Goal: Task Accomplishment & Management: Manage account settings

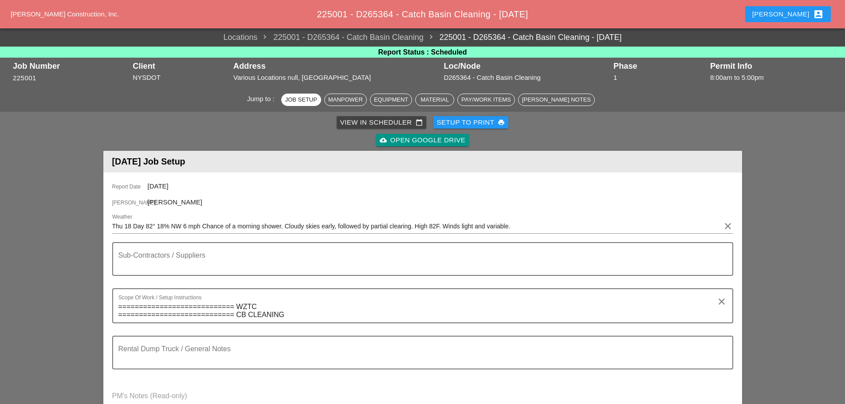
click at [455, 123] on div "Setup to Print print" at bounding box center [471, 123] width 68 height 10
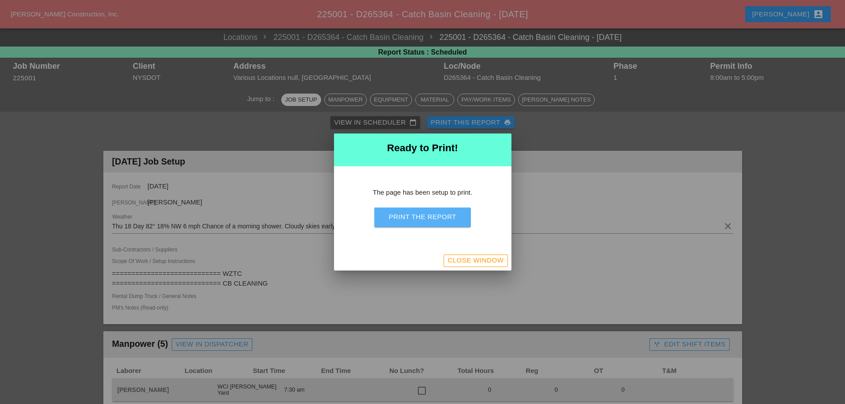
click at [433, 219] on div "Print the Report" at bounding box center [422, 217] width 67 height 10
click at [464, 261] on div "Close Window" at bounding box center [476, 261] width 56 height 10
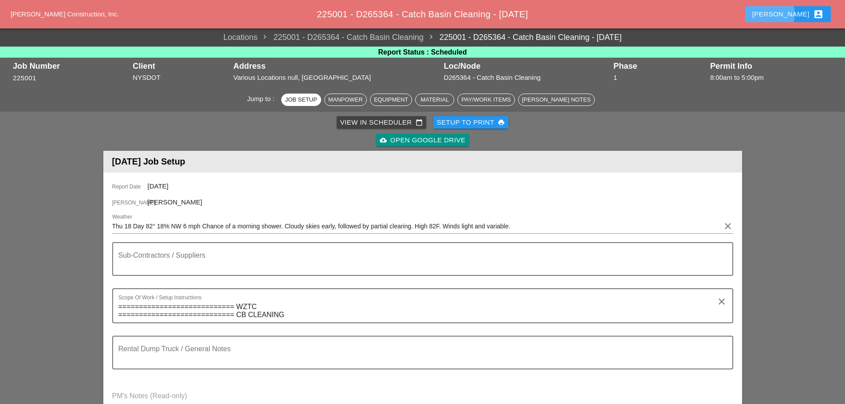
click at [796, 11] on div "[PERSON_NAME] account_box" at bounding box center [787, 14] width 71 height 11
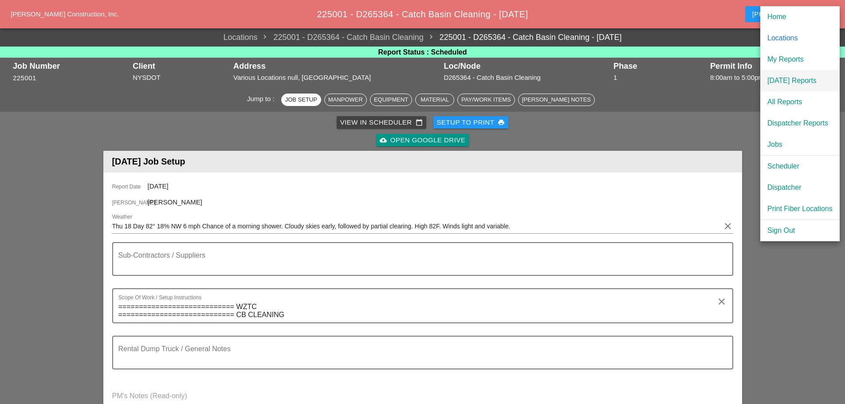
click at [773, 76] on div "[DATE] Reports" at bounding box center [800, 80] width 65 height 11
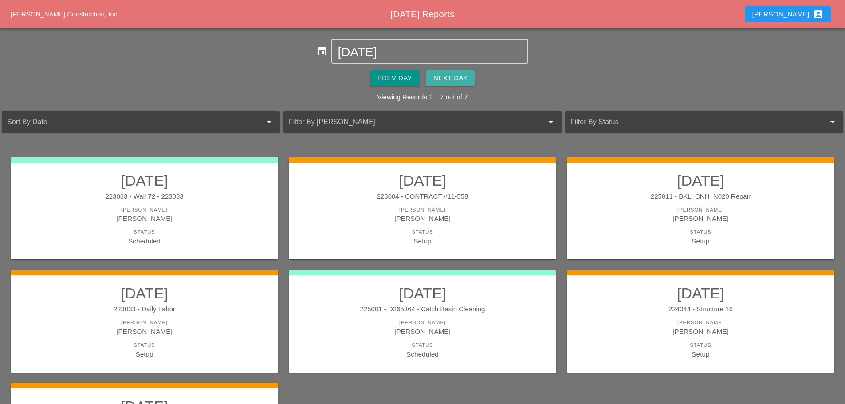
click at [465, 83] on button "Next Day" at bounding box center [450, 78] width 48 height 16
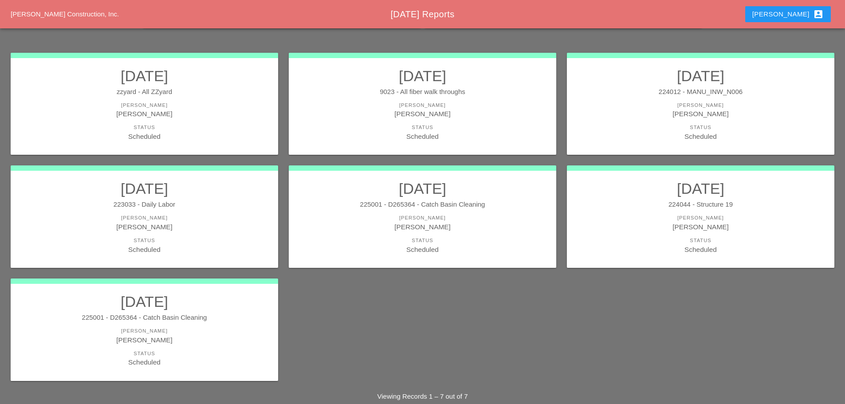
scroll to position [120, 0]
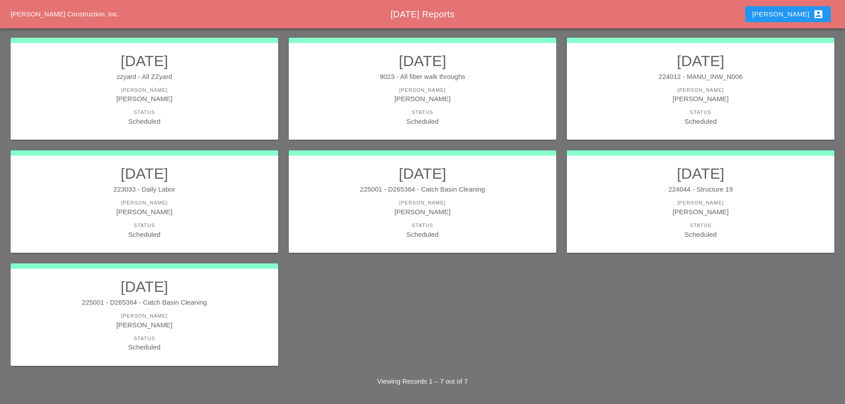
click at [643, 91] on div "[PERSON_NAME]" at bounding box center [701, 91] width 250 height 8
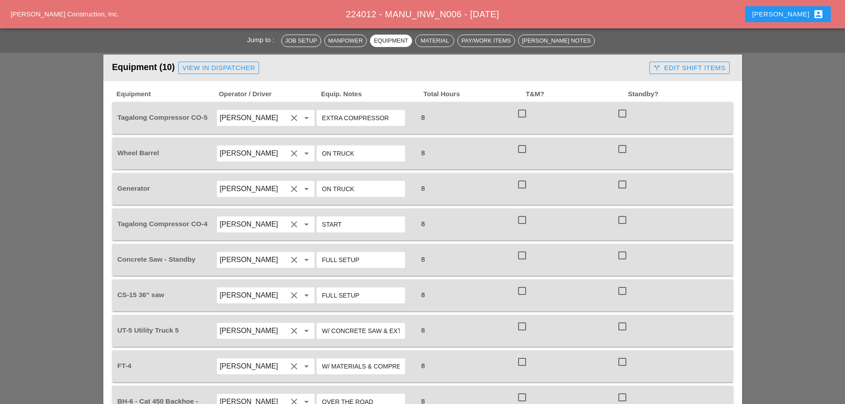
scroll to position [799, 0]
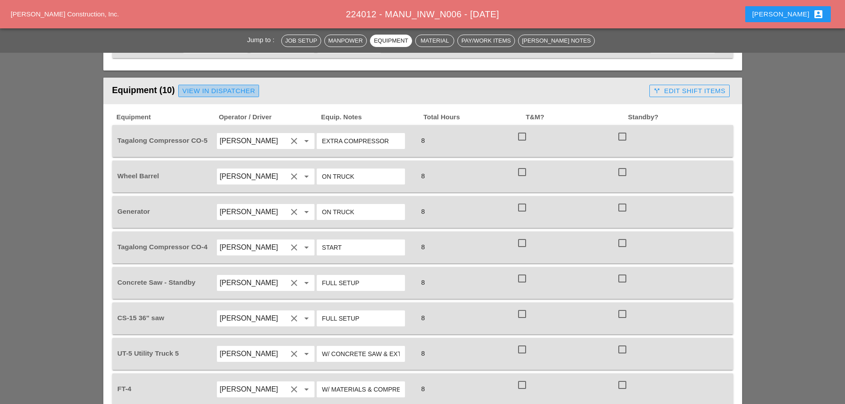
click at [221, 86] on div "View in Dispatcher" at bounding box center [218, 91] width 73 height 10
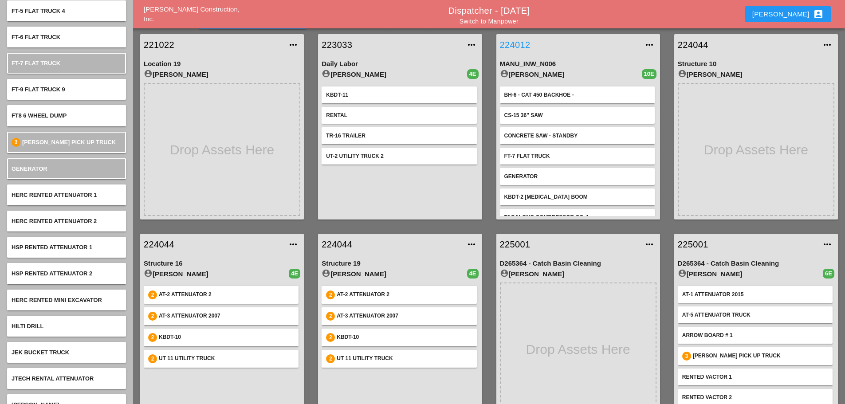
click at [517, 42] on link "224012" at bounding box center [569, 44] width 139 height 13
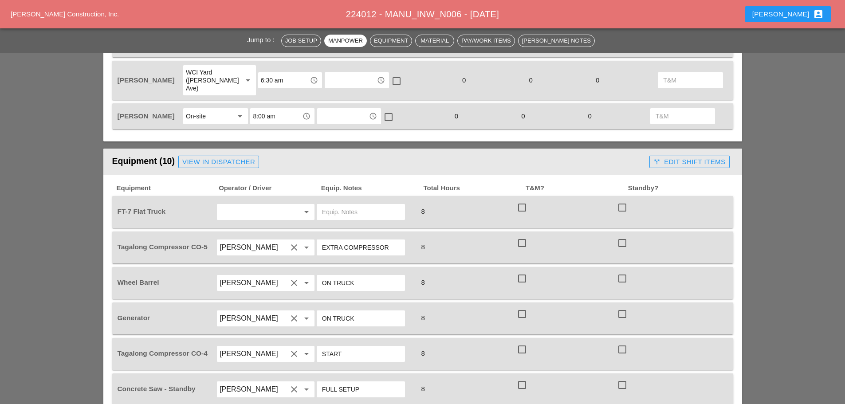
scroll to position [754, 0]
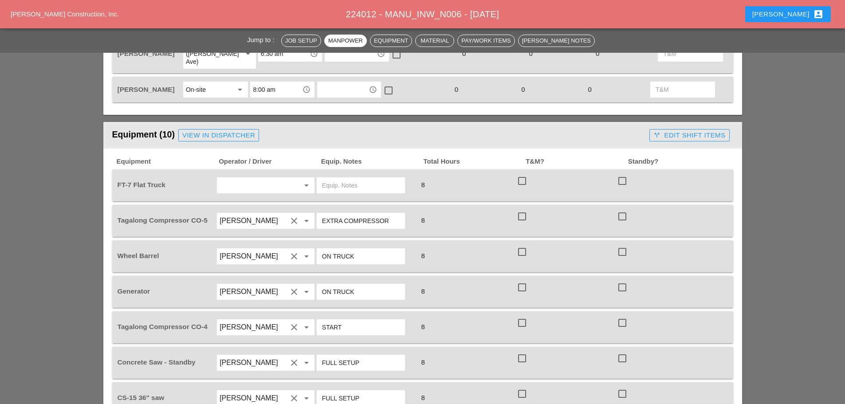
click at [237, 178] on input "text" at bounding box center [253, 185] width 67 height 14
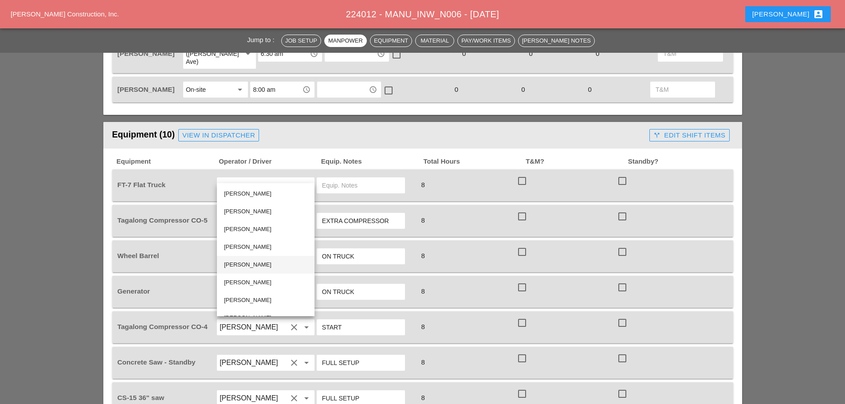
click at [250, 268] on div "Andon Lala" at bounding box center [265, 265] width 83 height 11
type input "[PERSON_NAME]"
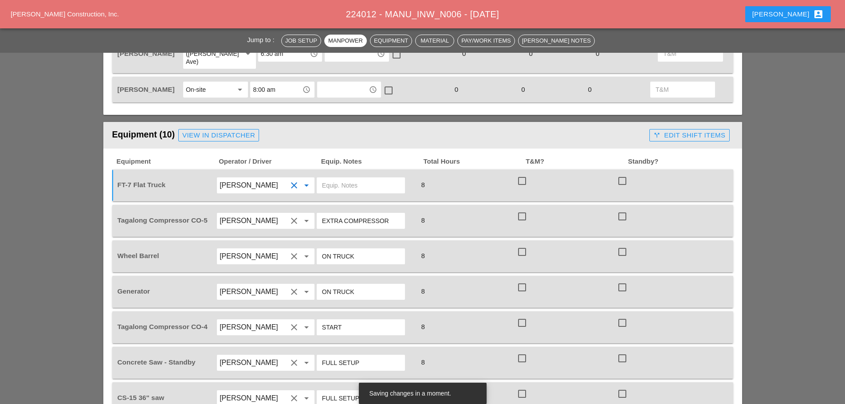
click at [345, 178] on input "text" at bounding box center [361, 185] width 78 height 14
type input "w"
type input "W/ MATERIALS"
click at [267, 214] on input "[PERSON_NAME]" at bounding box center [253, 221] width 67 height 14
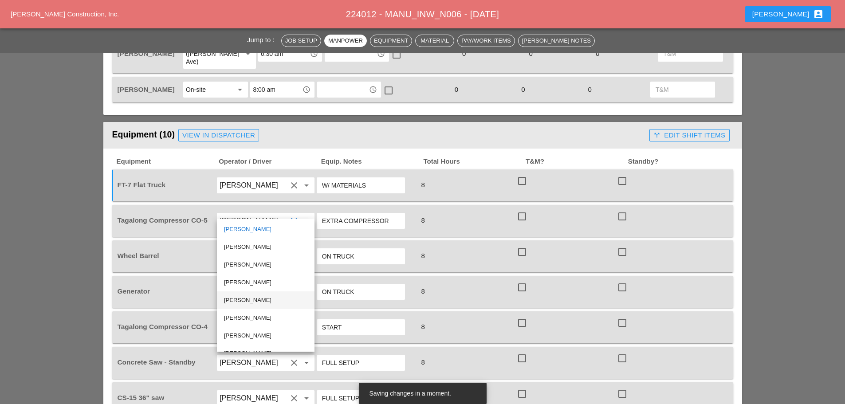
click at [249, 301] on div "[PERSON_NAME]" at bounding box center [265, 300] width 83 height 11
type input "[PERSON_NAME]"
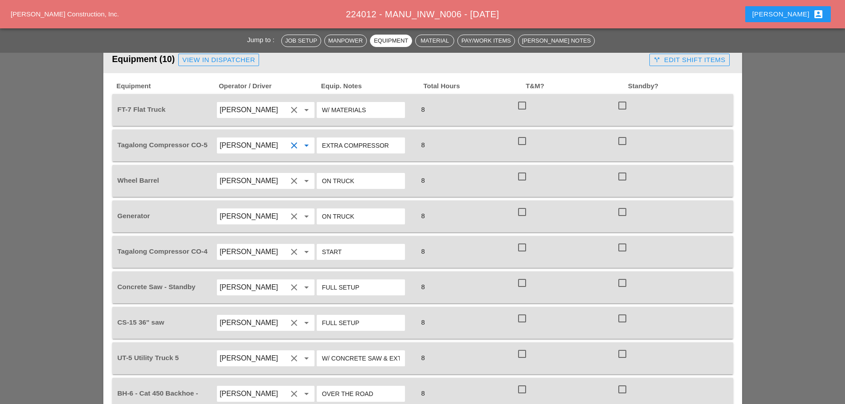
scroll to position [887, 0]
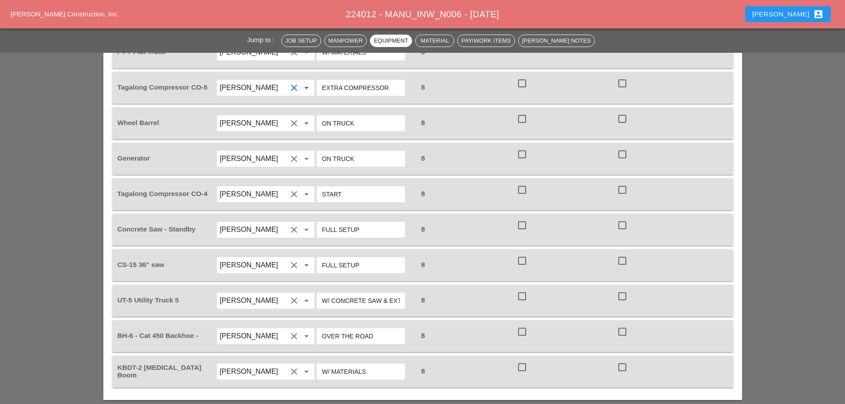
click at [248, 223] on input "[PERSON_NAME]" at bounding box center [253, 230] width 67 height 14
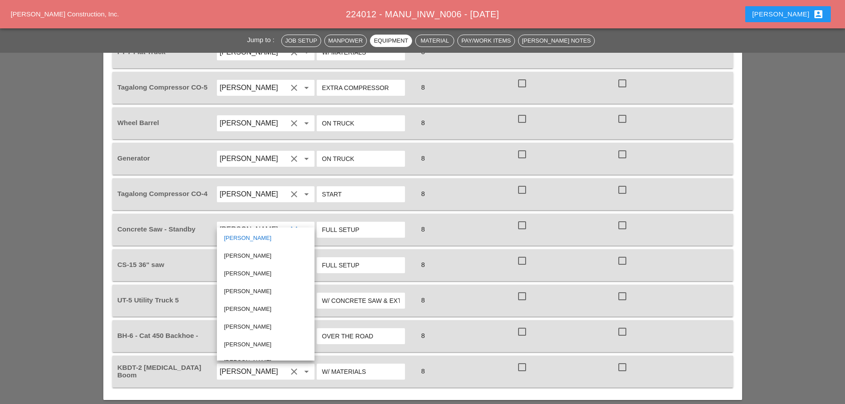
click at [247, 304] on div "[PERSON_NAME]" at bounding box center [265, 309] width 83 height 11
type input "[PERSON_NAME]"
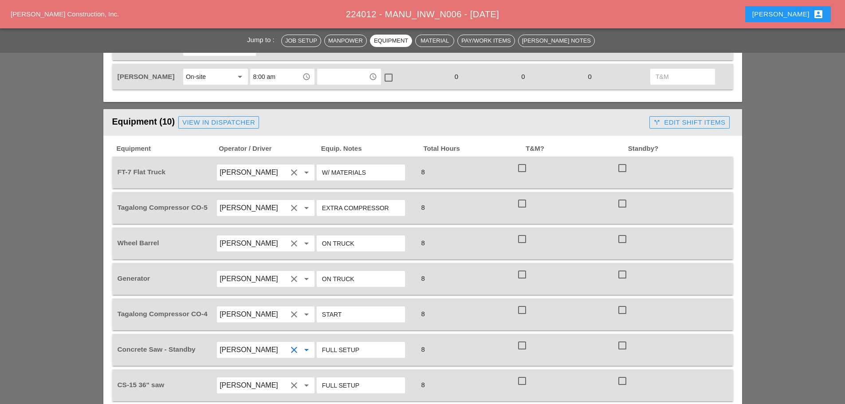
scroll to position [754, 0]
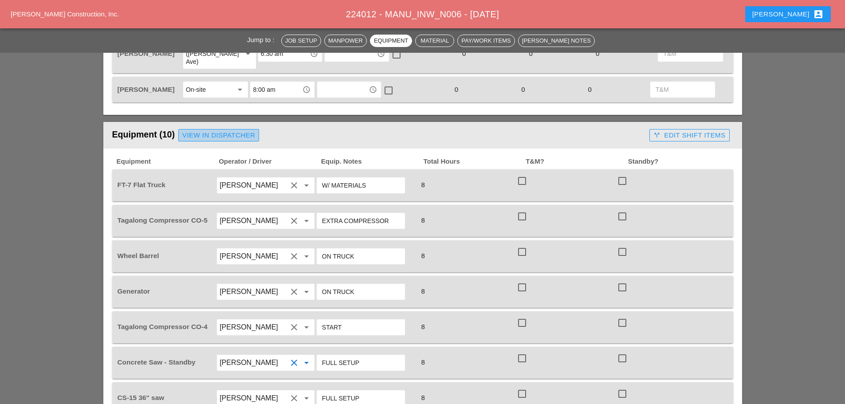
click at [244, 130] on div "View in Dispatcher" at bounding box center [218, 135] width 73 height 10
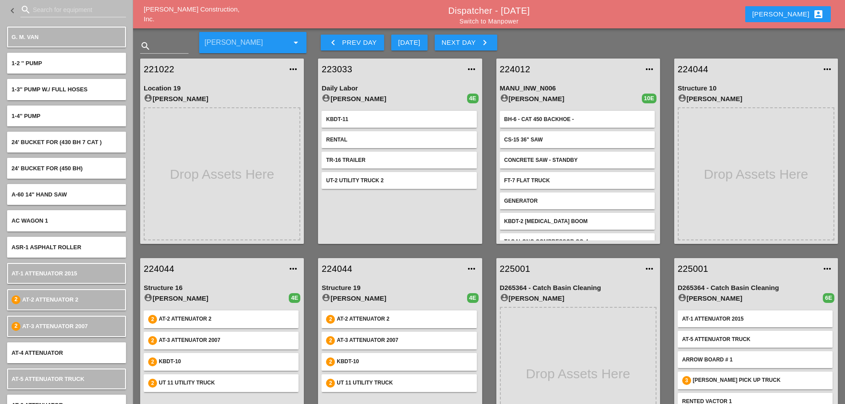
scroll to position [44, 0]
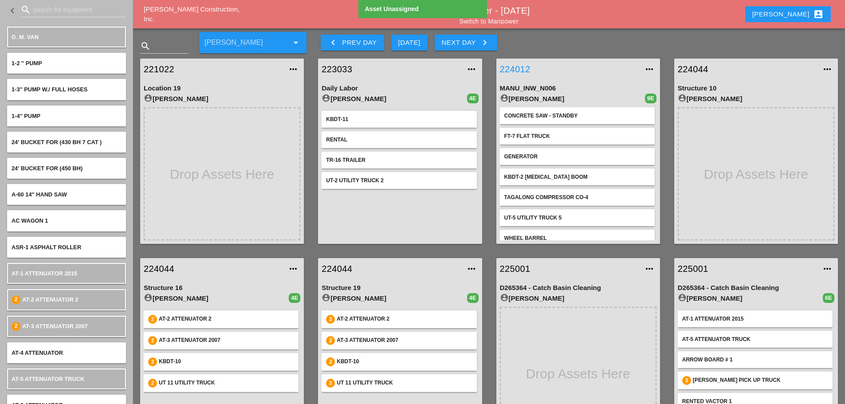
click at [509, 71] on link "224012" at bounding box center [569, 69] width 139 height 13
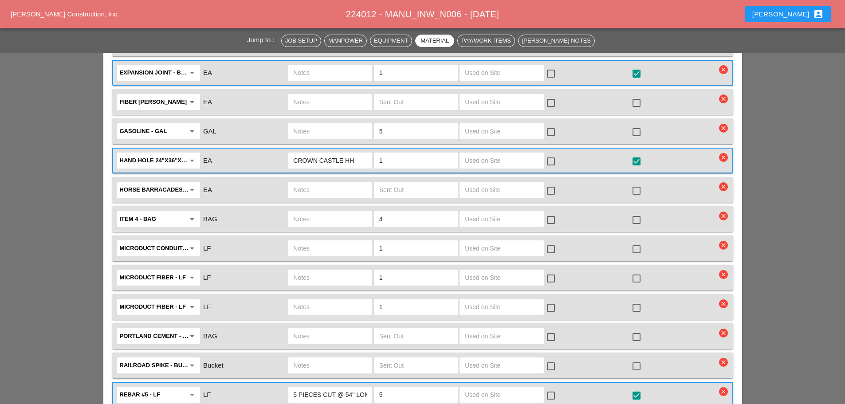
scroll to position [1775, 0]
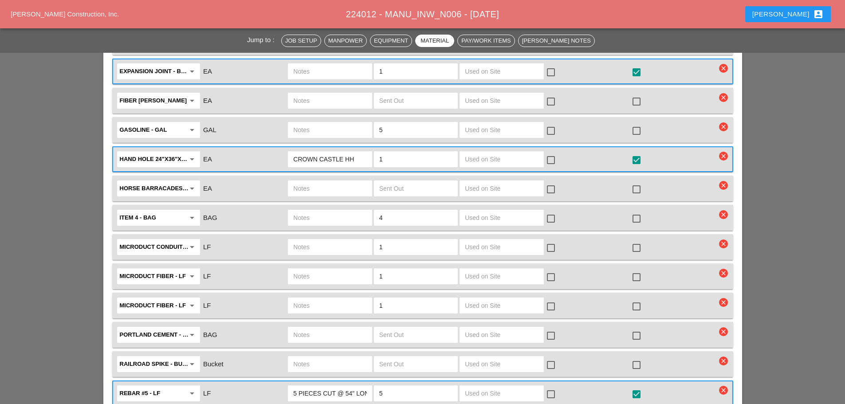
click at [401, 211] on input "4" at bounding box center [415, 218] width 73 height 14
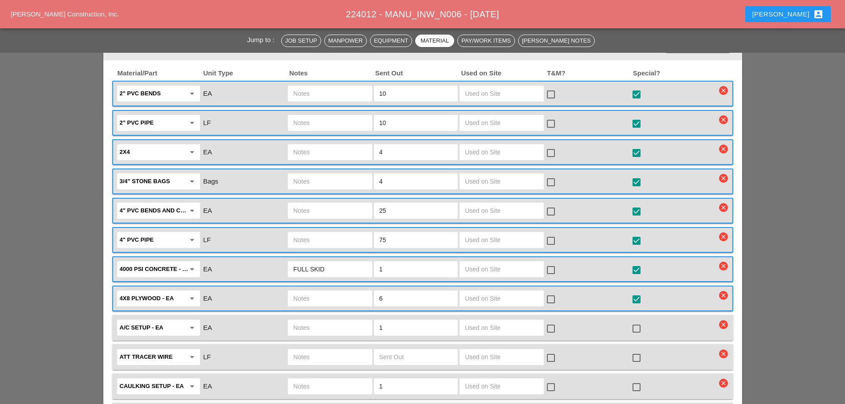
scroll to position [1198, 0]
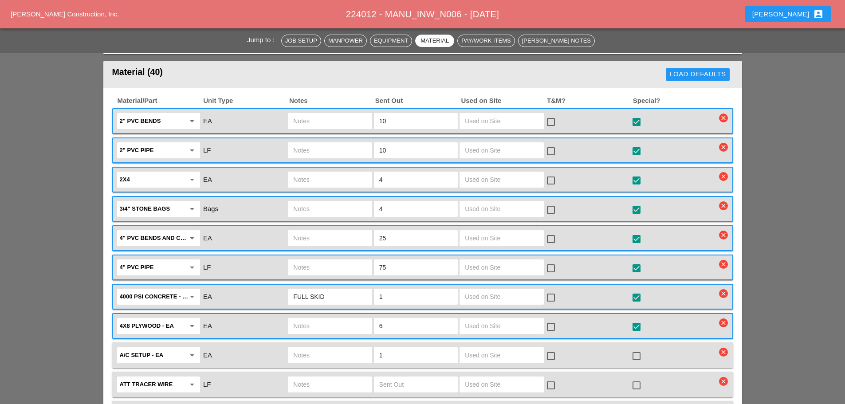
type input "0"
click at [393, 260] on input "75" at bounding box center [415, 267] width 73 height 14
type input "7"
type input "80"
click at [395, 231] on input "25" at bounding box center [415, 238] width 73 height 14
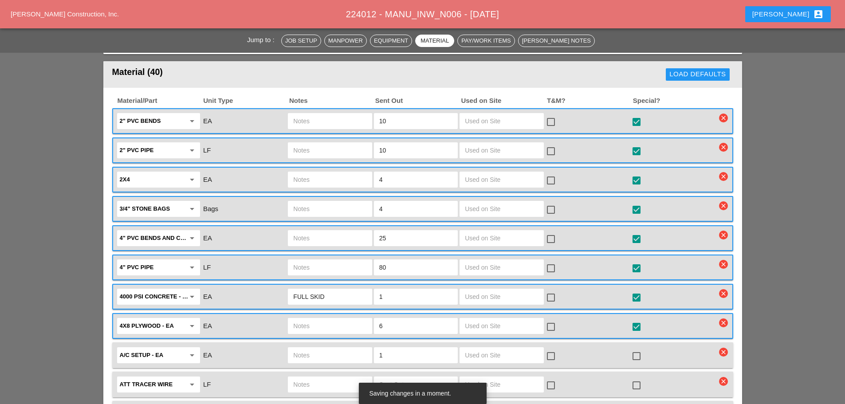
type input "2"
type input "15"
click at [320, 231] on input "text" at bounding box center [329, 238] width 73 height 14
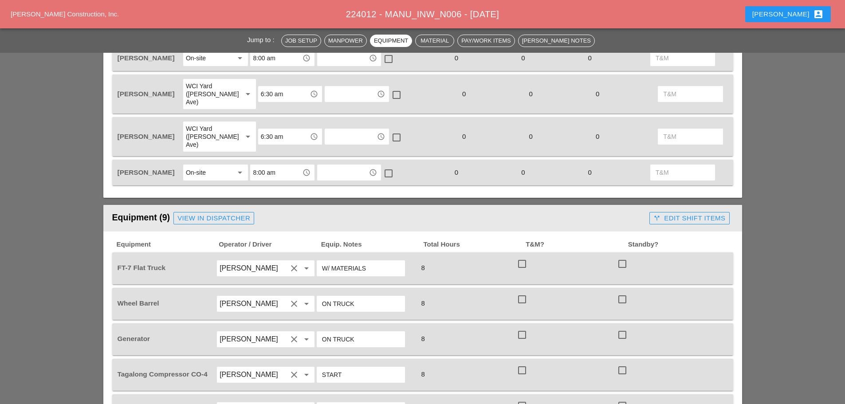
scroll to position [665, 0]
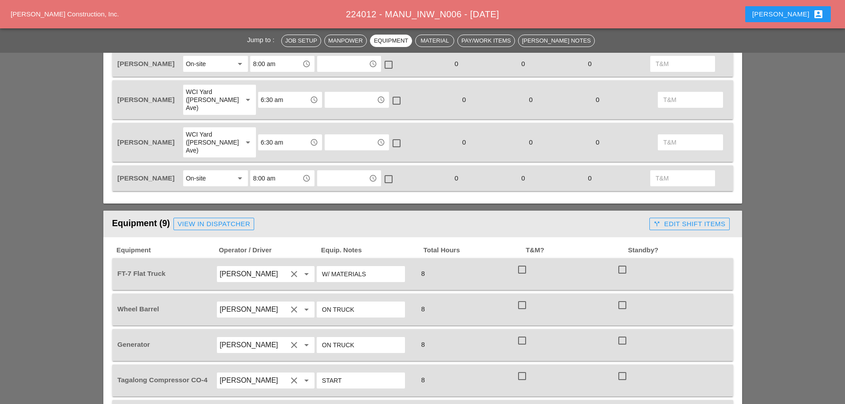
type input "ALL KINDS"
click at [230, 219] on div "View in Dispatcher" at bounding box center [213, 224] width 73 height 10
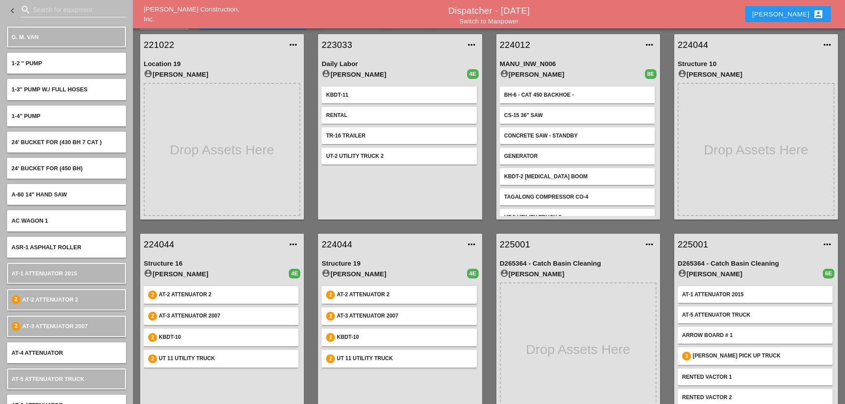
click at [51, 6] on input "Search for equipment" at bounding box center [73, 10] width 81 height 14
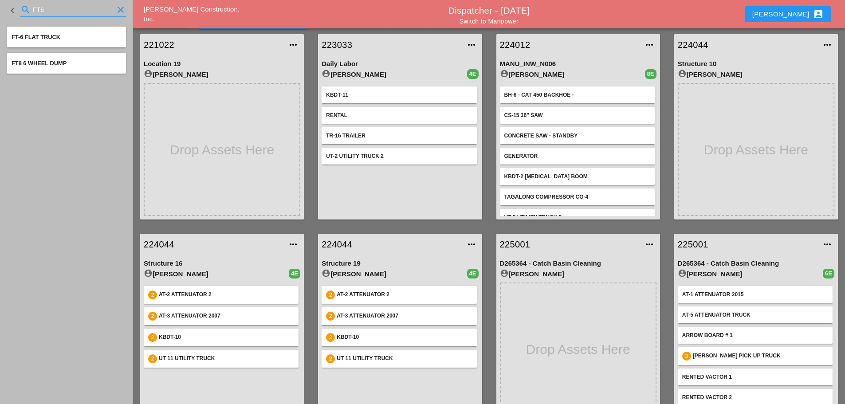
type input "FT6"
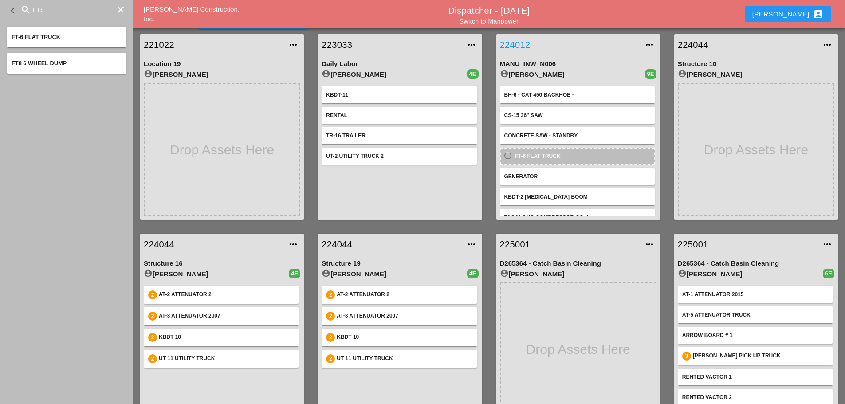
click at [520, 41] on link "224012" at bounding box center [569, 44] width 139 height 13
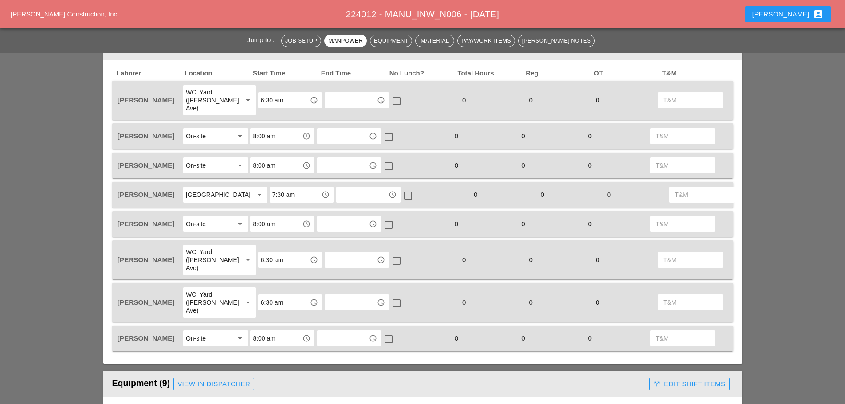
scroll to position [621, 0]
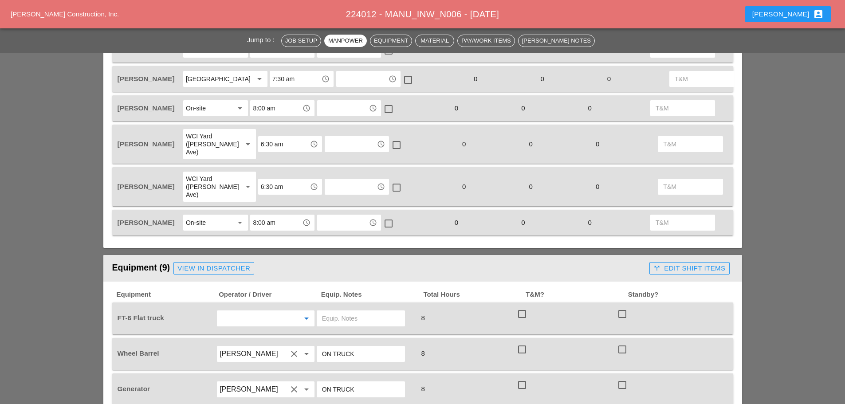
click at [248, 311] on input "text" at bounding box center [253, 318] width 67 height 14
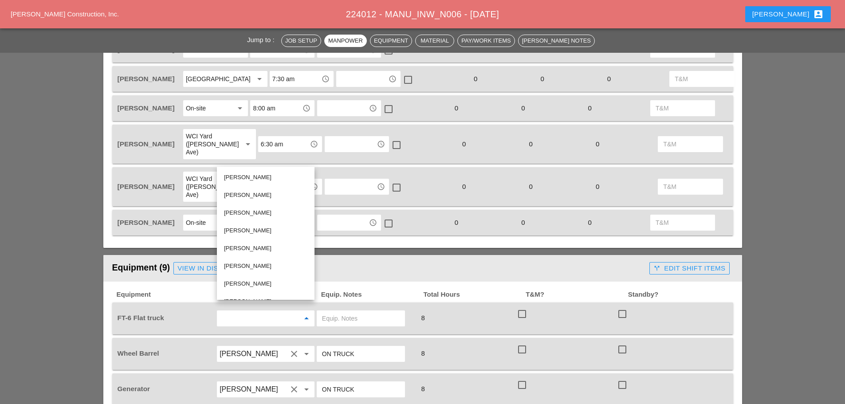
click at [253, 248] on div "[PERSON_NAME]" at bounding box center [265, 248] width 83 height 11
type input "[PERSON_NAME]"
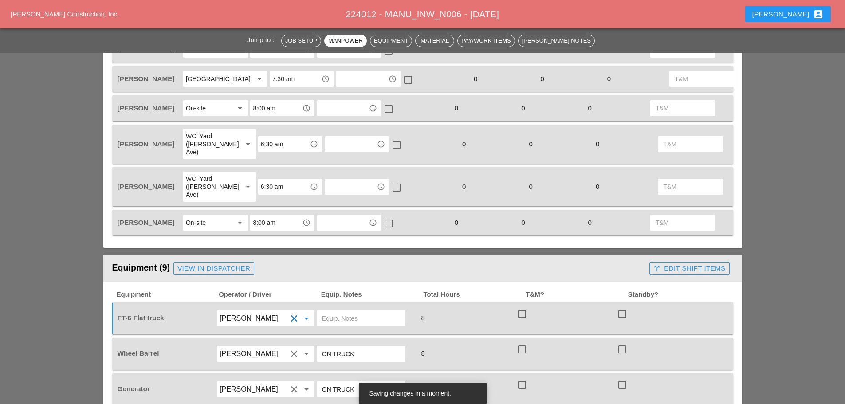
click at [336, 311] on input "text" at bounding box center [361, 318] width 78 height 14
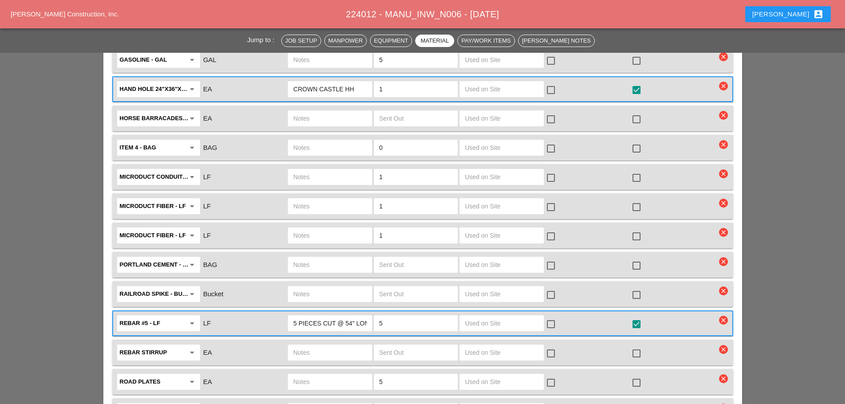
scroll to position [1863, 0]
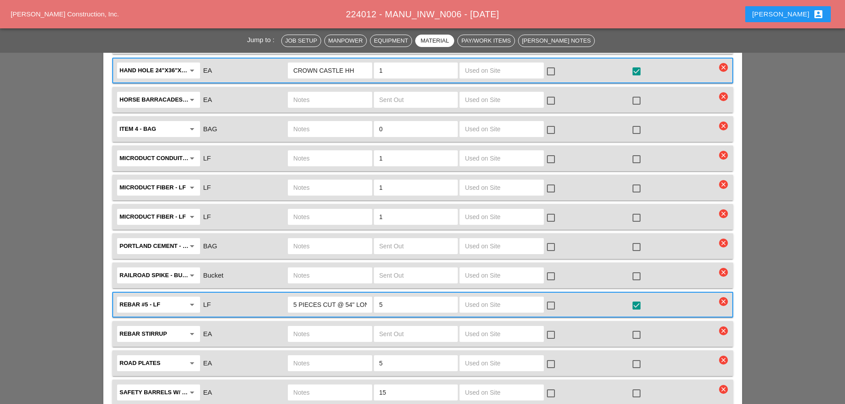
type input "W/ MATERIALS"
click at [395, 181] on input "1" at bounding box center [415, 188] width 73 height 14
type input "0"
click at [395, 210] on input "1" at bounding box center [415, 217] width 73 height 14
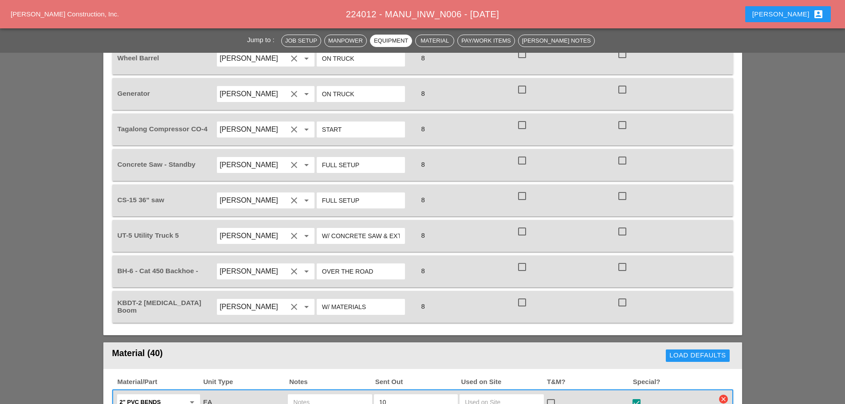
scroll to position [754, 0]
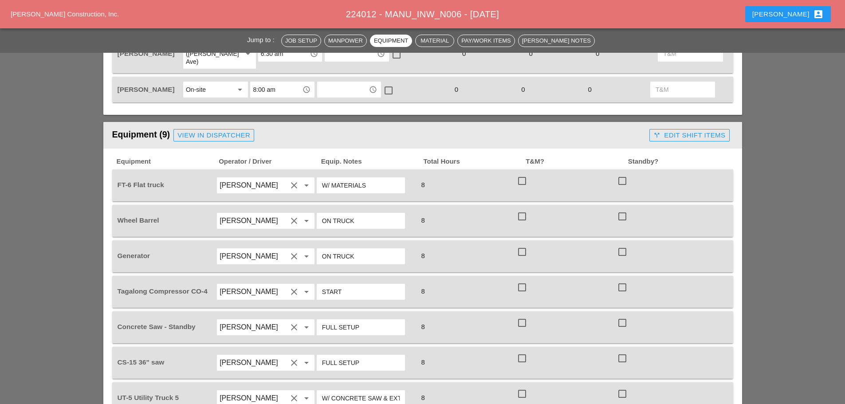
type input "0"
click at [220, 130] on div "View in Dispatcher" at bounding box center [213, 135] width 73 height 10
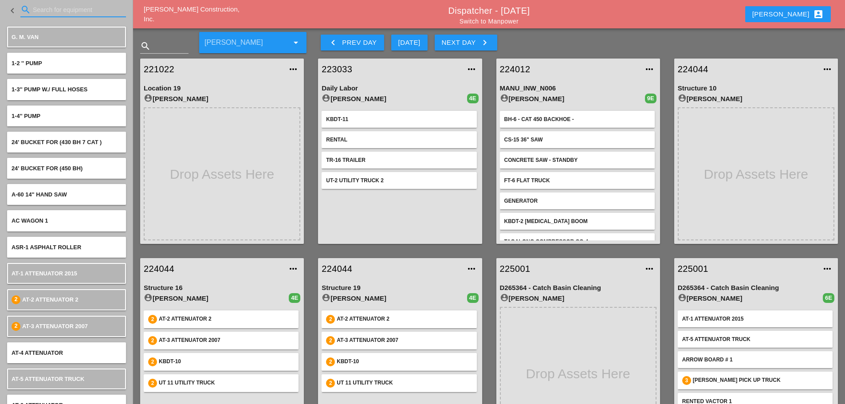
click at [44, 12] on input "Search for equipment" at bounding box center [73, 10] width 81 height 14
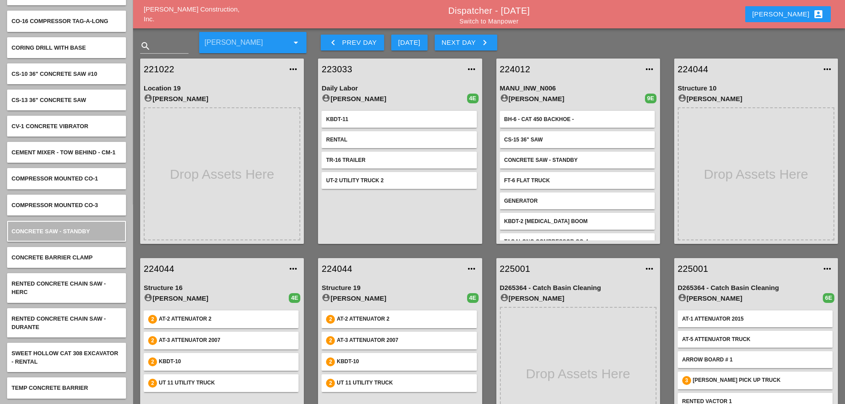
type input "CON"
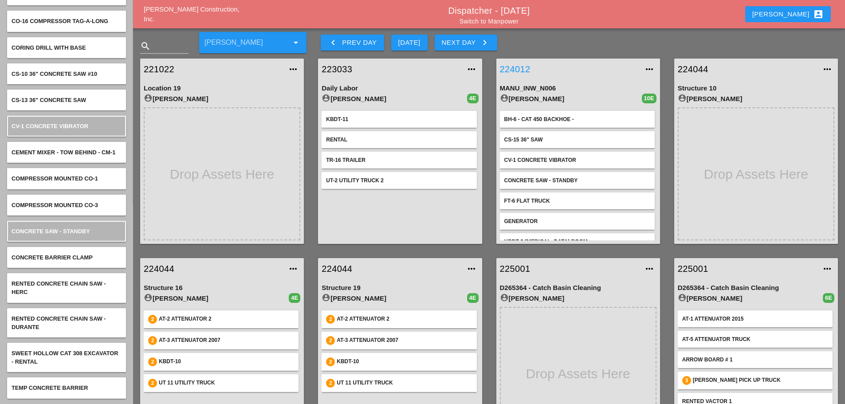
click at [524, 65] on link "224012" at bounding box center [569, 69] width 139 height 13
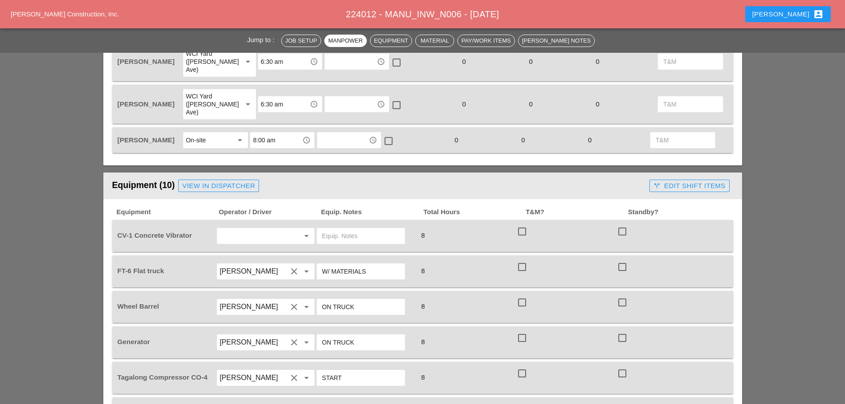
scroll to position [710, 0]
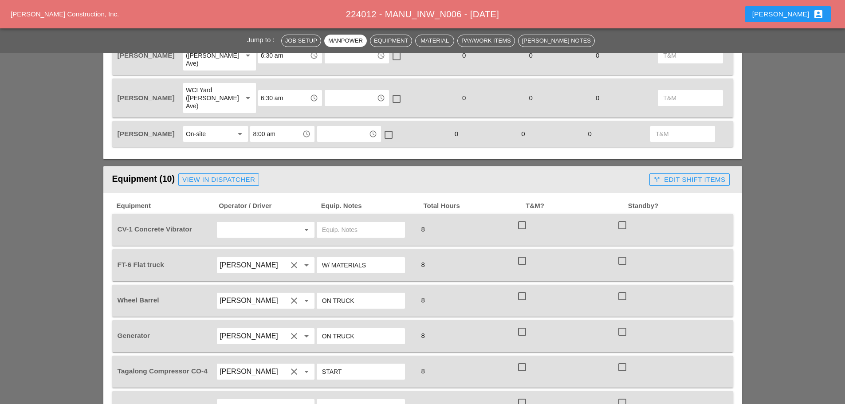
click at [272, 223] on input "text" at bounding box center [253, 230] width 67 height 14
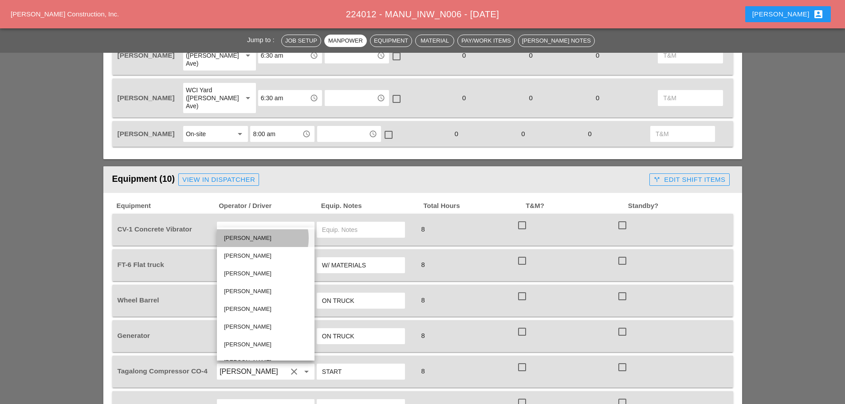
click at [249, 238] on div "[PERSON_NAME]" at bounding box center [265, 238] width 83 height 11
type input "[PERSON_NAME]"
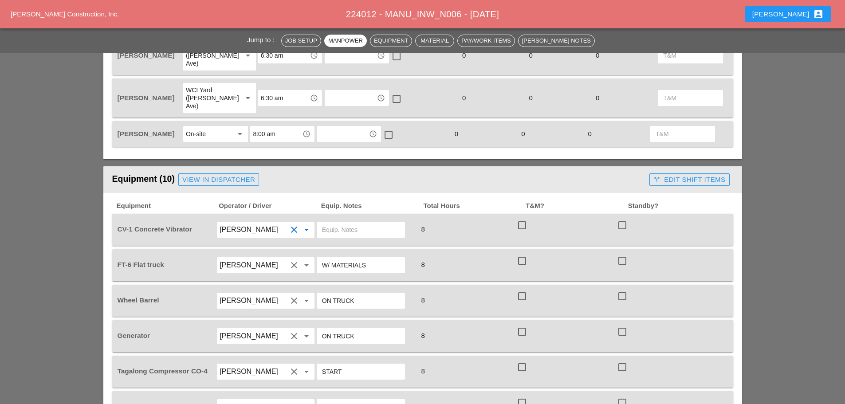
click at [351, 223] on input "text" at bounding box center [361, 230] width 78 height 14
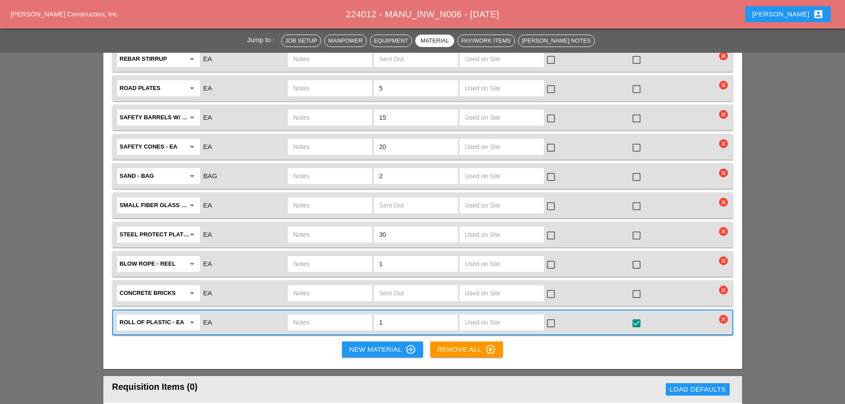
scroll to position [1996, 0]
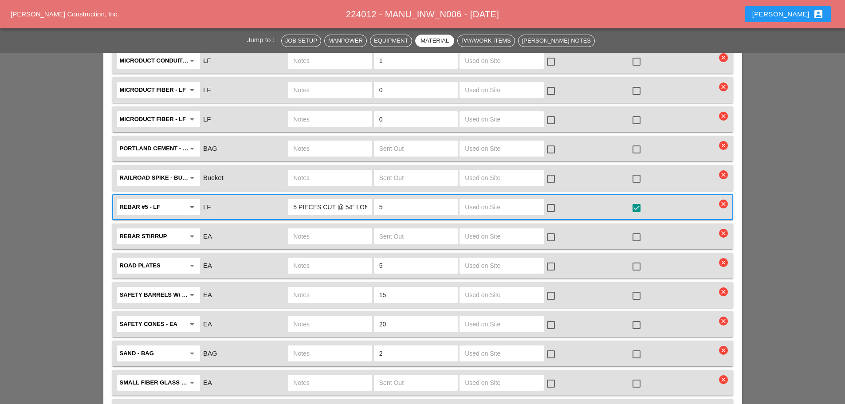
type input "MUST HAVE"
click at [410, 259] on input "5" at bounding box center [415, 266] width 73 height 14
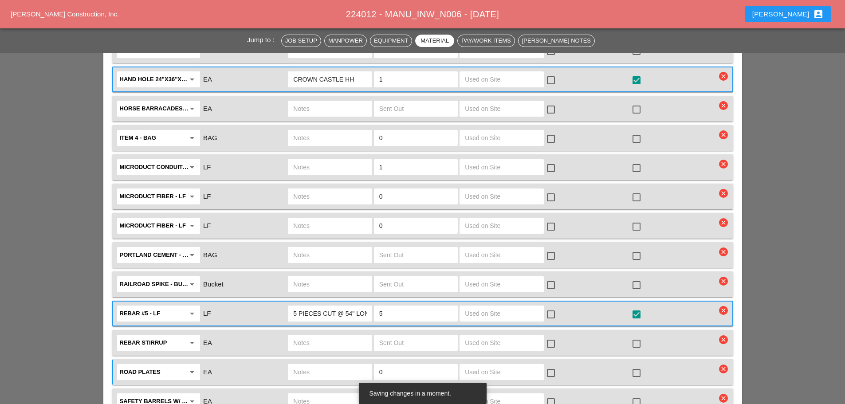
scroll to position [1863, 0]
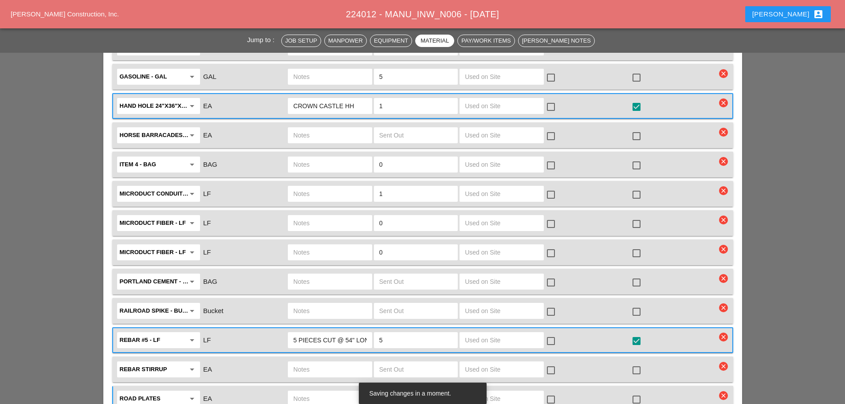
type input "0"
click at [329, 158] on input "text" at bounding box center [329, 165] width 73 height 14
type input "1 BAG OF ITEM 4"
click at [408, 157] on div "0" at bounding box center [416, 165] width 84 height 16
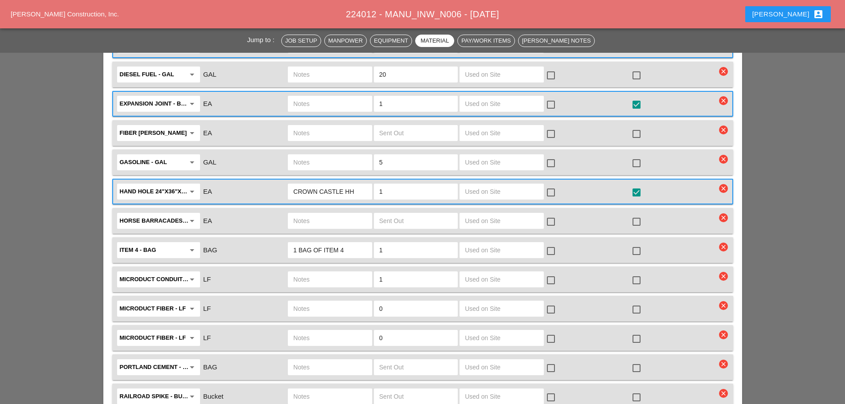
scroll to position [1775, 0]
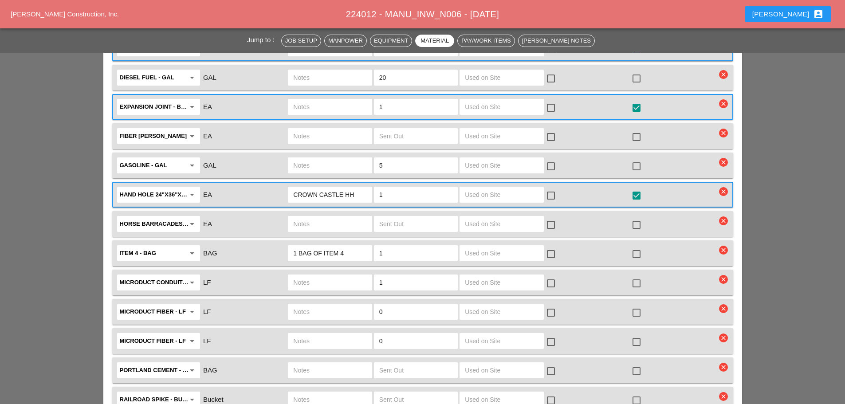
type input "1"
click at [397, 276] on input "1" at bounding box center [415, 283] width 73 height 14
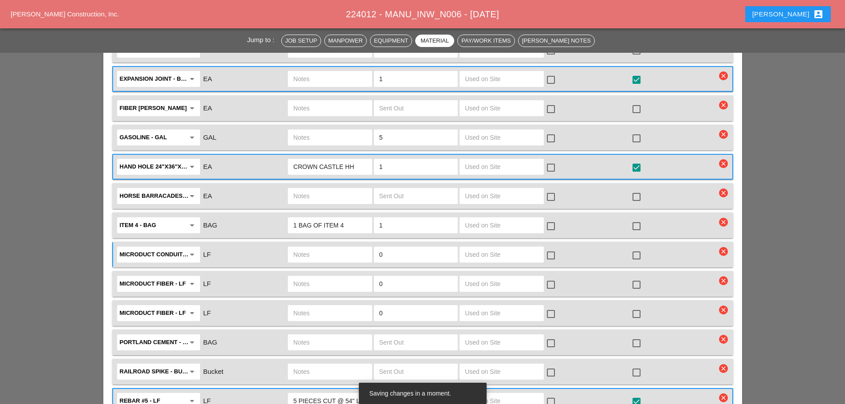
scroll to position [1863, 0]
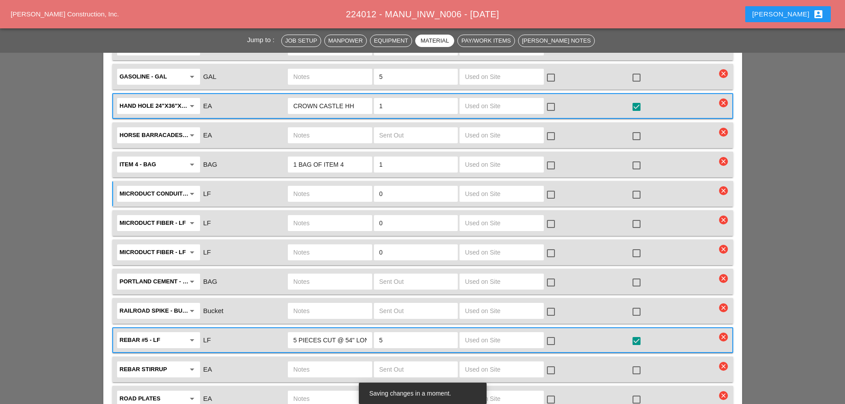
type input "0"
click at [399, 275] on input "text" at bounding box center [415, 282] width 73 height 14
type input "0"
click at [403, 304] on input "text" at bounding box center [415, 311] width 73 height 14
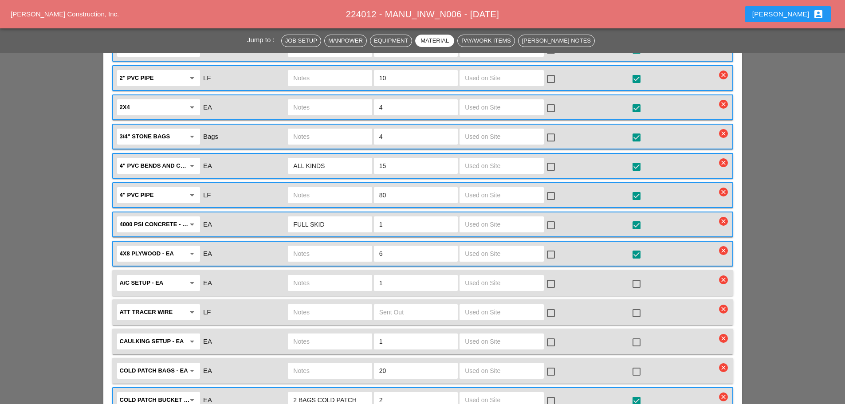
scroll to position [1331, 0]
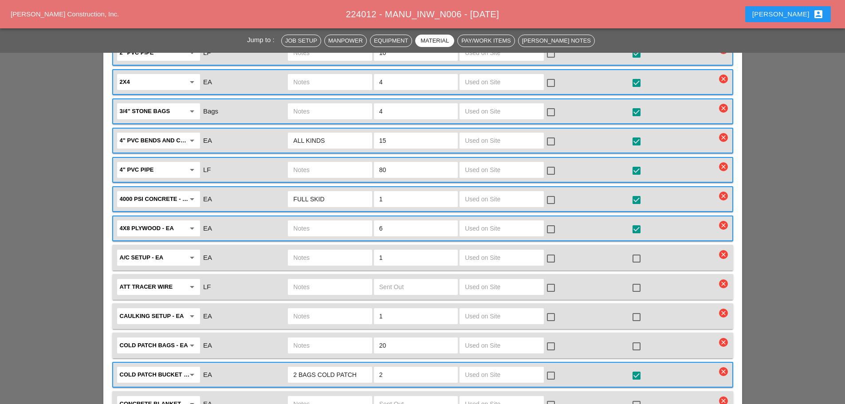
type input "0"
click at [402, 251] on input "1" at bounding box center [415, 258] width 73 height 14
type input "0"
click at [393, 282] on input "text" at bounding box center [415, 287] width 73 height 14
type input "0"
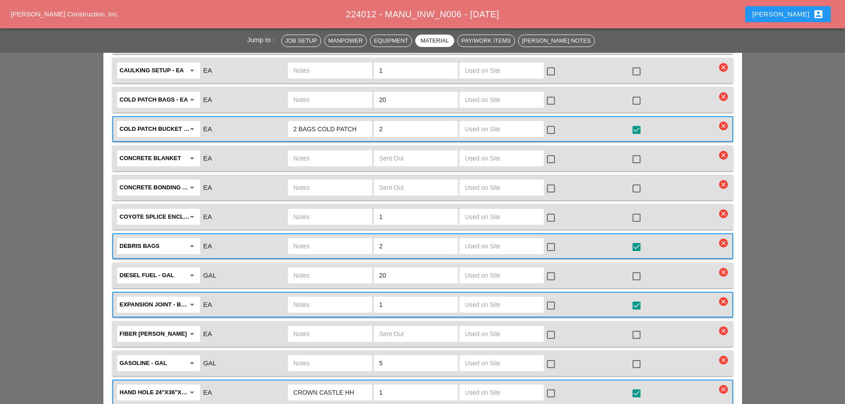
scroll to position [1597, 0]
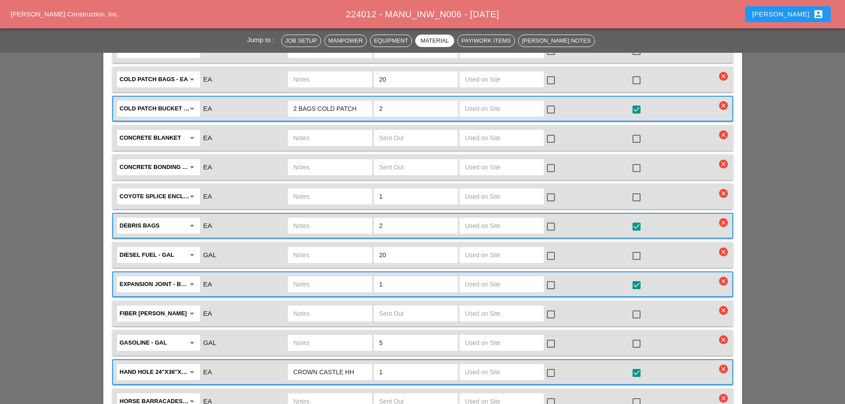
click at [413, 219] on input "2" at bounding box center [415, 226] width 73 height 14
type input "0"
click at [636, 219] on div at bounding box center [636, 226] width 15 height 15
checkbox input "false"
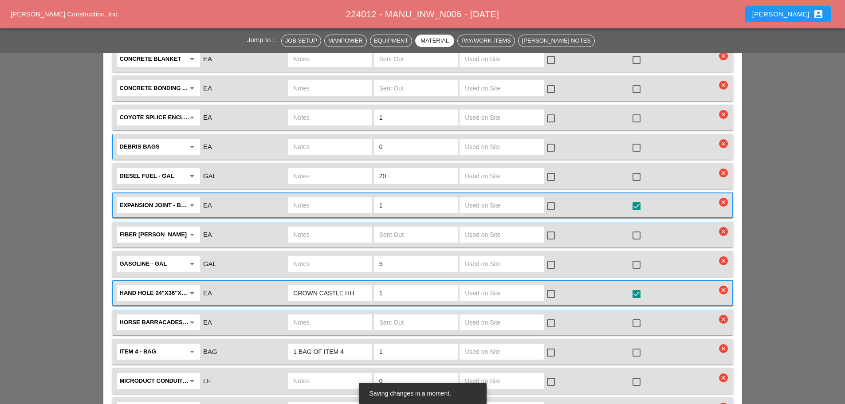
scroll to position [1686, 0]
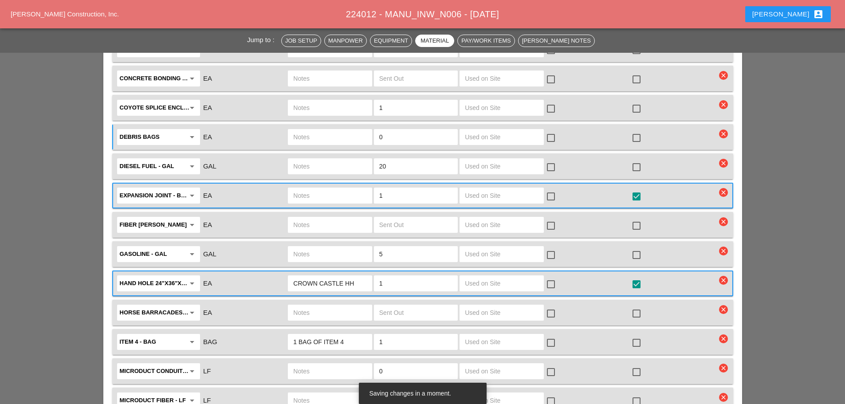
click at [413, 247] on input "5" at bounding box center [415, 254] width 73 height 14
click at [639, 248] on div at bounding box center [636, 255] width 15 height 15
checkbox input "true"
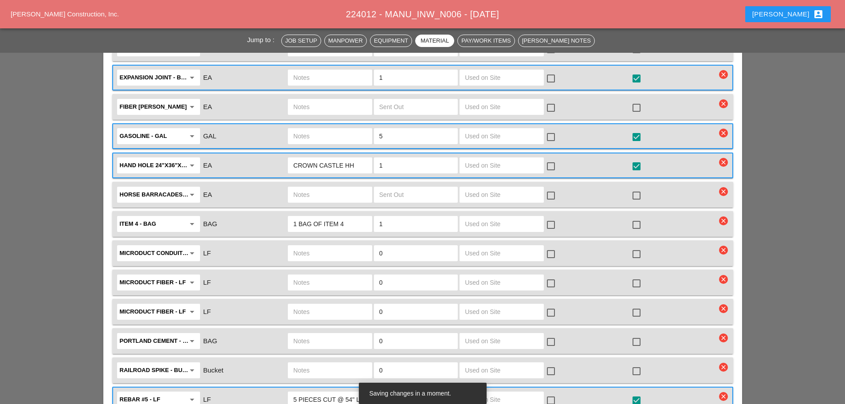
scroll to position [1819, 0]
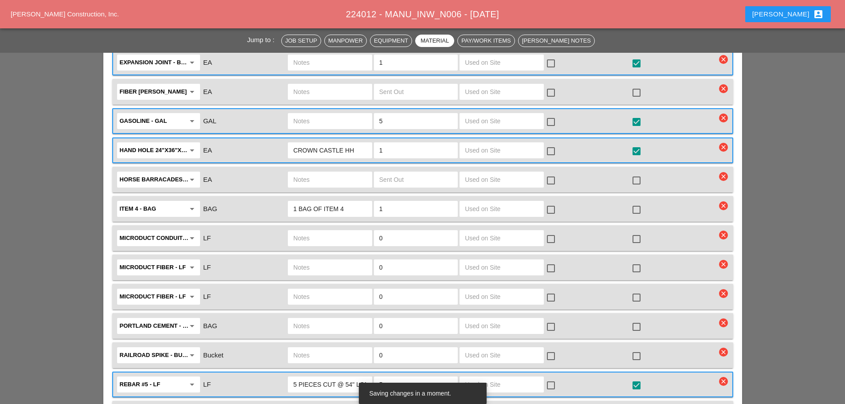
click at [636, 202] on div at bounding box center [636, 209] width 15 height 15
checkbox input "true"
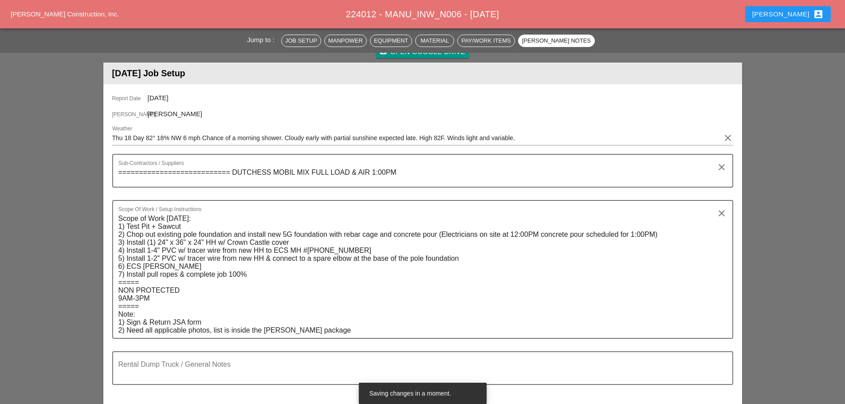
scroll to position [0, 0]
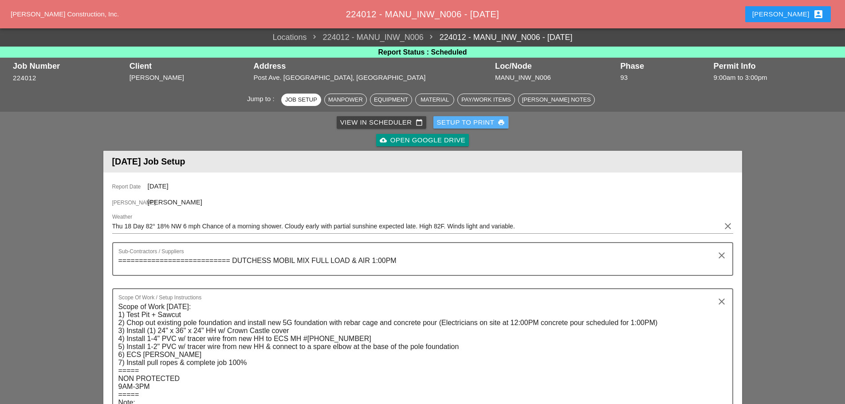
click at [449, 125] on div "Setup to Print print" at bounding box center [471, 123] width 68 height 10
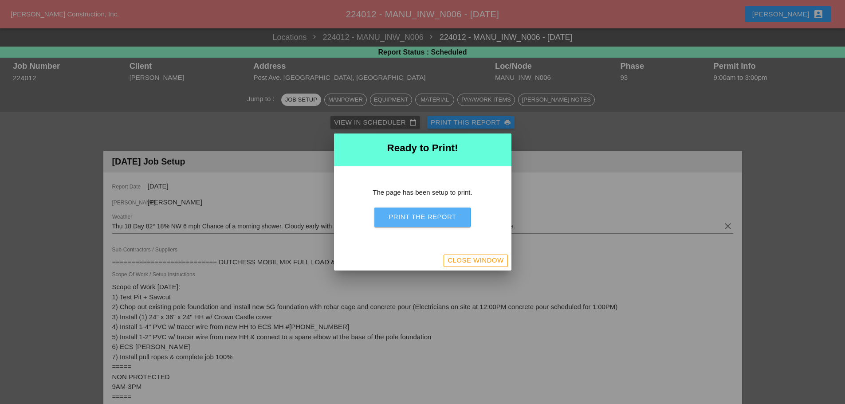
click at [449, 217] on div "Print the Report" at bounding box center [422, 217] width 67 height 10
click at [483, 254] on div "Close Window" at bounding box center [422, 261] width 177 height 20
click at [477, 260] on div "Close Window" at bounding box center [476, 261] width 56 height 10
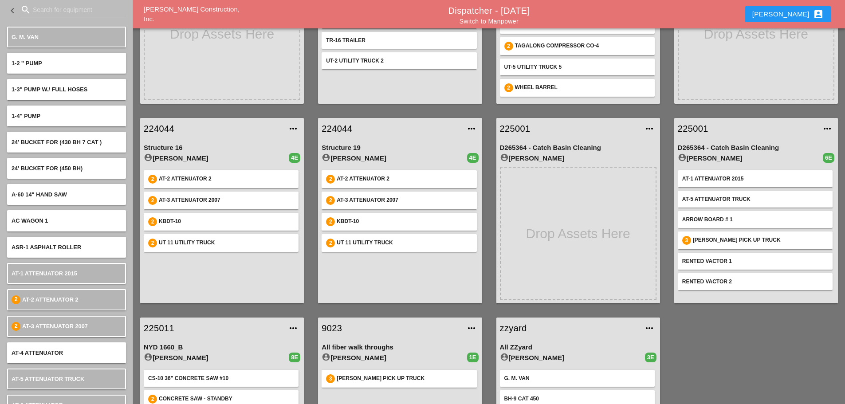
scroll to position [246, 0]
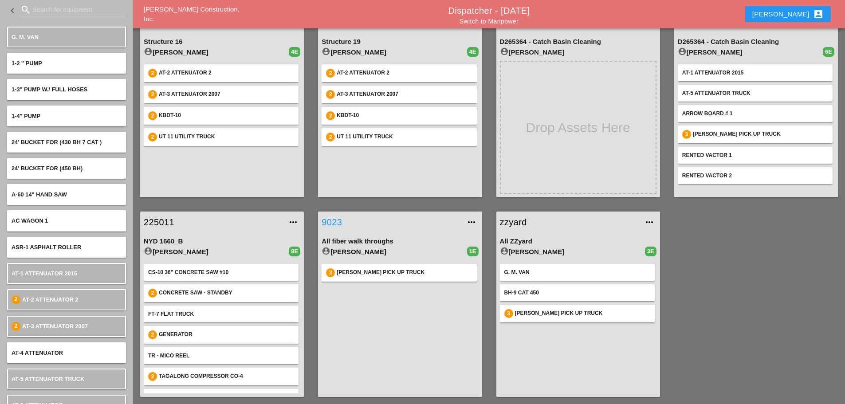
click at [339, 219] on link "9023" at bounding box center [391, 222] width 139 height 13
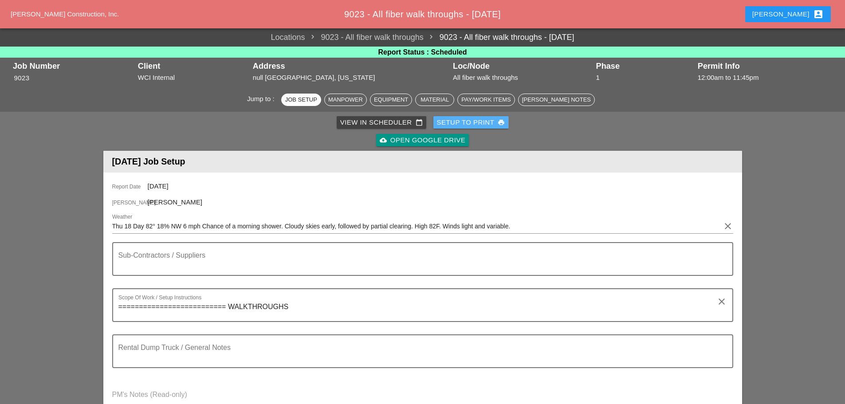
click at [483, 121] on div "Setup to Print print" at bounding box center [471, 123] width 68 height 10
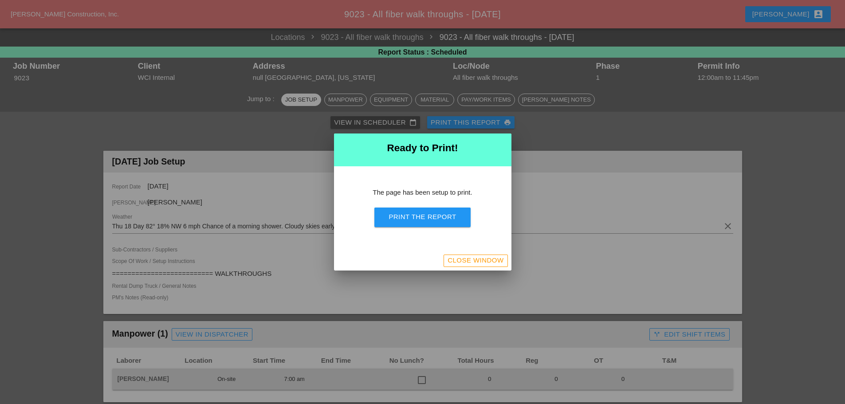
click at [449, 220] on div "Print the Report" at bounding box center [422, 217] width 67 height 10
click at [461, 257] on div "Close Window" at bounding box center [476, 261] width 56 height 10
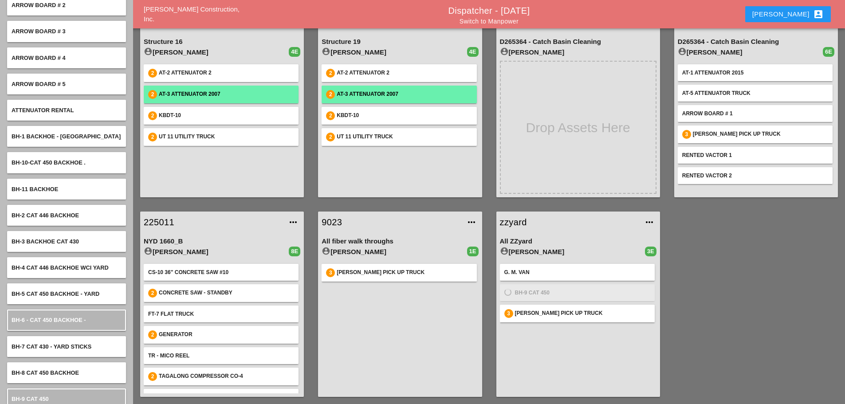
scroll to position [532, 0]
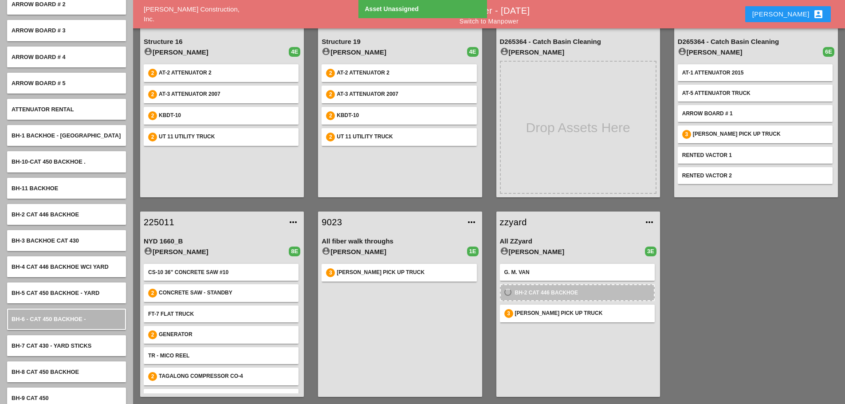
click at [519, 224] on link "zzyard" at bounding box center [569, 222] width 139 height 13
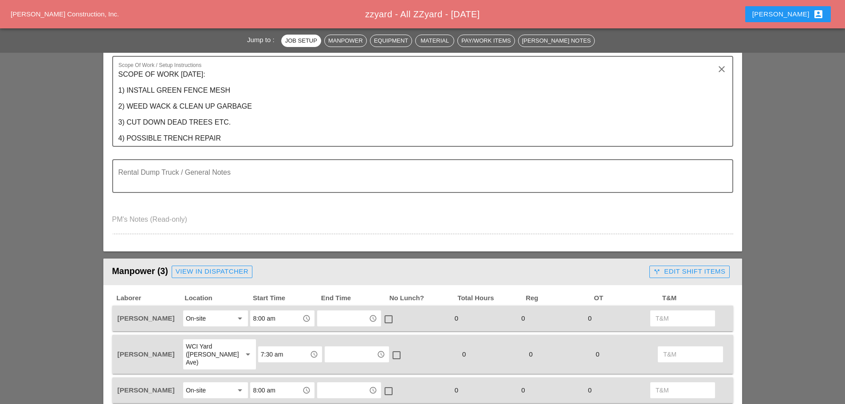
scroll to position [311, 0]
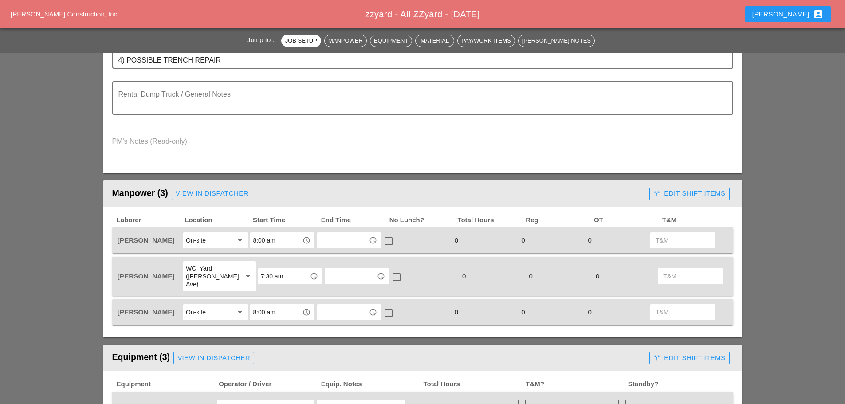
click at [268, 246] on input "8:00 am" at bounding box center [276, 240] width 46 height 14
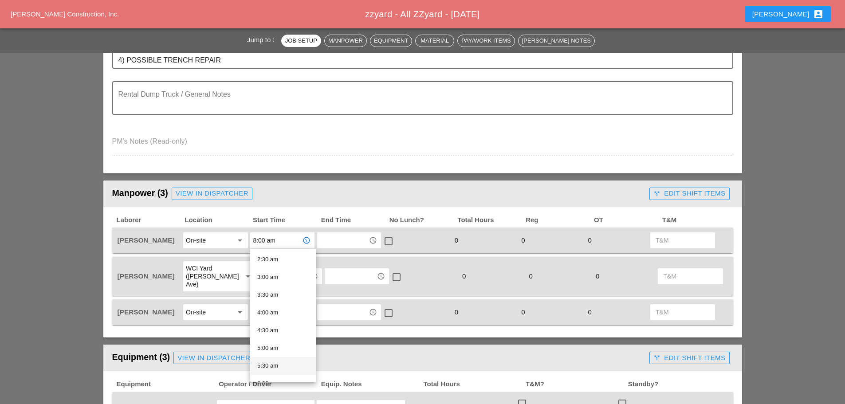
scroll to position [177, 0]
click at [272, 345] on div "7:30 am" at bounding box center [282, 348] width 51 height 11
type input "7:30 am"
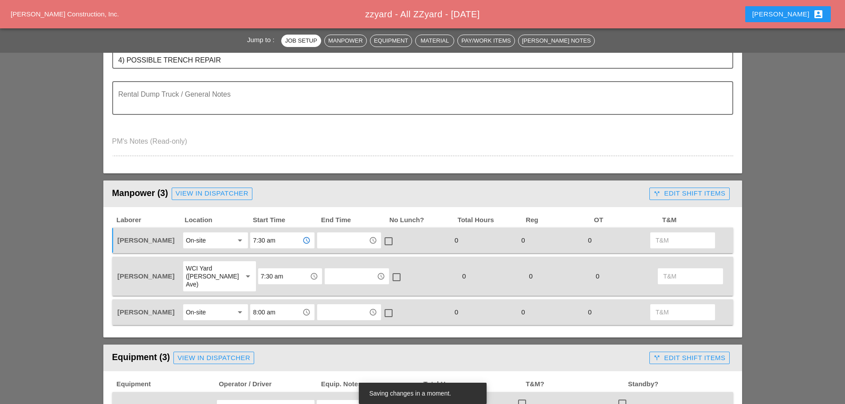
click at [216, 305] on div "On-site" at bounding box center [209, 312] width 47 height 14
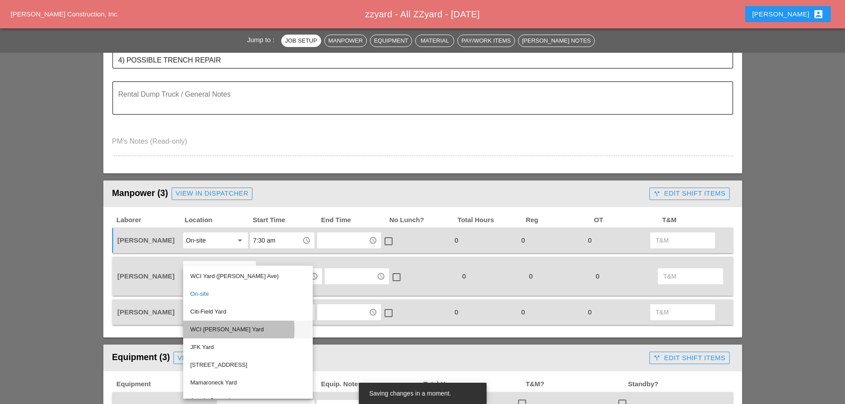
click at [232, 331] on div "WCI [PERSON_NAME] Yard" at bounding box center [247, 329] width 115 height 11
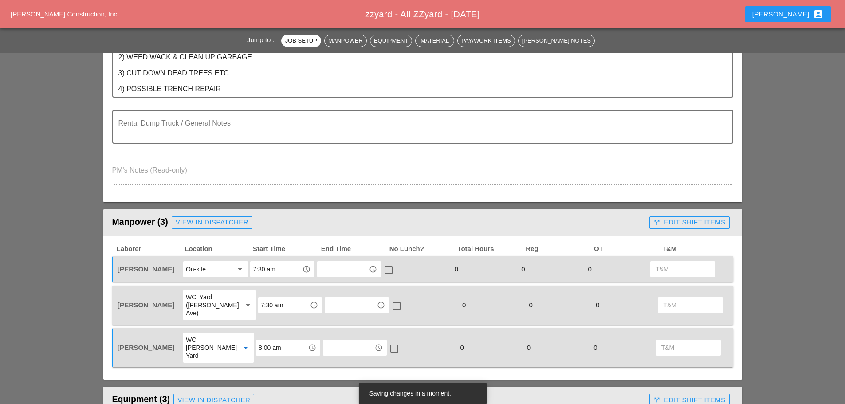
scroll to position [266, 0]
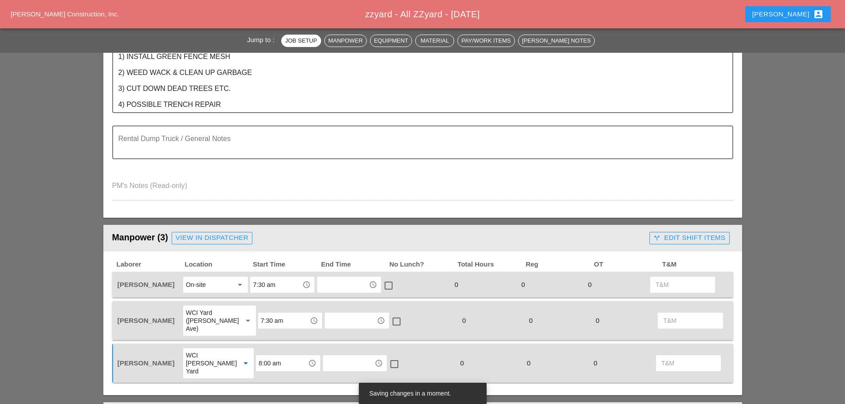
click at [220, 236] on div "View in Dispatcher" at bounding box center [212, 238] width 73 height 10
click at [197, 238] on div "View in Dispatcher" at bounding box center [212, 238] width 73 height 10
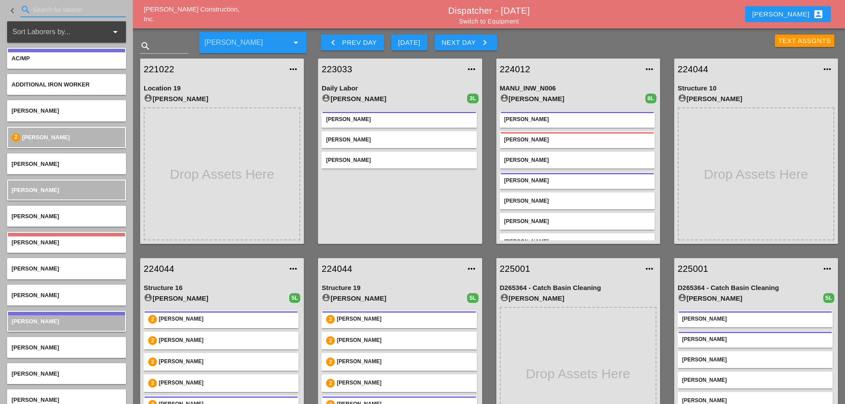
click at [55, 16] on input "Search for laborer" at bounding box center [73, 10] width 81 height 14
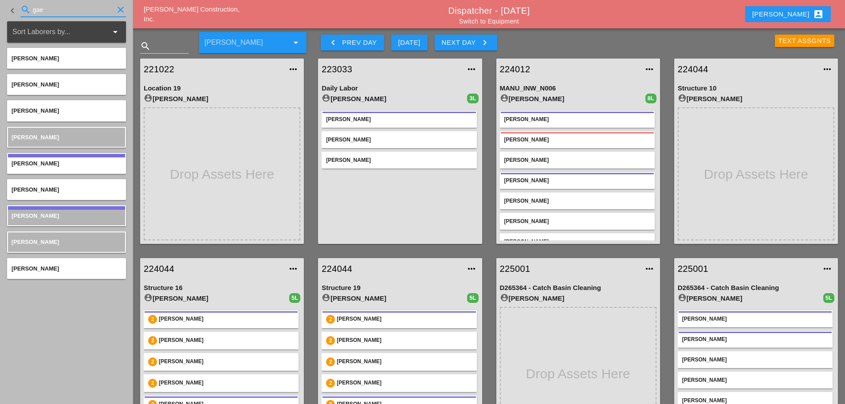
type input "gae"
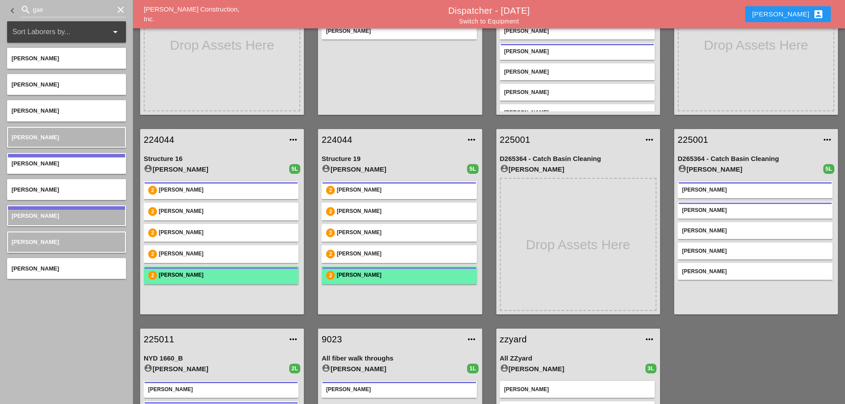
scroll to position [246, 0]
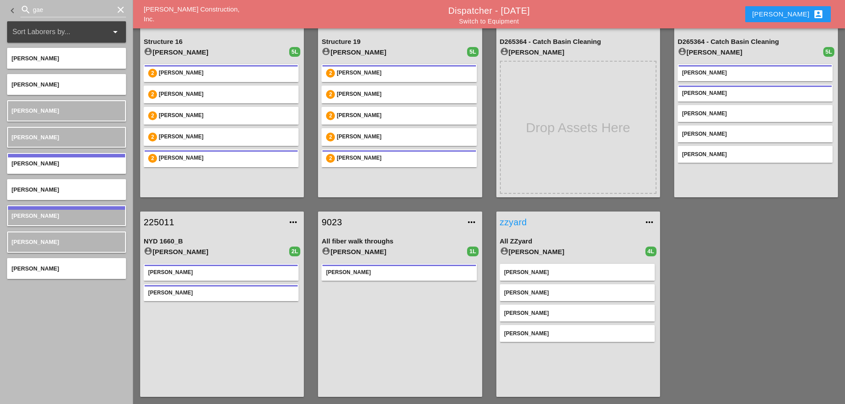
click at [517, 222] on link "zzyard" at bounding box center [569, 222] width 139 height 13
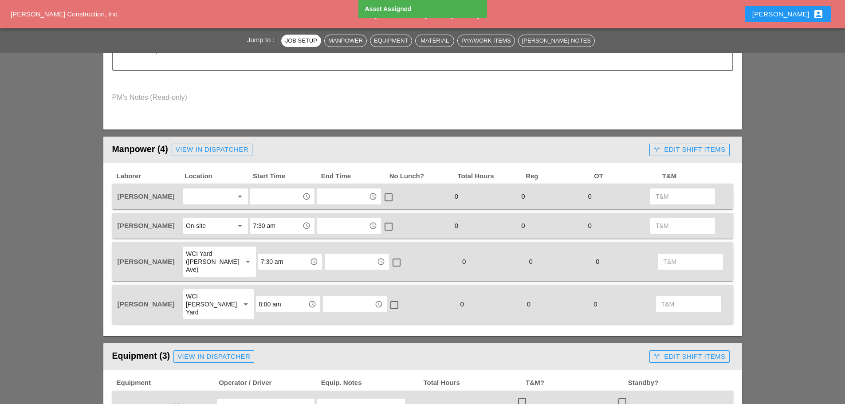
scroll to position [355, 0]
click at [216, 194] on div at bounding box center [209, 196] width 47 height 14
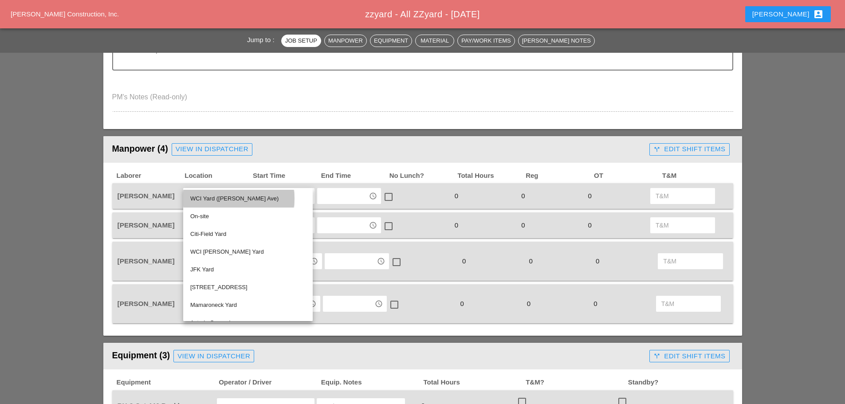
click at [216, 194] on div "WCI Yard ([PERSON_NAME] Ave)" at bounding box center [247, 198] width 115 height 11
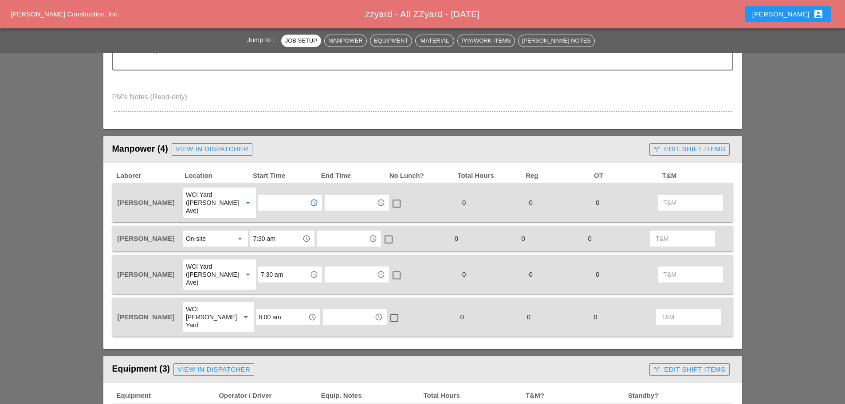
click at [269, 198] on input "text" at bounding box center [284, 203] width 46 height 14
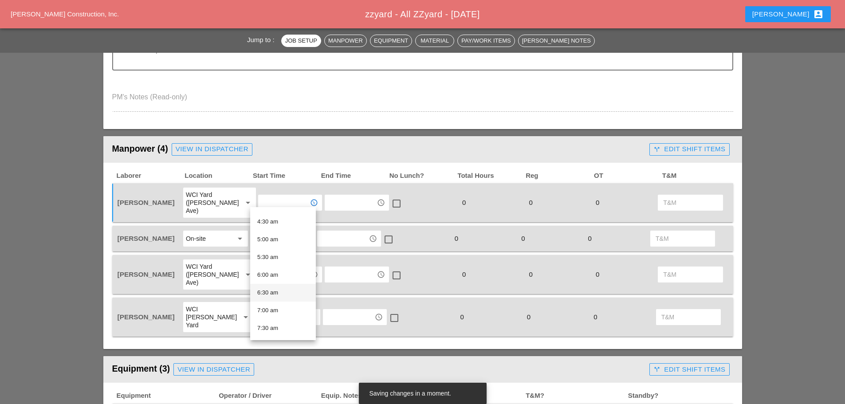
scroll to position [177, 0]
click at [274, 304] on div "7:30 am" at bounding box center [282, 306] width 51 height 11
type input "7:30 am"
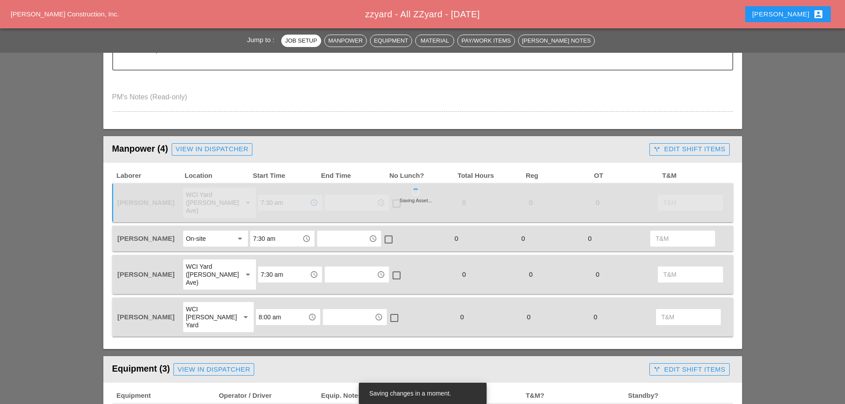
click at [228, 232] on div "On-site" at bounding box center [209, 239] width 47 height 14
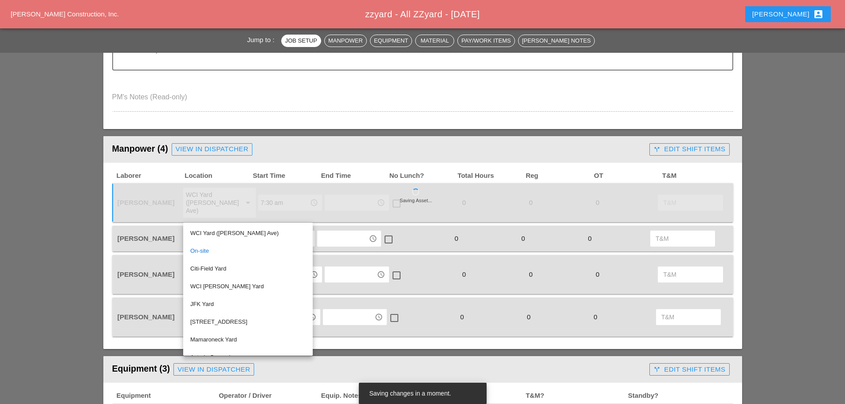
click at [228, 228] on div "WCI Yard ([PERSON_NAME] Ave)" at bounding box center [247, 233] width 115 height 18
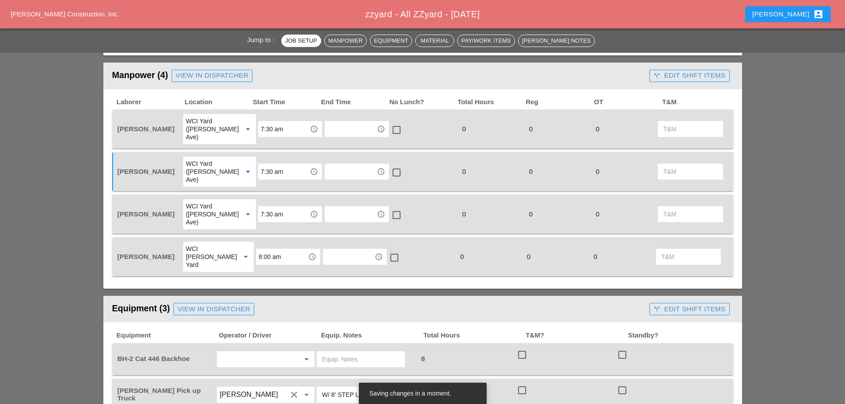
scroll to position [444, 0]
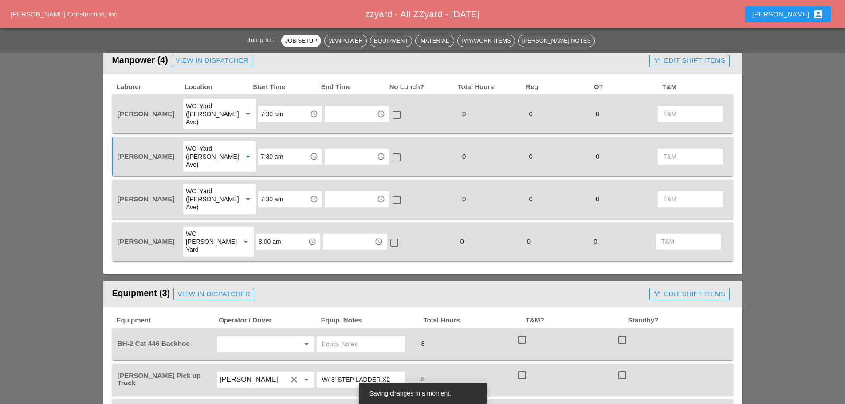
click at [238, 337] on input "text" at bounding box center [253, 344] width 67 height 14
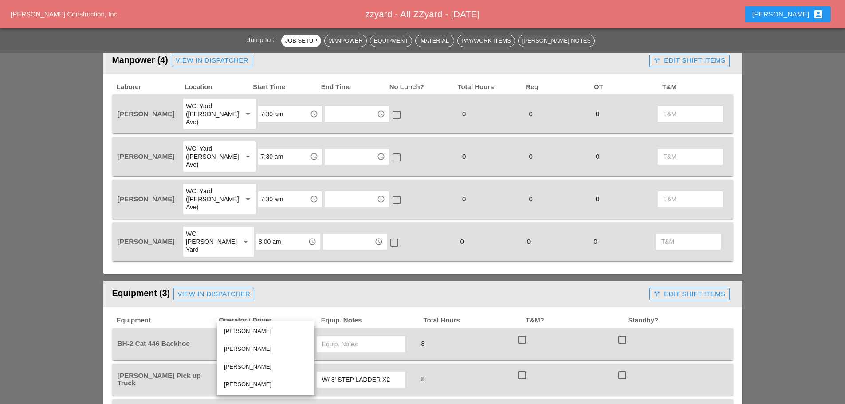
click at [347, 337] on input "text" at bounding box center [361, 344] width 78 height 14
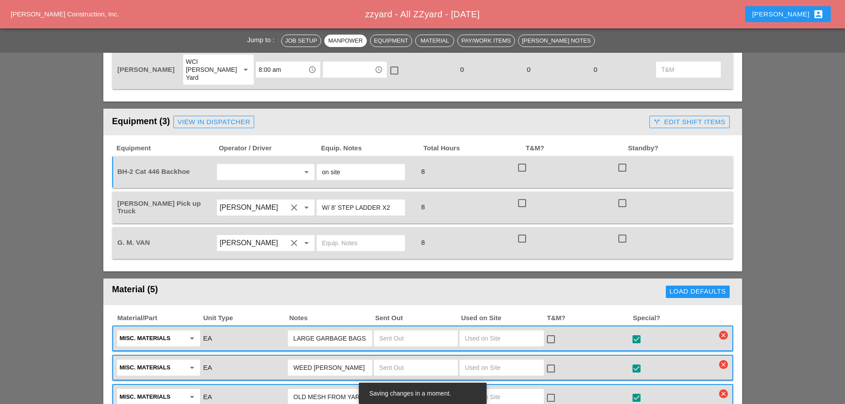
scroll to position [621, 0]
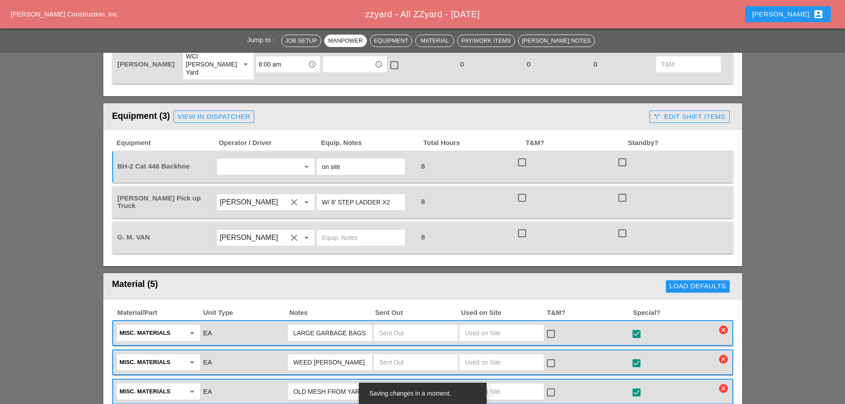
type input "on site"
click at [339, 231] on input "text" at bounding box center [361, 238] width 78 height 14
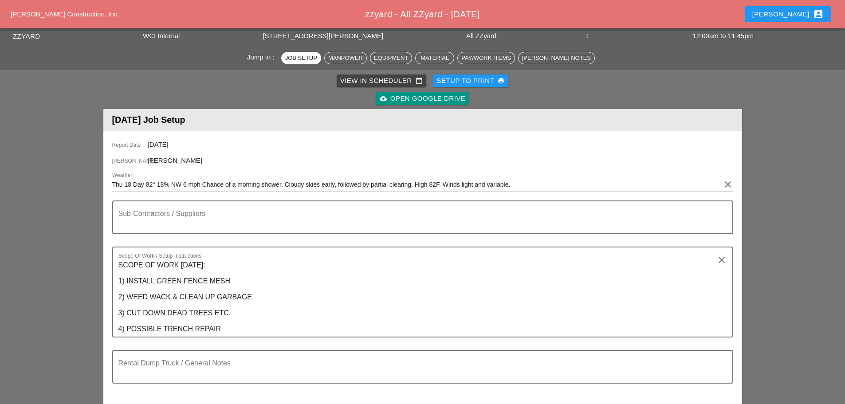
scroll to position [0, 0]
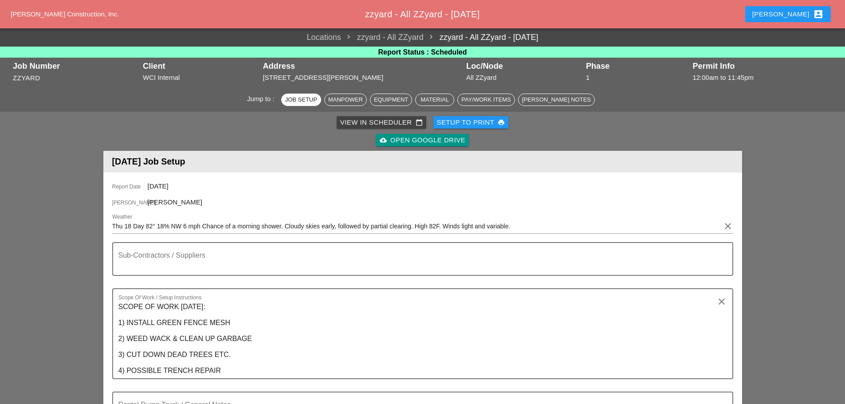
type input "w/ tools"
click at [463, 122] on div "Setup to Print print" at bounding box center [471, 123] width 68 height 10
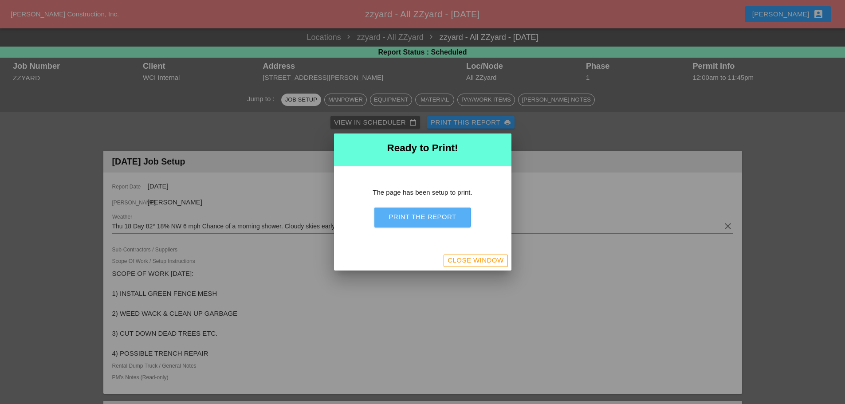
click at [447, 221] on div "Print the Report" at bounding box center [422, 217] width 67 height 10
click at [485, 264] on div "Close Window" at bounding box center [476, 261] width 56 height 10
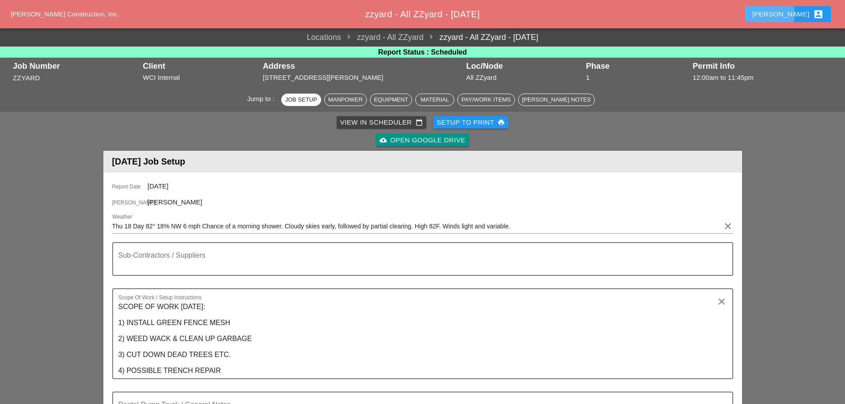
click at [792, 19] on div "[PERSON_NAME] account_box" at bounding box center [787, 14] width 71 height 11
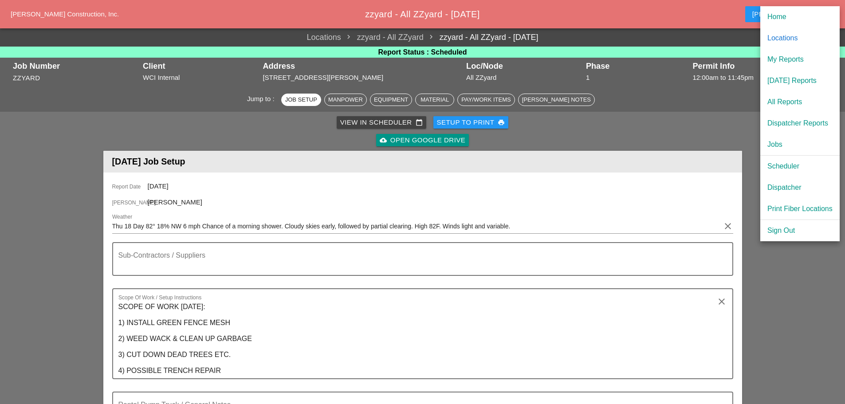
click at [773, 78] on div "[DATE] Reports" at bounding box center [800, 80] width 65 height 11
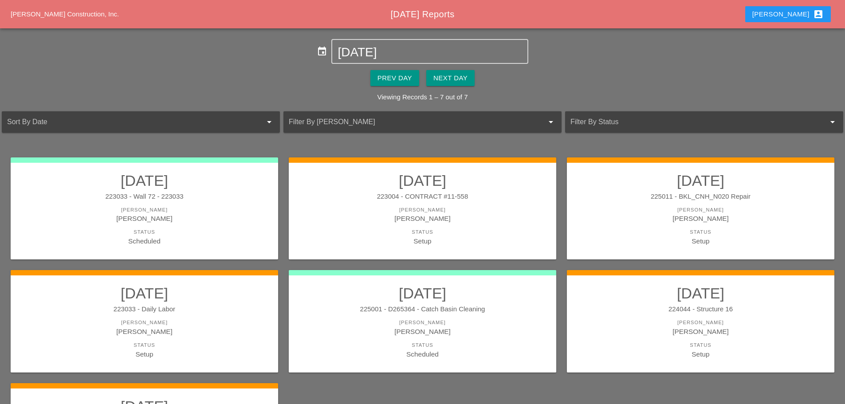
click at [455, 78] on div "Next Day" at bounding box center [450, 78] width 34 height 10
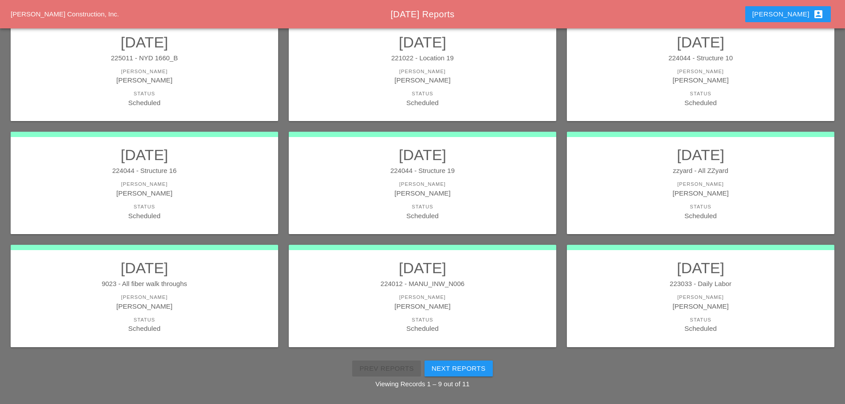
scroll to position [162, 0]
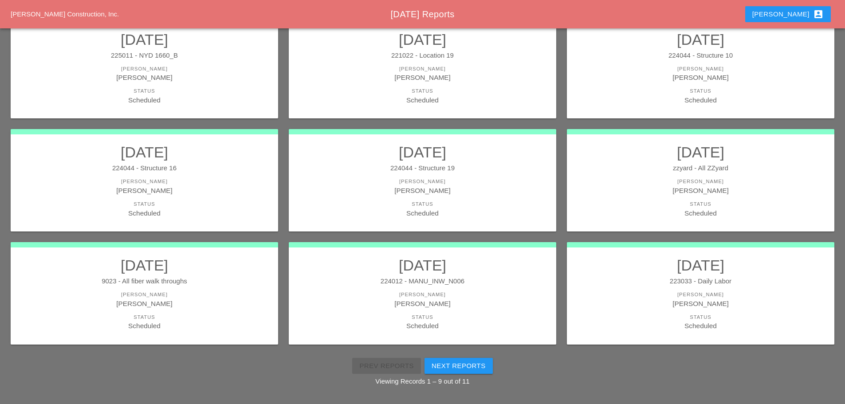
click at [475, 368] on div "Next Reports" at bounding box center [459, 366] width 54 height 10
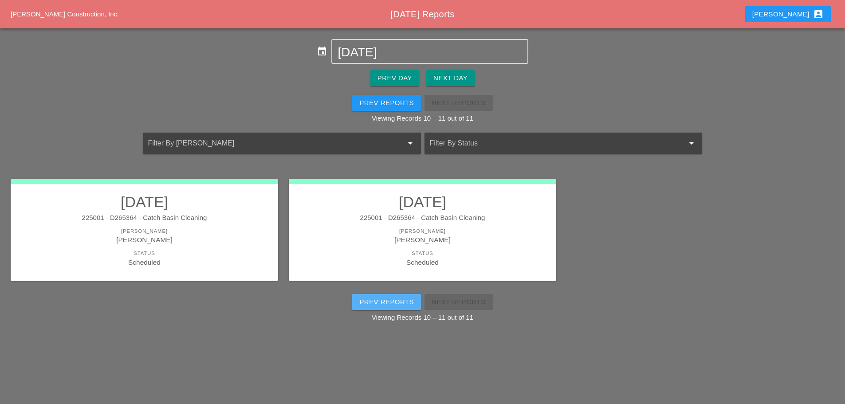
click at [367, 304] on div "Prev Reports" at bounding box center [386, 302] width 55 height 10
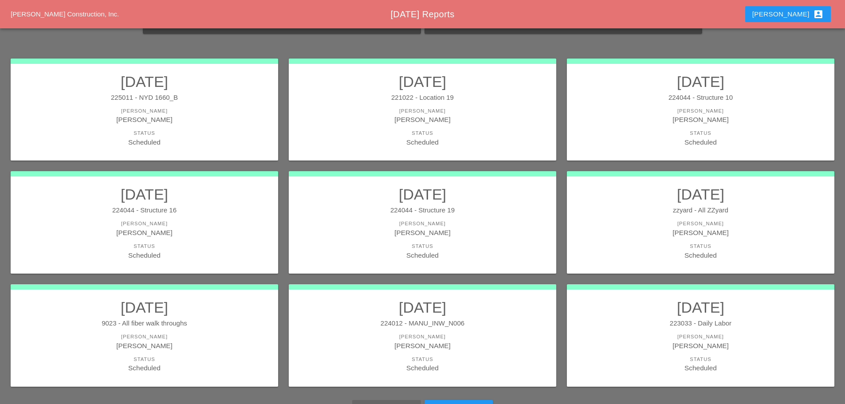
scroll to position [162, 0]
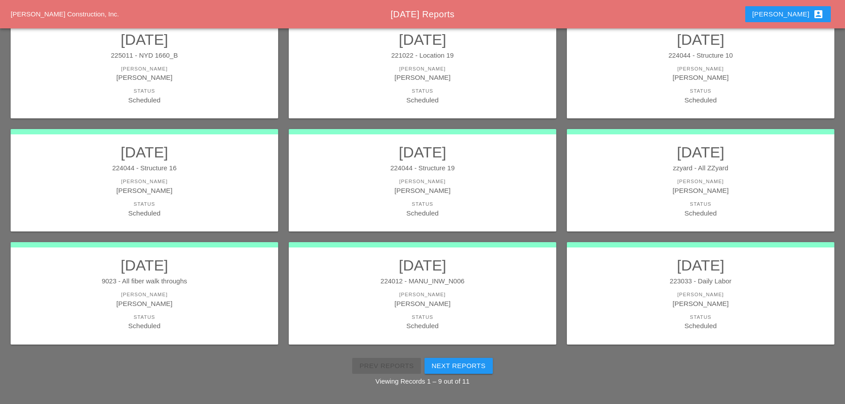
click at [213, 80] on div "[PERSON_NAME]" at bounding box center [145, 77] width 250 height 10
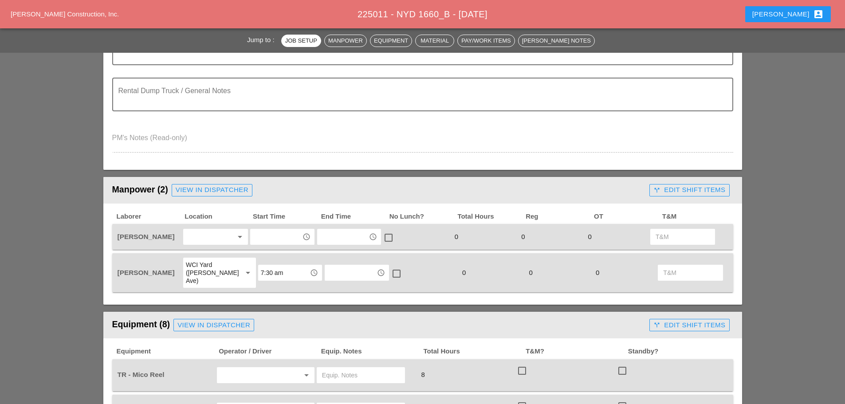
scroll to position [355, 0]
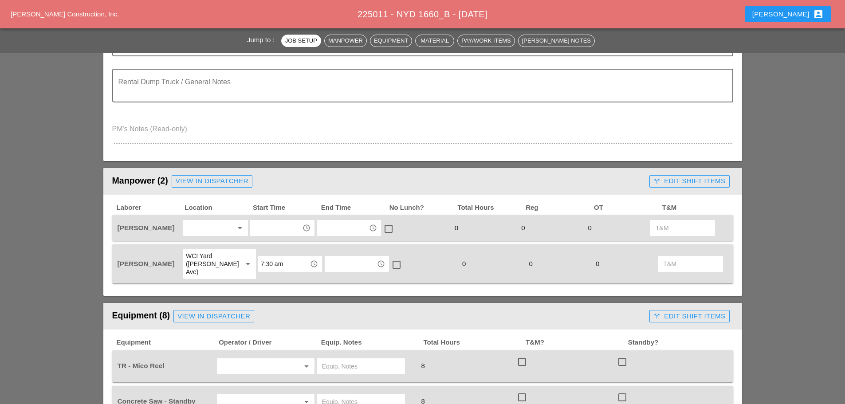
click at [209, 224] on div at bounding box center [209, 228] width 47 height 14
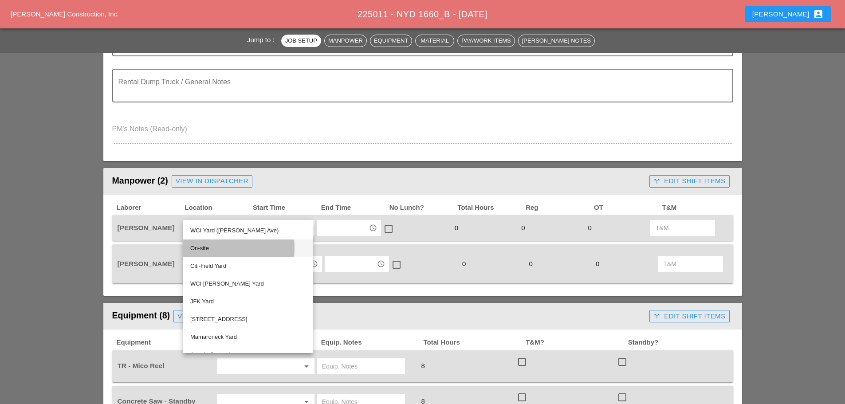
click at [207, 243] on div "On-site" at bounding box center [247, 249] width 115 height 18
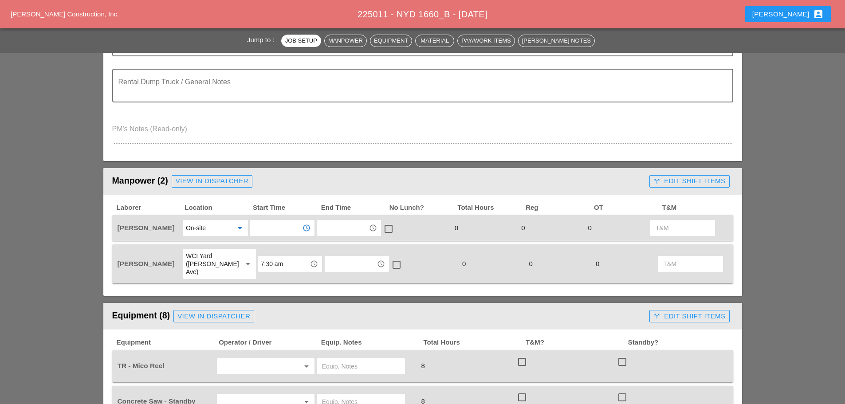
drag, startPoint x: 266, startPoint y: 232, endPoint x: 271, endPoint y: 232, distance: 4.5
click at [268, 232] on input "text" at bounding box center [276, 228] width 46 height 14
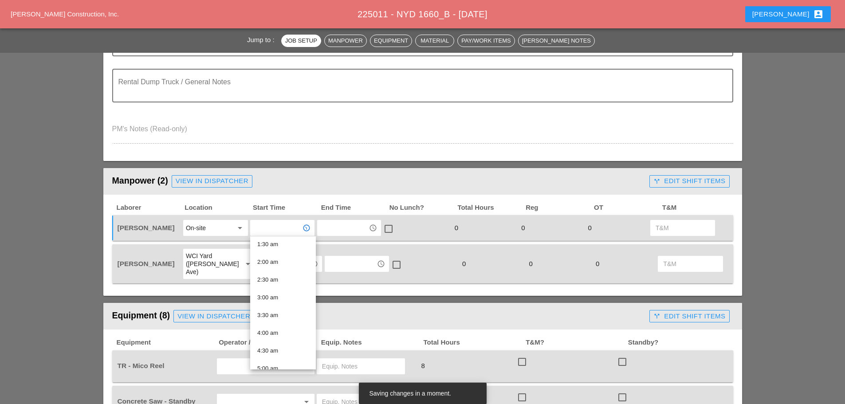
scroll to position [177, 0]
click at [273, 347] on div "8:00 am" at bounding box center [282, 354] width 51 height 18
type input "8:00 am"
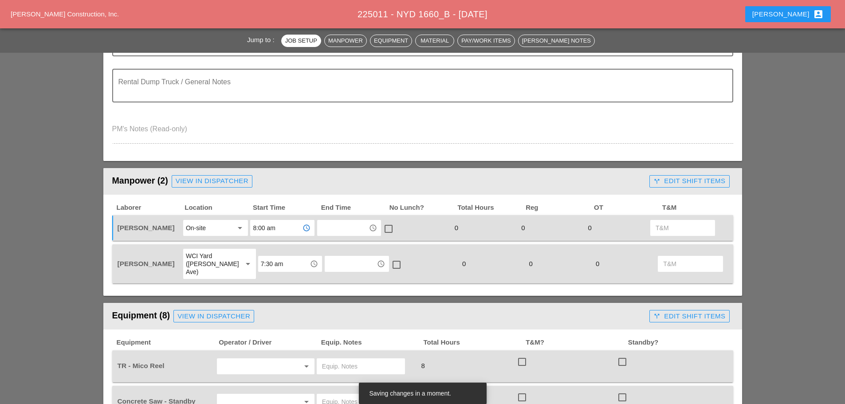
click at [289, 262] on input "7:30 am" at bounding box center [284, 264] width 46 height 14
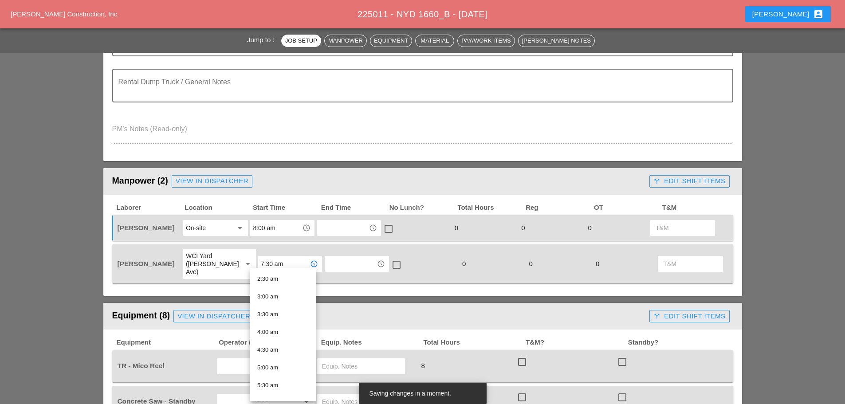
scroll to position [133, 0]
click at [270, 391] on div "7:00 am" at bounding box center [282, 394] width 51 height 11
type input "7:00 am"
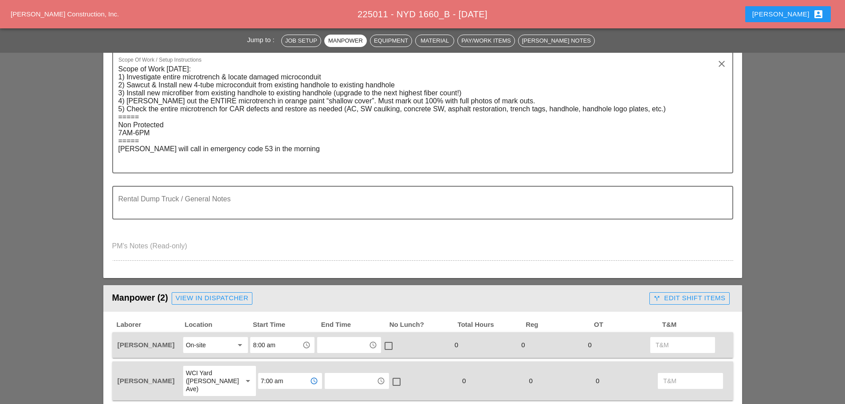
scroll to position [355, 0]
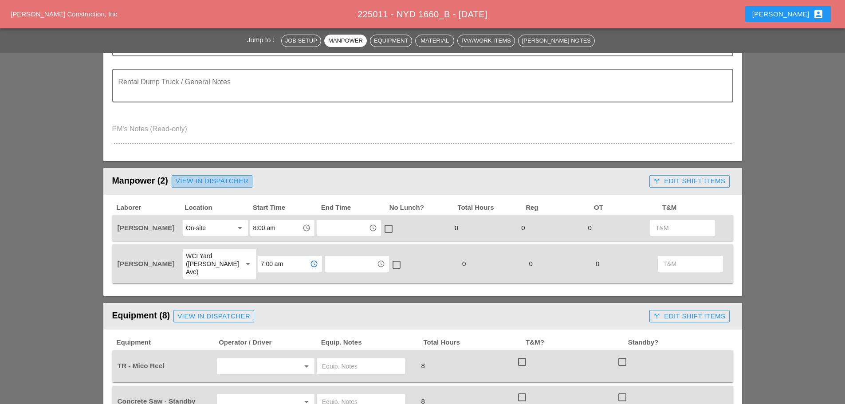
click at [202, 177] on div "View in Dispatcher" at bounding box center [212, 181] width 73 height 10
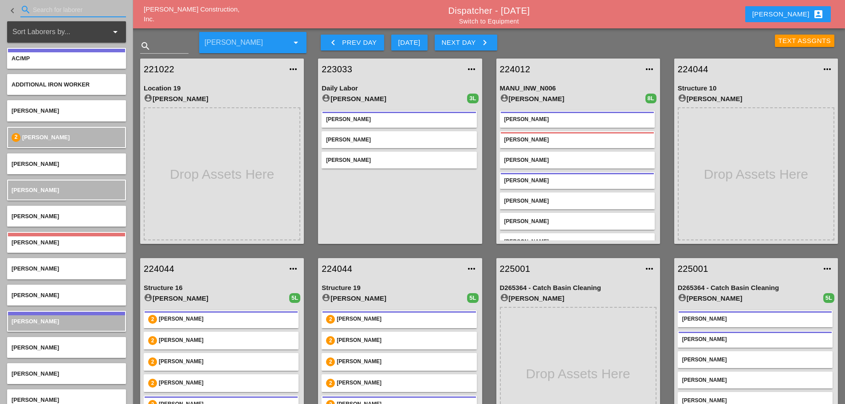
click at [69, 8] on input "Search for laborer" at bounding box center [73, 10] width 81 height 14
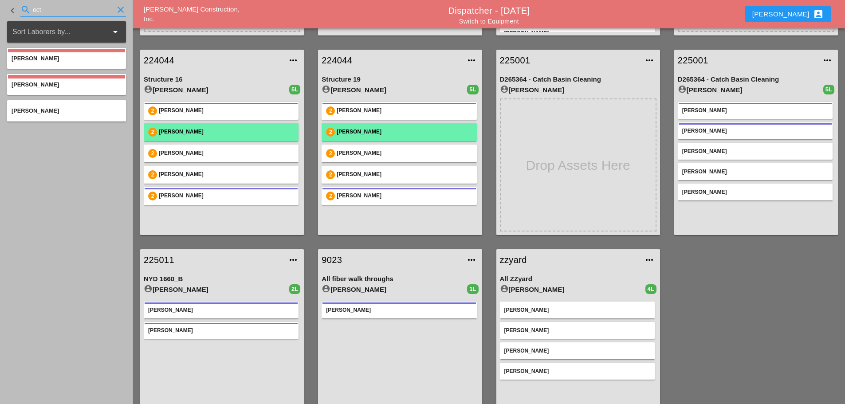
scroll to position [246, 0]
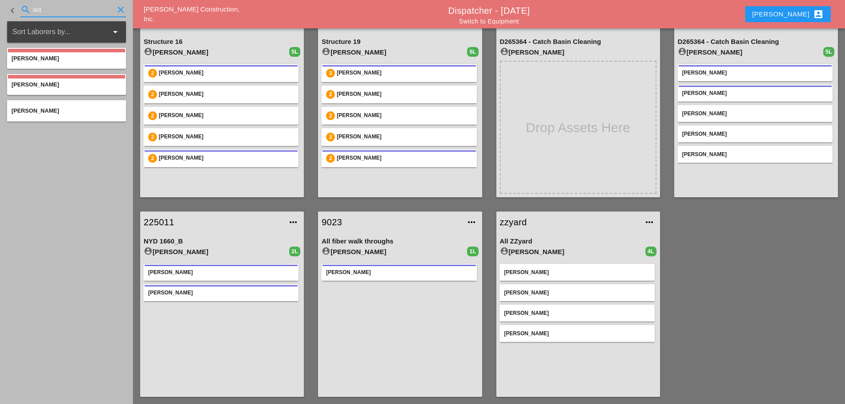
type input "oct"
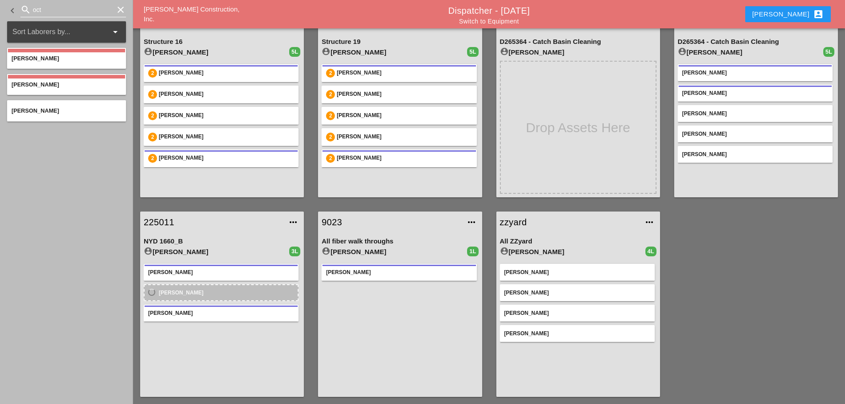
click at [121, 11] on icon "clear" at bounding box center [120, 9] width 11 height 11
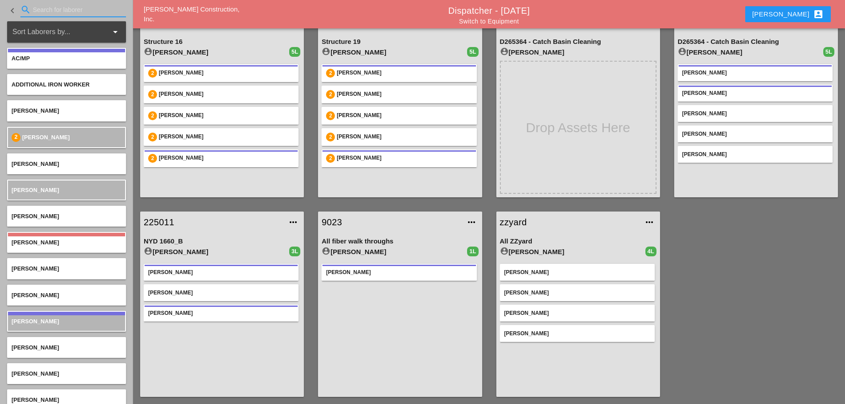
click at [62, 11] on input "Search for laborer" at bounding box center [73, 10] width 81 height 14
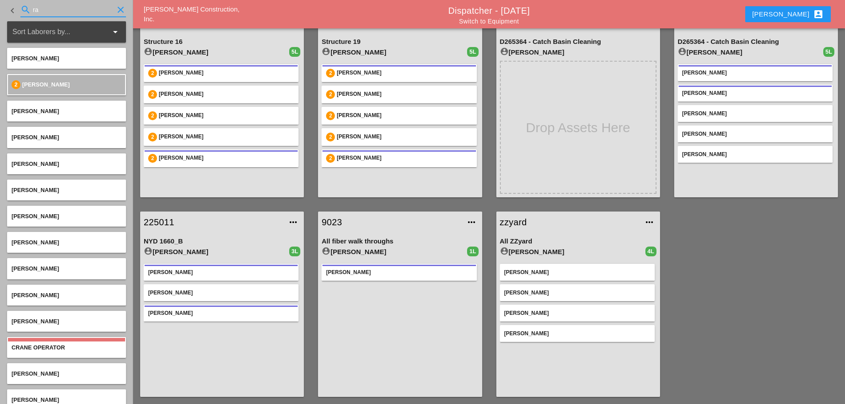
type input "r"
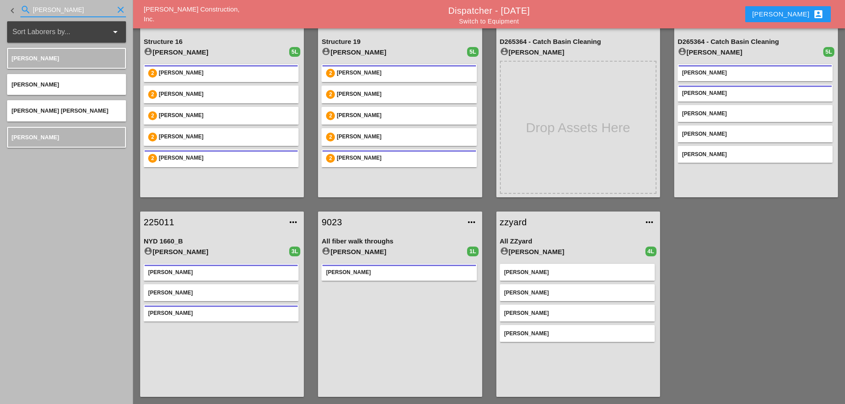
type input "ceja"
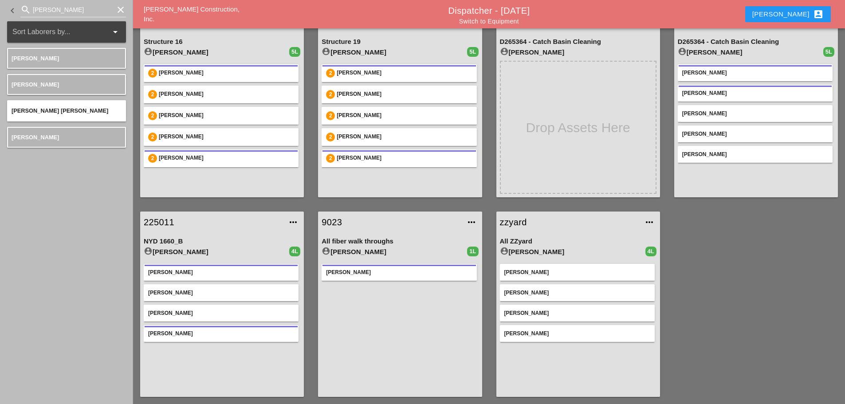
click at [121, 9] on icon "clear" at bounding box center [120, 9] width 11 height 11
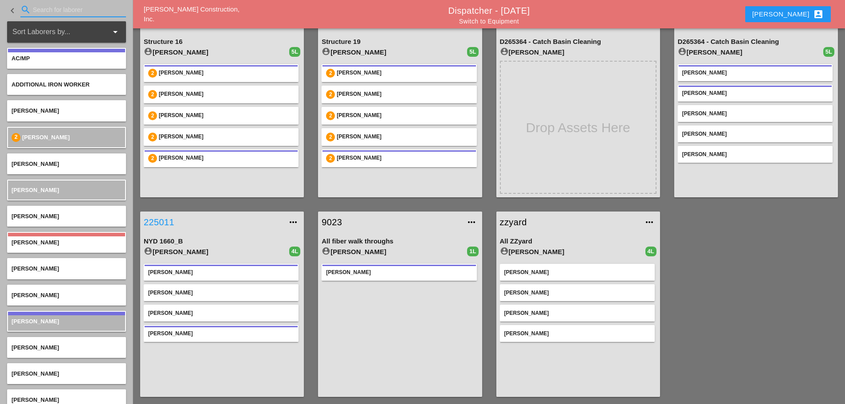
click at [163, 221] on link "225011" at bounding box center [213, 222] width 139 height 13
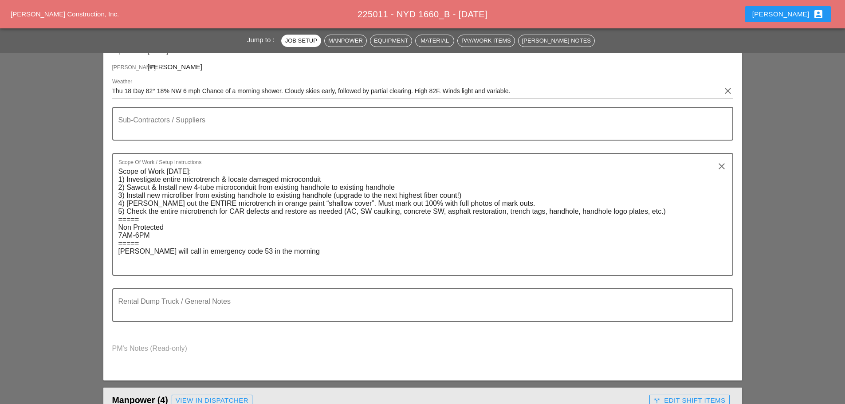
scroll to position [311, 0]
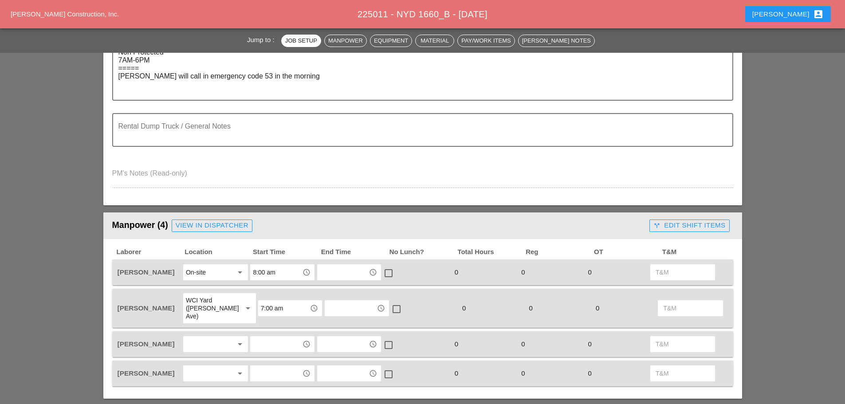
click at [205, 337] on div at bounding box center [209, 344] width 47 height 14
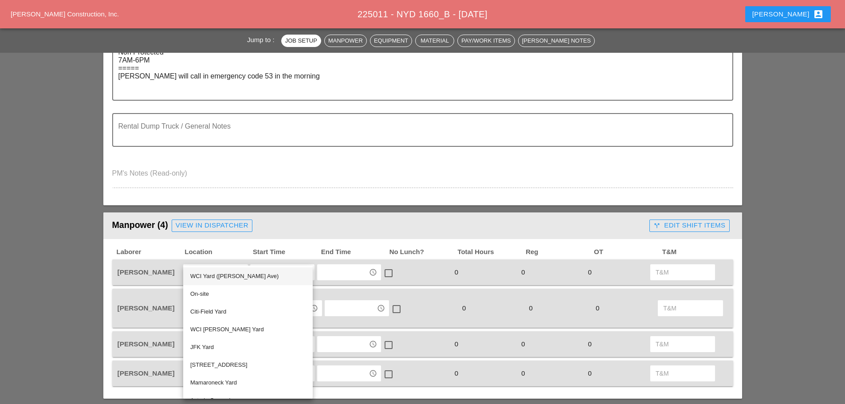
click at [220, 269] on div "WCI Yard ([PERSON_NAME] Ave)" at bounding box center [247, 277] width 115 height 18
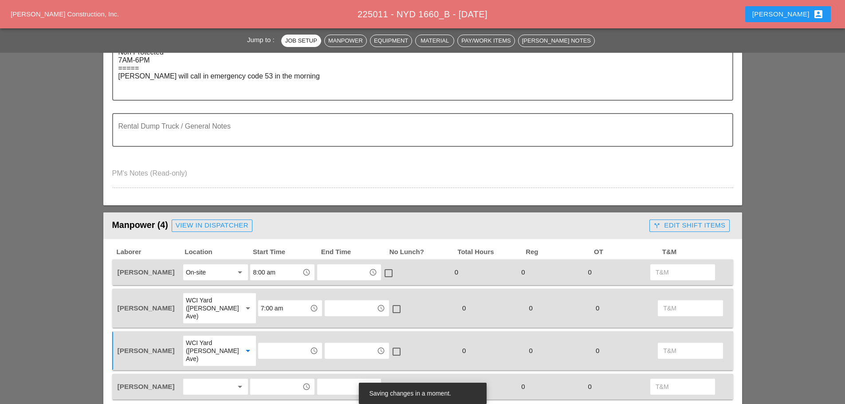
drag, startPoint x: 227, startPoint y: 371, endPoint x: 232, endPoint y: 366, distance: 7.2
click at [227, 380] on div at bounding box center [209, 387] width 47 height 14
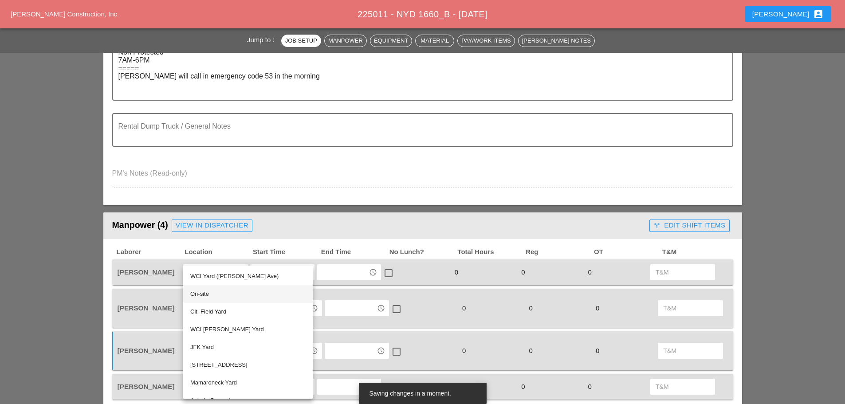
click at [204, 297] on div "On-site" at bounding box center [247, 294] width 115 height 11
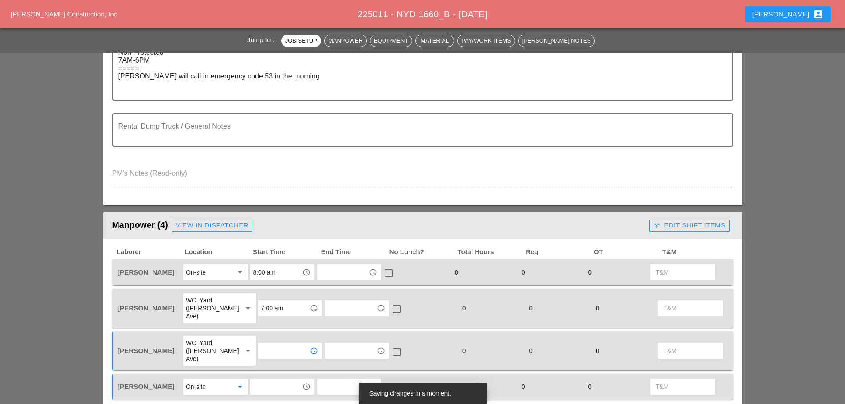
click at [278, 344] on input "text" at bounding box center [284, 351] width 46 height 14
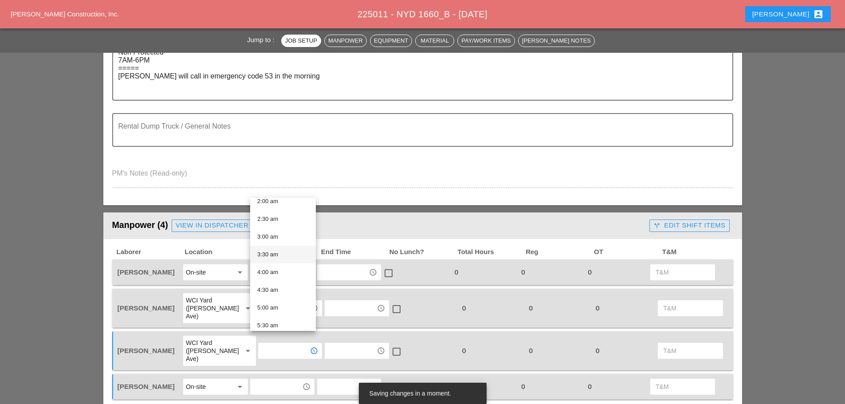
scroll to position [222, 0]
click at [272, 233] on div "7:00 am" at bounding box center [282, 235] width 51 height 11
type input "7:00 am"
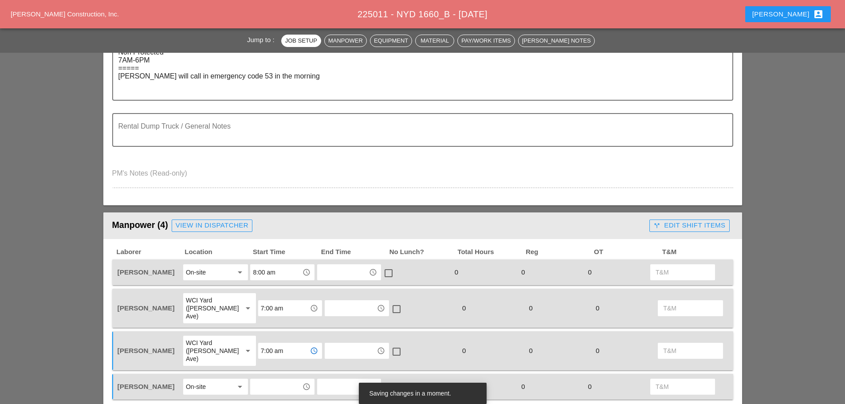
click at [278, 380] on input "text" at bounding box center [276, 387] width 46 height 14
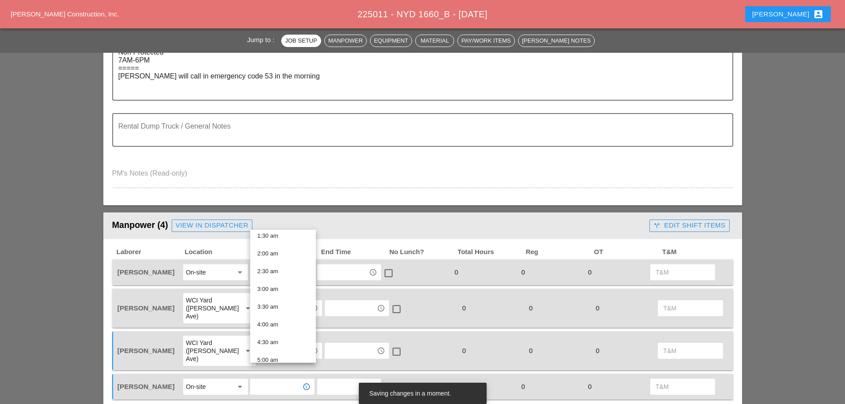
scroll to position [177, 0]
click at [272, 351] on div "8:00 am" at bounding box center [282, 347] width 51 height 11
type input "8:00 am"
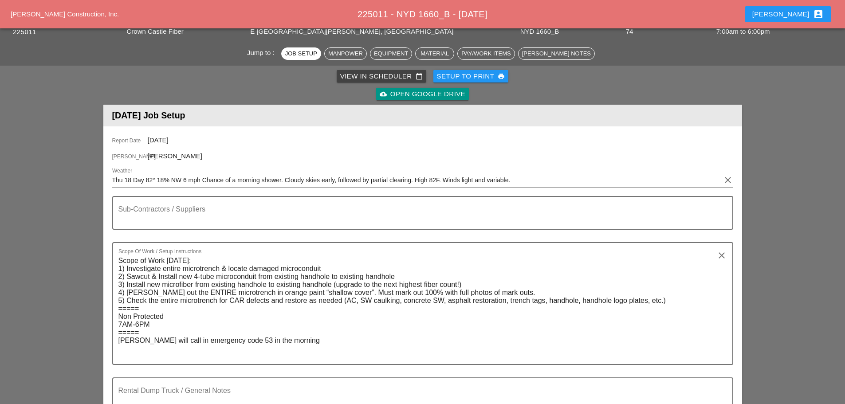
scroll to position [0, 0]
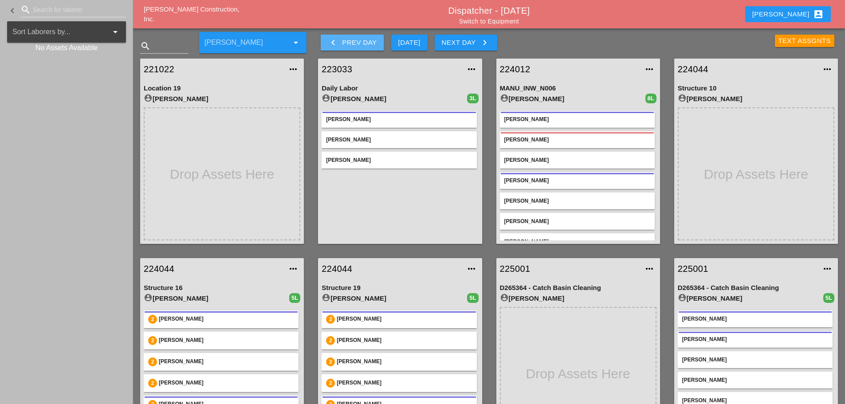
click at [336, 42] on icon "keyboard_arrow_left" at bounding box center [333, 42] width 11 height 11
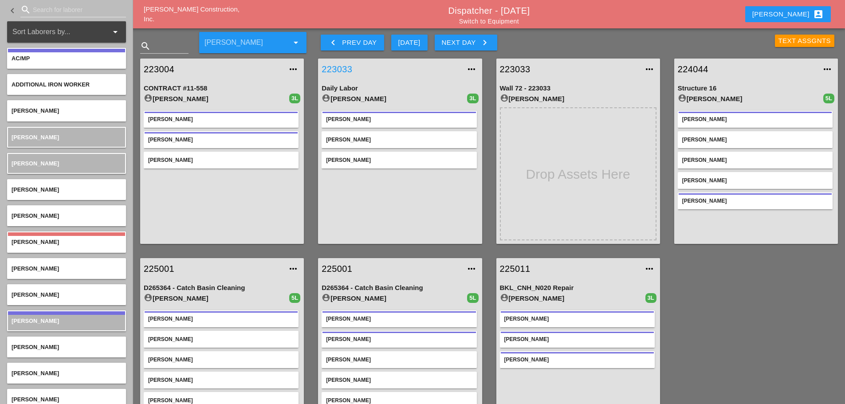
click at [330, 71] on link "223033" at bounding box center [391, 69] width 139 height 13
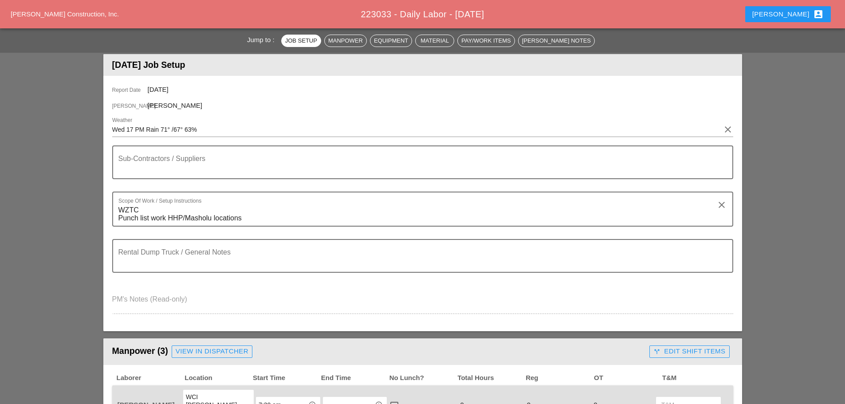
scroll to position [311, 0]
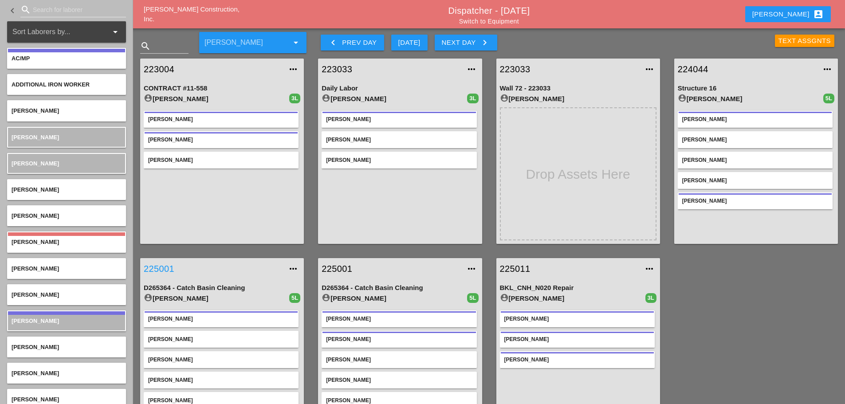
click at [158, 269] on link "225001" at bounding box center [213, 268] width 139 height 13
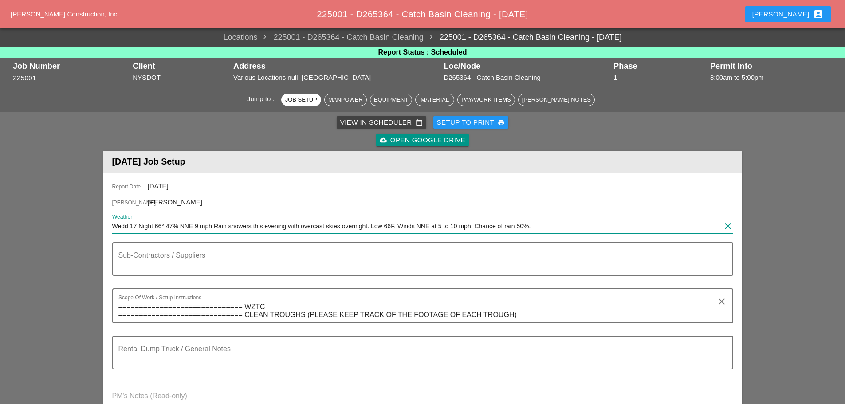
click at [130, 221] on input "Wedd 17 Night 66° 47% NNE 9 mph Rain showers this evening with overcast skies o…" at bounding box center [416, 226] width 609 height 14
type input "Wed17 Night 66° 47% NNE 9 mph Rain showers this evening with overcast skies ove…"
click at [470, 119] on div "Setup to Print print" at bounding box center [471, 123] width 68 height 10
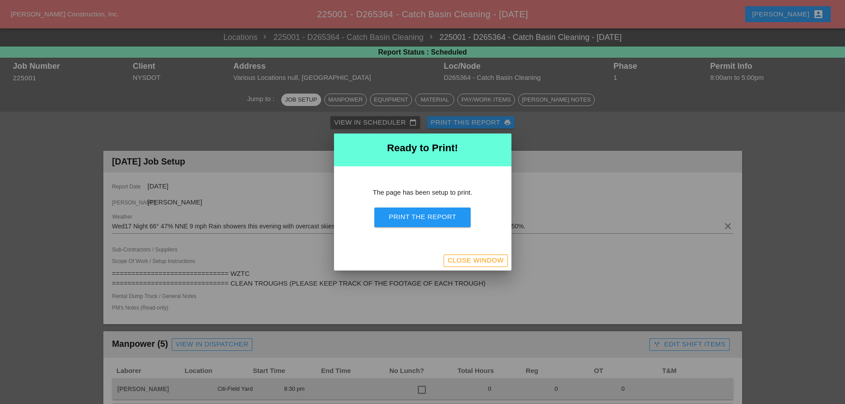
click at [463, 217] on button "Print the Report" at bounding box center [422, 218] width 96 height 20
click at [477, 262] on div "Close Window" at bounding box center [476, 261] width 56 height 10
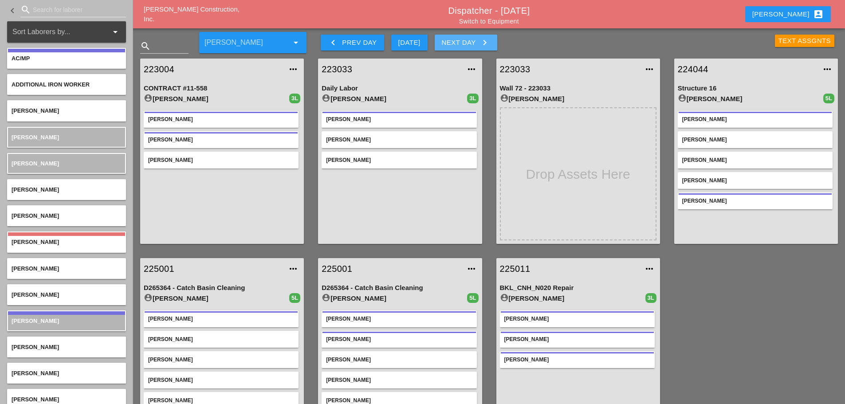
click at [487, 42] on icon "keyboard_arrow_right" at bounding box center [485, 42] width 11 height 11
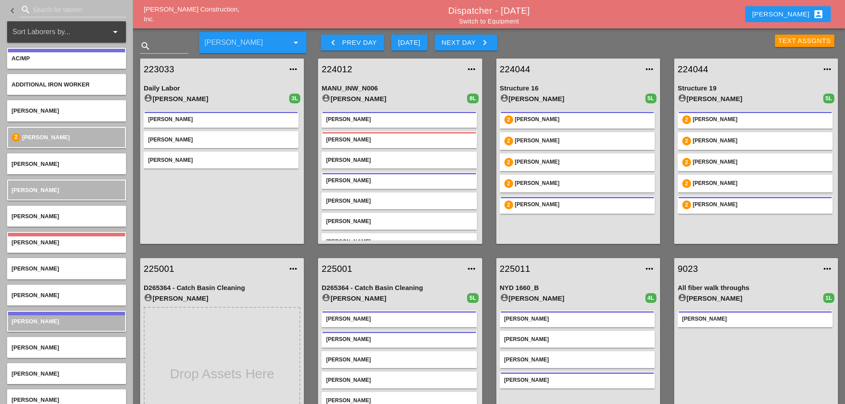
click at [792, 12] on div "Enrico account_box" at bounding box center [787, 14] width 71 height 11
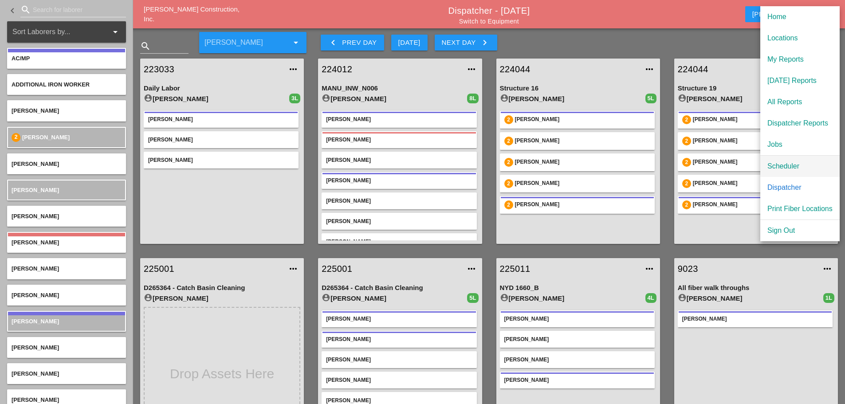
click at [782, 168] on div "Scheduler" at bounding box center [800, 166] width 65 height 11
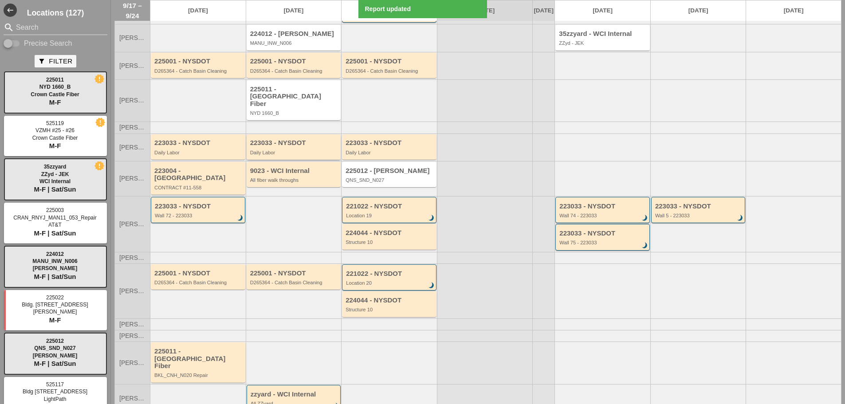
scroll to position [95, 0]
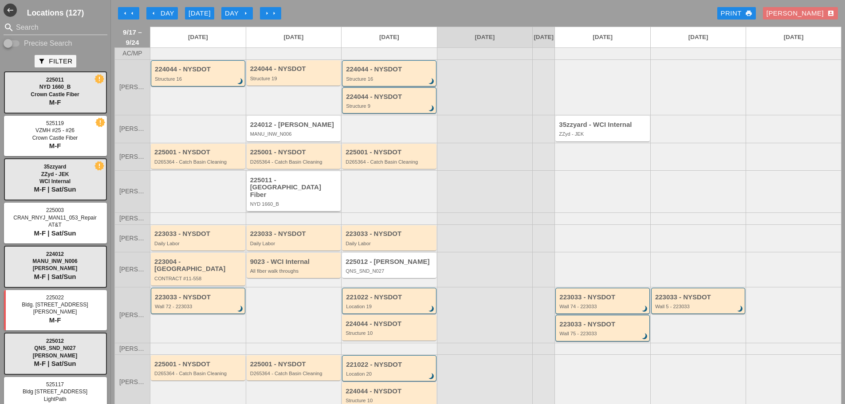
click at [295, 198] on div "225011 - [GEOGRAPHIC_DATA] Fiber NYD 1660_B" at bounding box center [294, 192] width 89 height 31
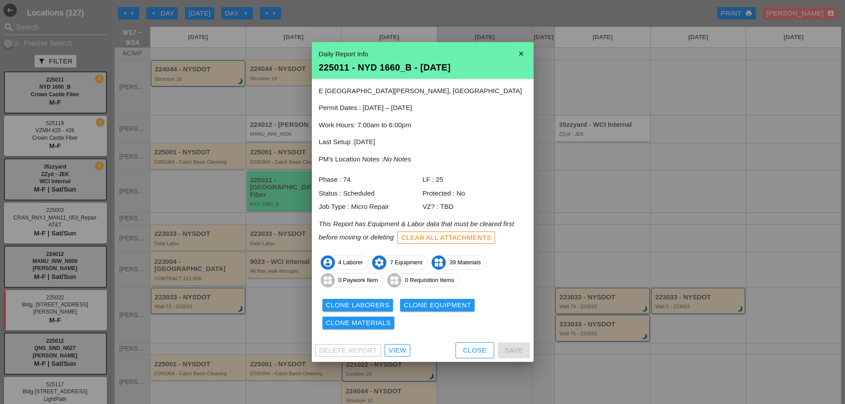
click at [393, 350] on div "View" at bounding box center [398, 351] width 18 height 10
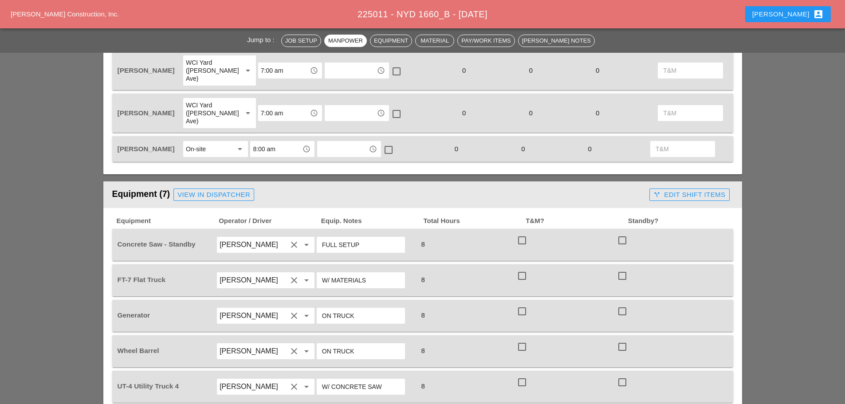
scroll to position [621, 0]
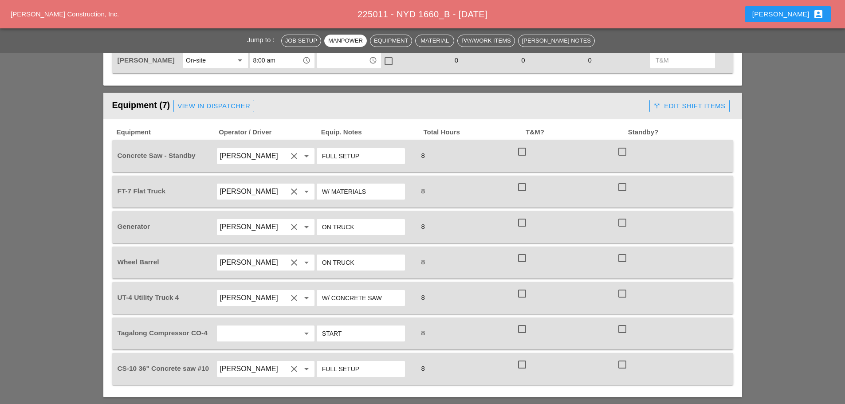
click at [250, 327] on input "text" at bounding box center [253, 334] width 67 height 14
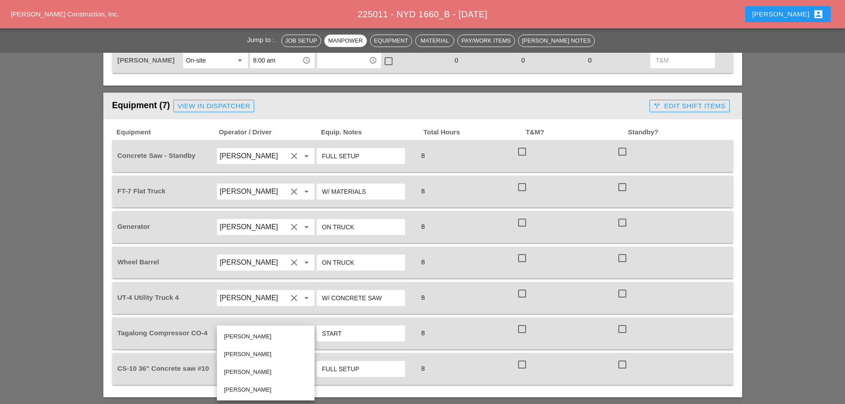
click at [248, 366] on div "[PERSON_NAME]" at bounding box center [265, 372] width 83 height 18
type input "[PERSON_NAME]"
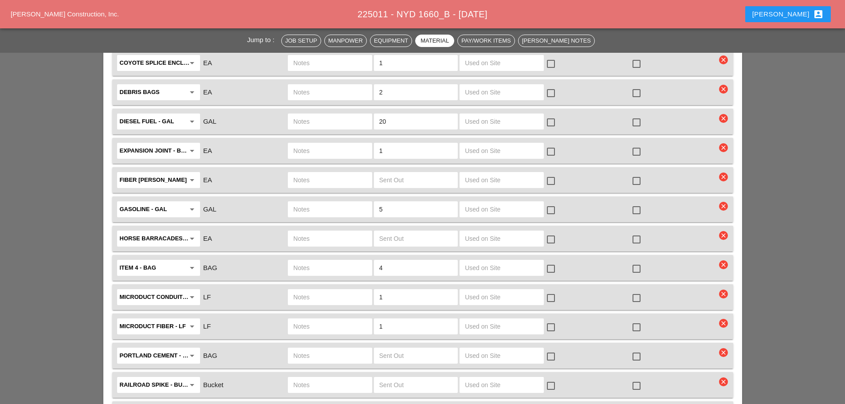
scroll to position [1420, 0]
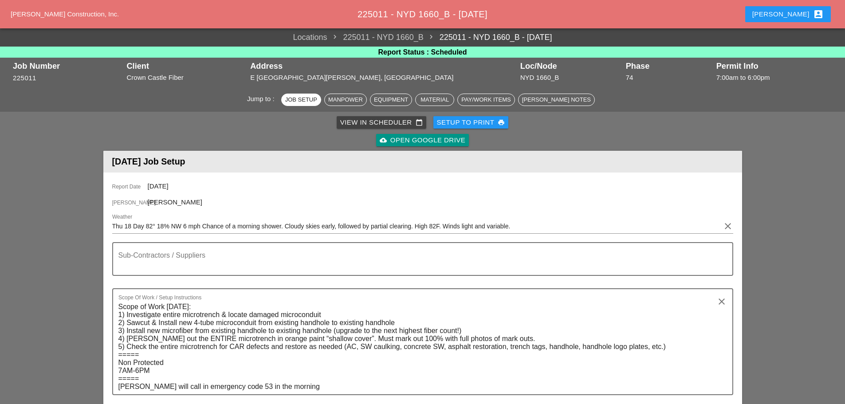
click at [484, 118] on div "Setup to Print print" at bounding box center [471, 123] width 68 height 10
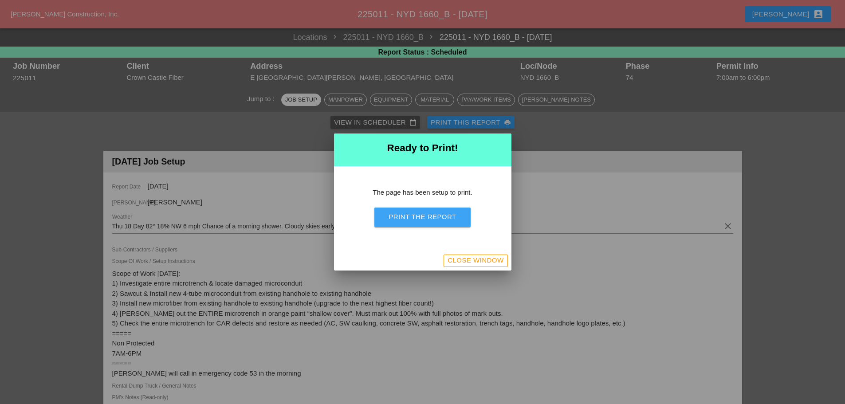
drag, startPoint x: 439, startPoint y: 218, endPoint x: 650, endPoint y: 352, distance: 250.2
click at [439, 218] on div "Print the Report" at bounding box center [422, 217] width 67 height 10
click at [477, 255] on button "Close Window" at bounding box center [476, 261] width 64 height 12
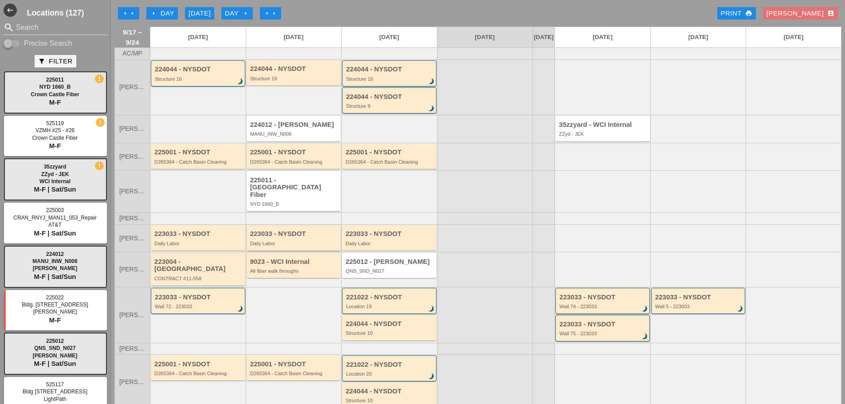
click at [312, 239] on div "223033 - NYSDOT Daily Labor" at bounding box center [294, 238] width 89 height 16
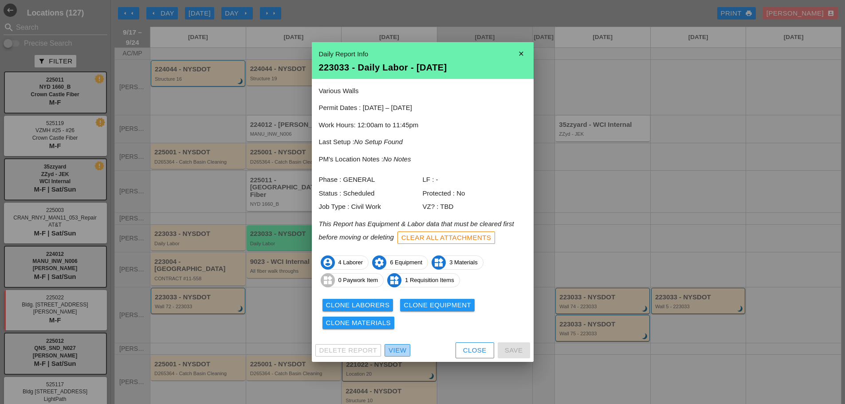
click at [391, 354] on div "View" at bounding box center [398, 351] width 18 height 10
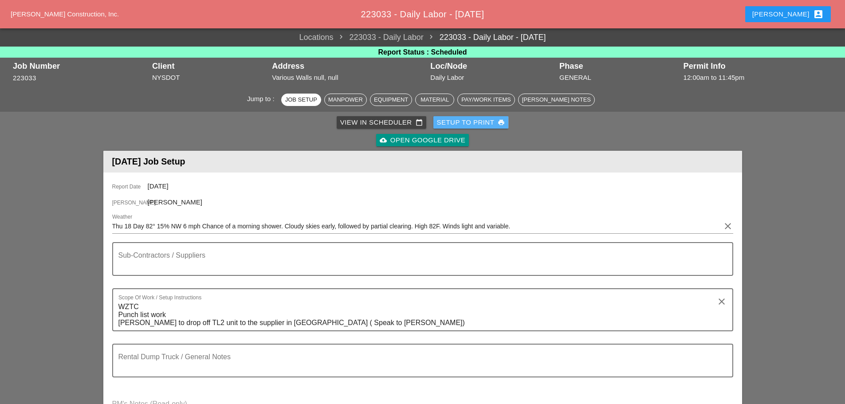
click at [476, 127] on div "Setup to Print print" at bounding box center [471, 123] width 68 height 10
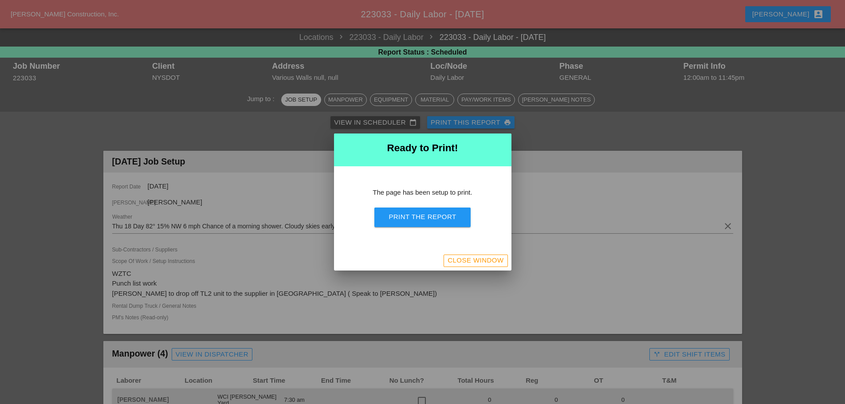
click at [454, 222] on button "Print the Report" at bounding box center [422, 218] width 96 height 20
click at [488, 261] on div "Close Window" at bounding box center [476, 261] width 56 height 10
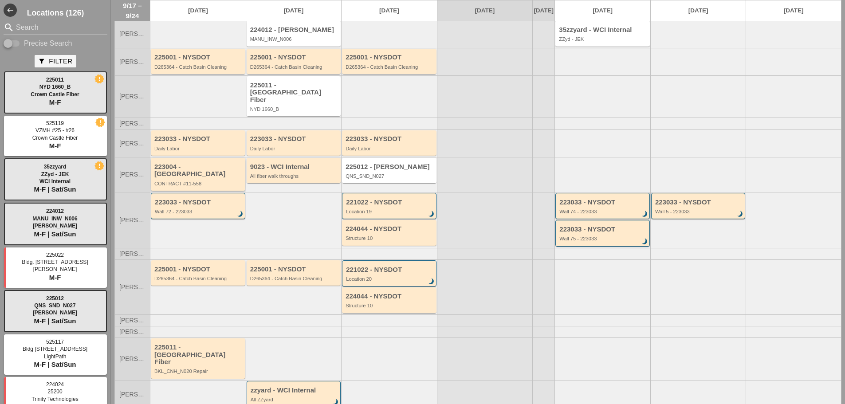
scroll to position [95, 0]
click at [182, 276] on div "D265364 - Catch Basin Cleaning" at bounding box center [198, 278] width 89 height 5
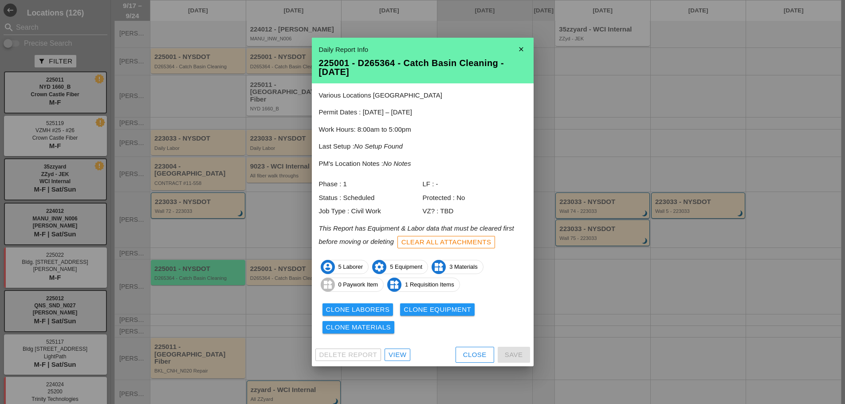
click at [389, 356] on div "View" at bounding box center [398, 355] width 18 height 10
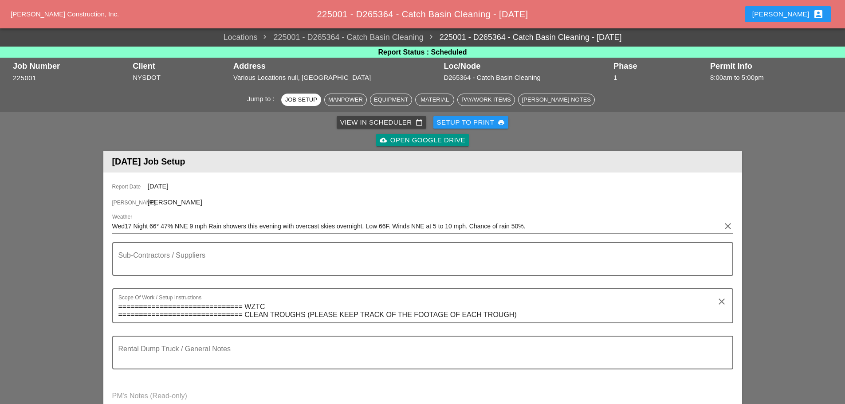
click at [487, 121] on div "Setup to Print print" at bounding box center [471, 123] width 68 height 10
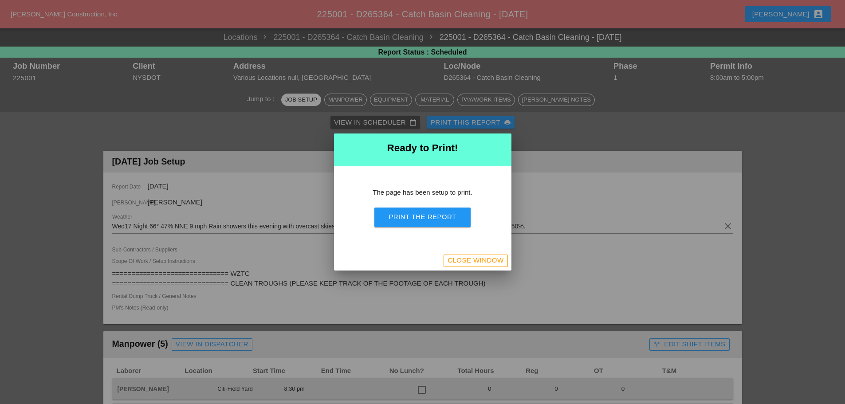
click at [420, 215] on div "Print the Report" at bounding box center [422, 217] width 67 height 10
click at [469, 260] on div "Close Window" at bounding box center [476, 261] width 56 height 10
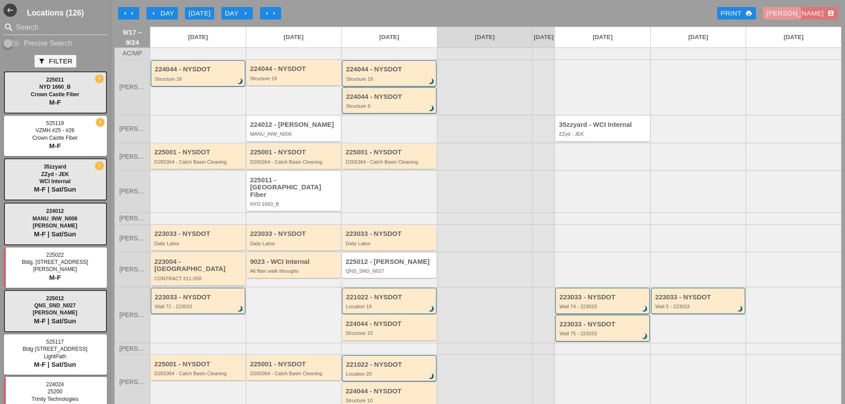
click at [805, 9] on div "[PERSON_NAME] account_box" at bounding box center [801, 13] width 68 height 10
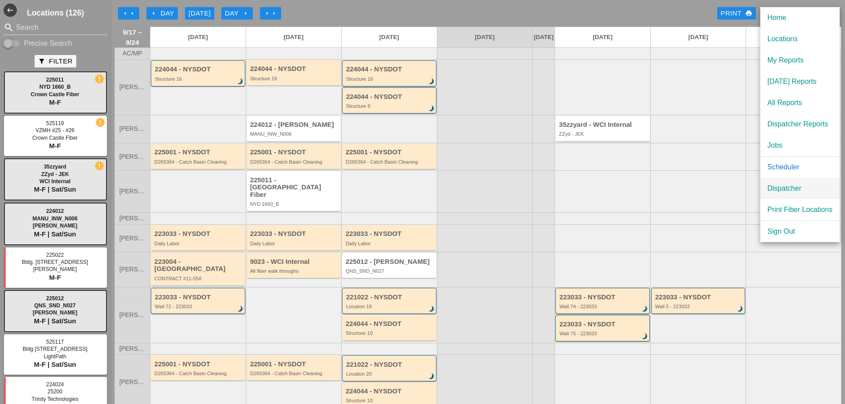
click at [791, 185] on div "Dispatcher" at bounding box center [800, 188] width 65 height 11
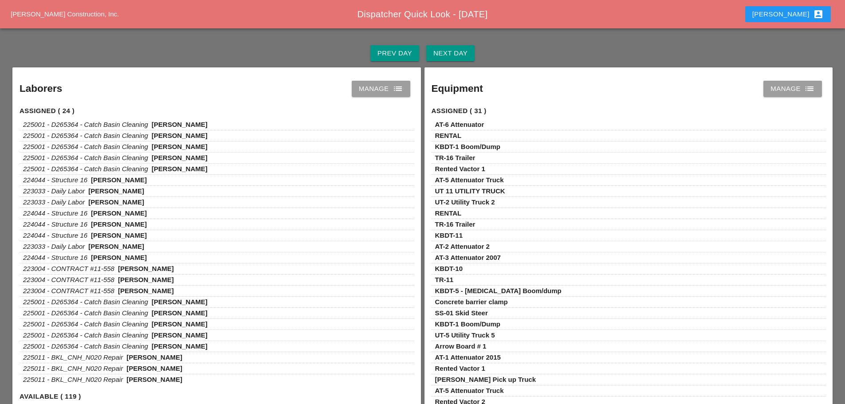
click at [474, 51] on button "Next Day" at bounding box center [450, 53] width 48 height 16
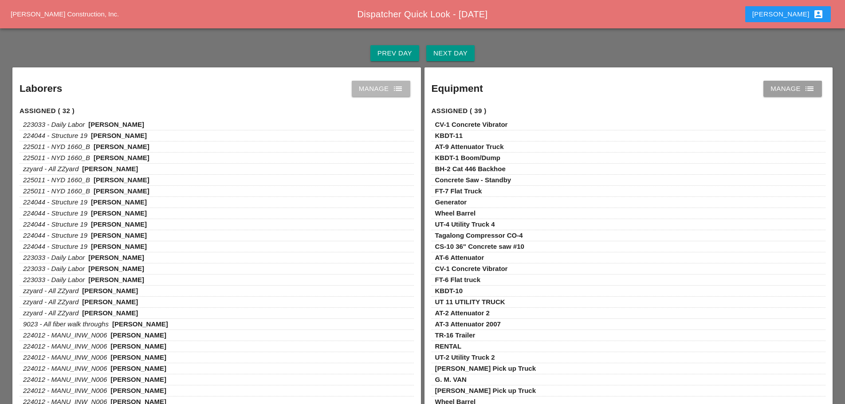
click at [399, 84] on icon "list" at bounding box center [398, 88] width 11 height 11
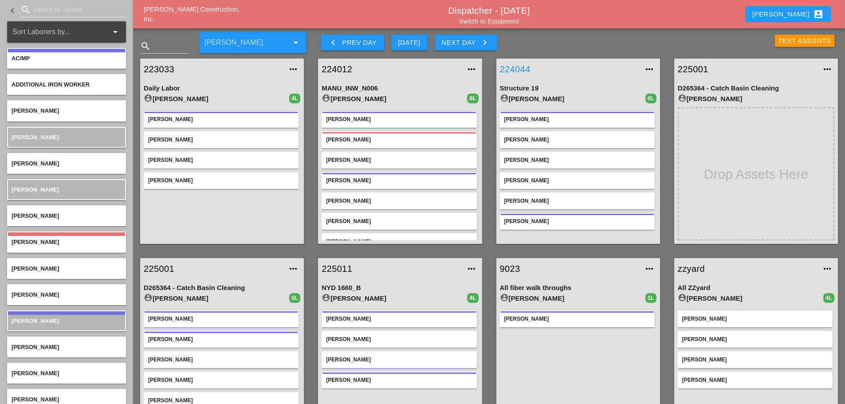
click at [528, 71] on link "224044" at bounding box center [569, 69] width 139 height 13
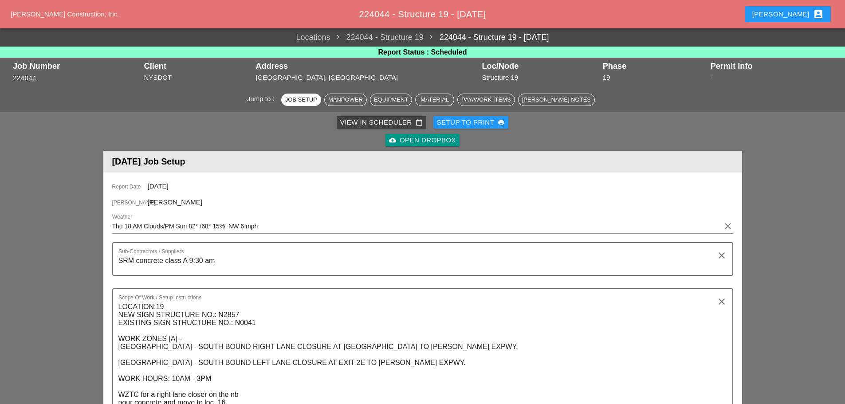
click at [445, 119] on div "Setup to Print print" at bounding box center [471, 123] width 68 height 10
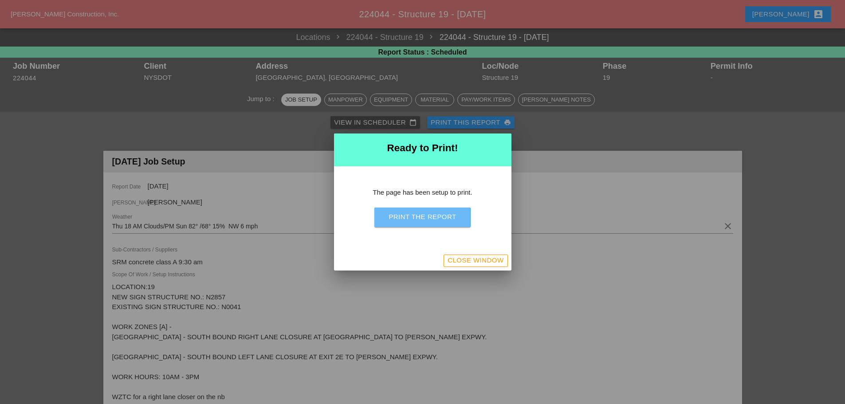
drag, startPoint x: 402, startPoint y: 215, endPoint x: 693, endPoint y: 347, distance: 319.9
click at [402, 215] on div "Print the Report" at bounding box center [422, 217] width 67 height 10
click at [495, 261] on div "Close Window" at bounding box center [476, 261] width 56 height 10
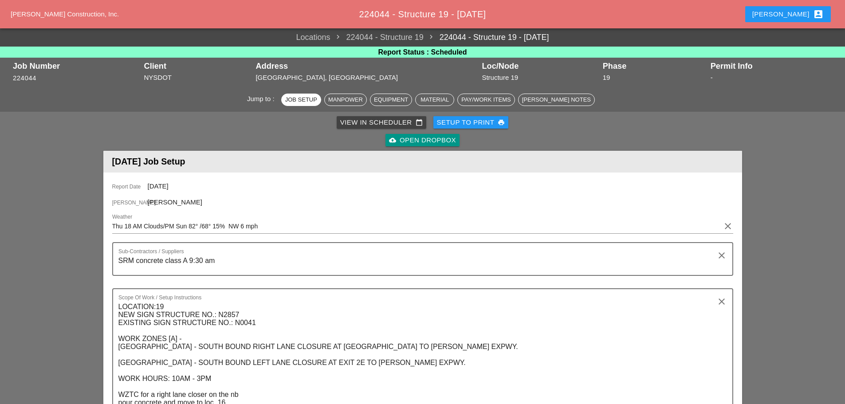
click at [803, 13] on div "Enrico account_box" at bounding box center [787, 14] width 71 height 11
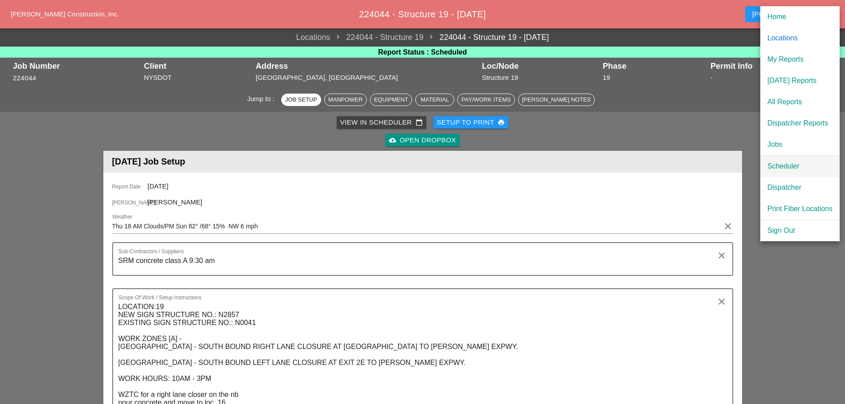
click at [790, 167] on div "Scheduler" at bounding box center [800, 166] width 65 height 11
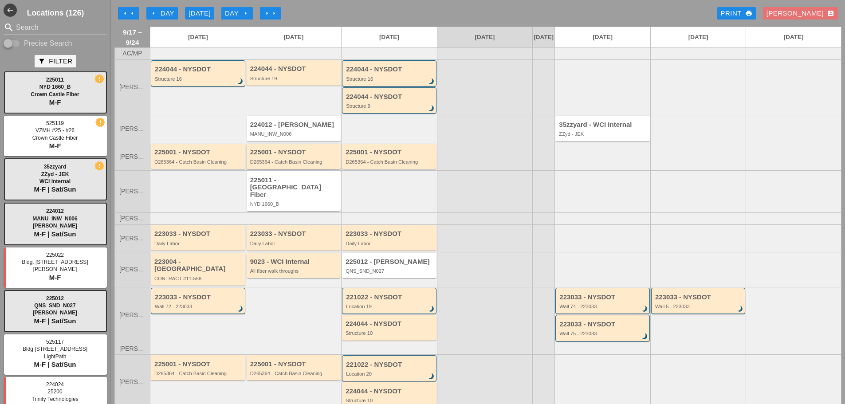
click at [294, 164] on div "225001 - NYSDOT D265364 - Catch Basin Cleaning" at bounding box center [294, 157] width 89 height 16
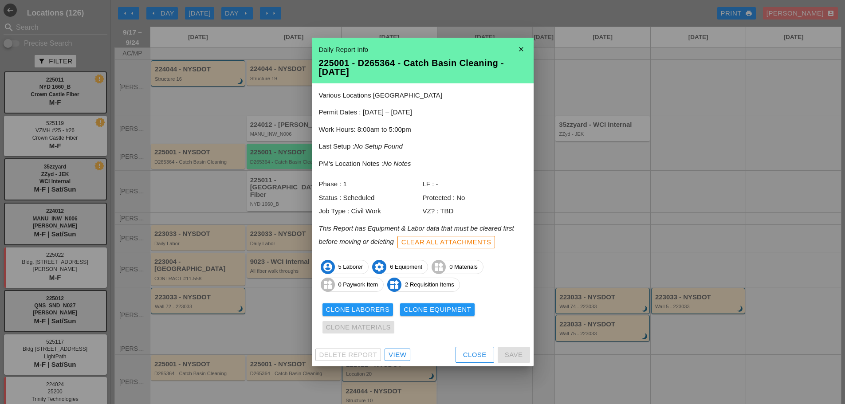
click at [401, 353] on div "View" at bounding box center [398, 355] width 18 height 10
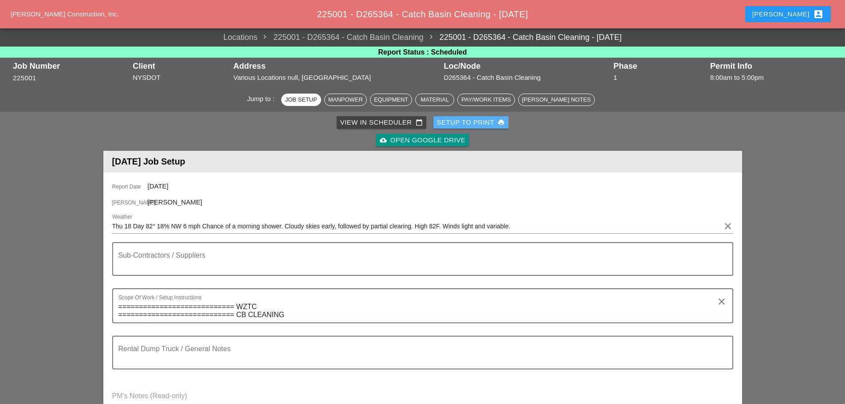
click at [495, 118] on div "Setup to Print print" at bounding box center [471, 123] width 68 height 10
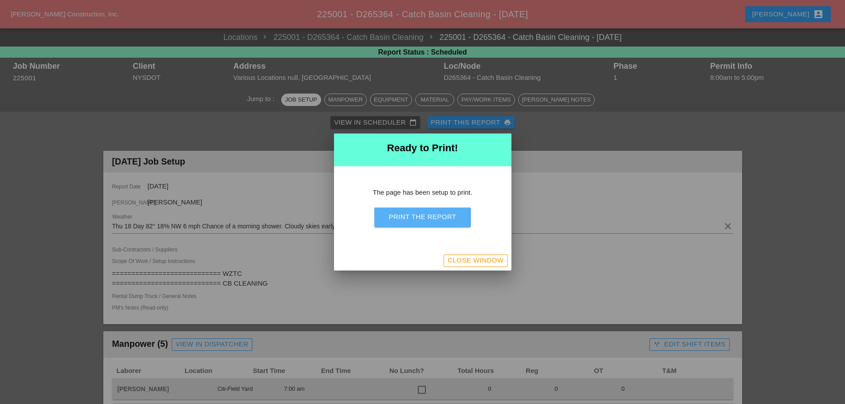
click at [458, 217] on button "Print the Report" at bounding box center [422, 218] width 96 height 20
click at [450, 263] on div "Close Window" at bounding box center [476, 261] width 56 height 10
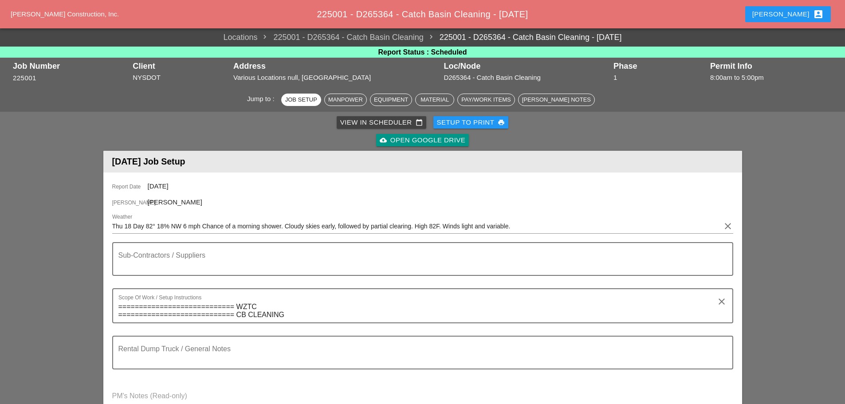
click at [791, 10] on div "Enrico account_box" at bounding box center [787, 14] width 71 height 11
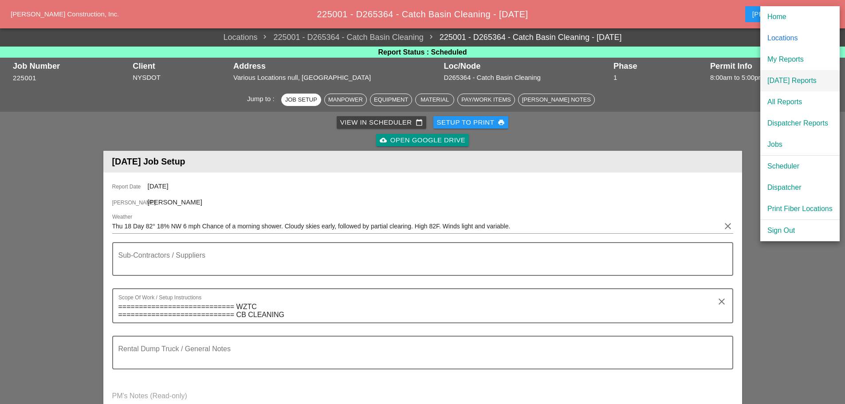
click at [784, 81] on div "[DATE] Reports" at bounding box center [800, 80] width 65 height 11
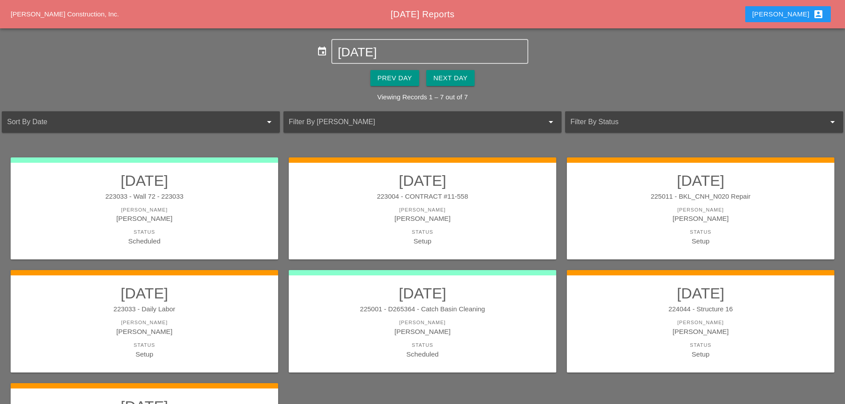
click at [457, 76] on div "Next Day" at bounding box center [450, 78] width 34 height 10
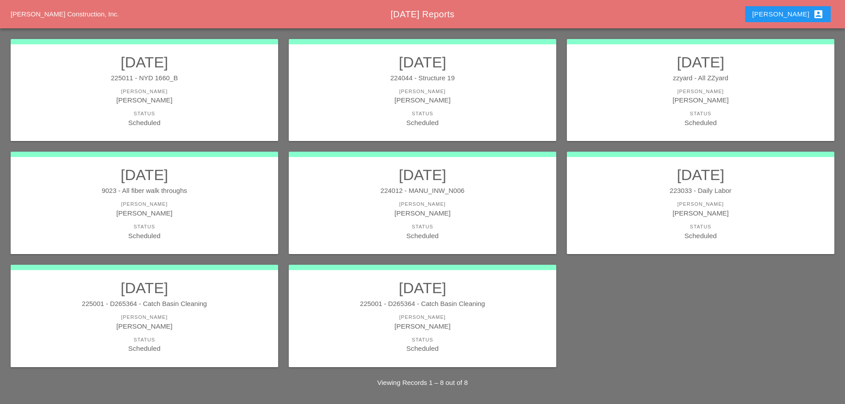
scroll to position [120, 0]
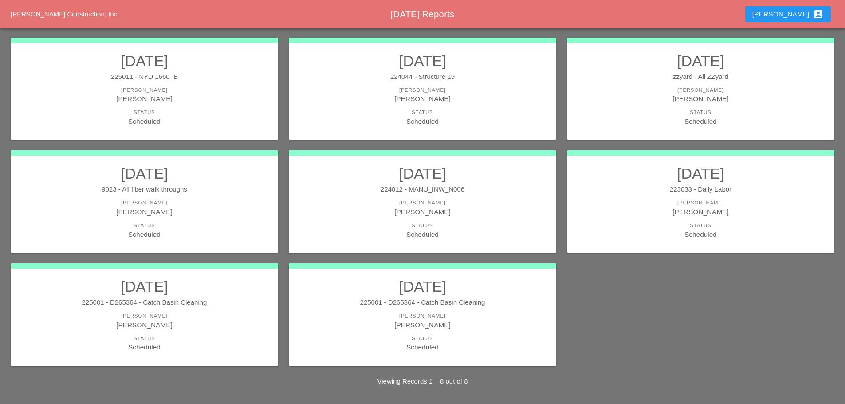
click at [431, 99] on div "[PERSON_NAME]" at bounding box center [423, 99] width 250 height 10
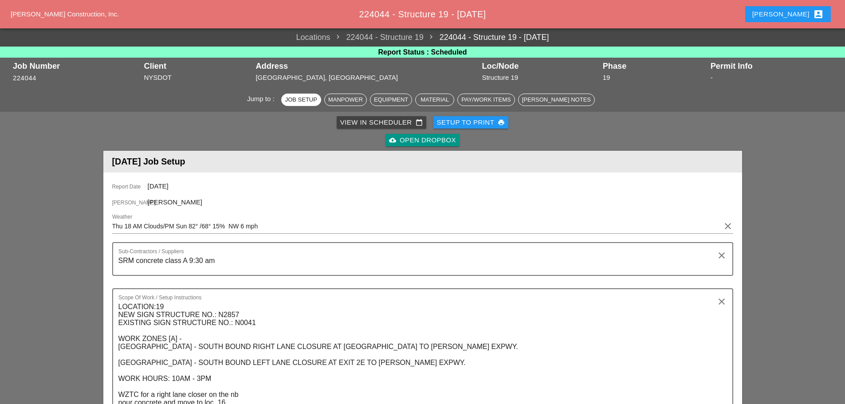
click at [452, 120] on div "Setup to Print print" at bounding box center [471, 123] width 68 height 10
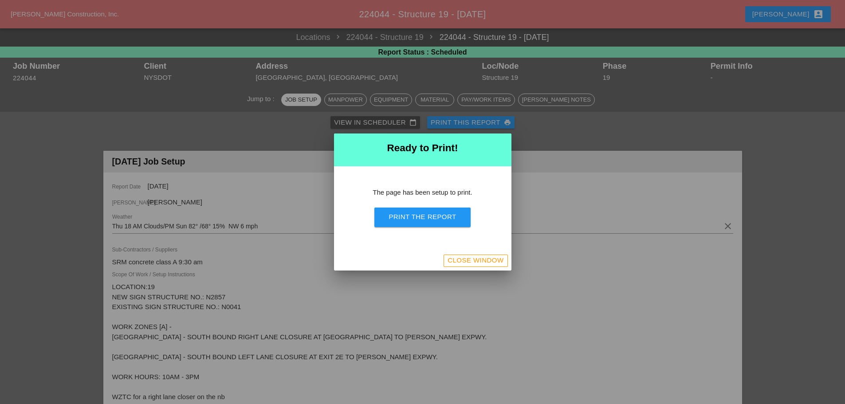
click at [450, 220] on div "Print the Report" at bounding box center [422, 217] width 67 height 10
click at [500, 267] on div "Close Window" at bounding box center [422, 261] width 177 height 20
click at [472, 262] on div "Close Window" at bounding box center [476, 261] width 56 height 10
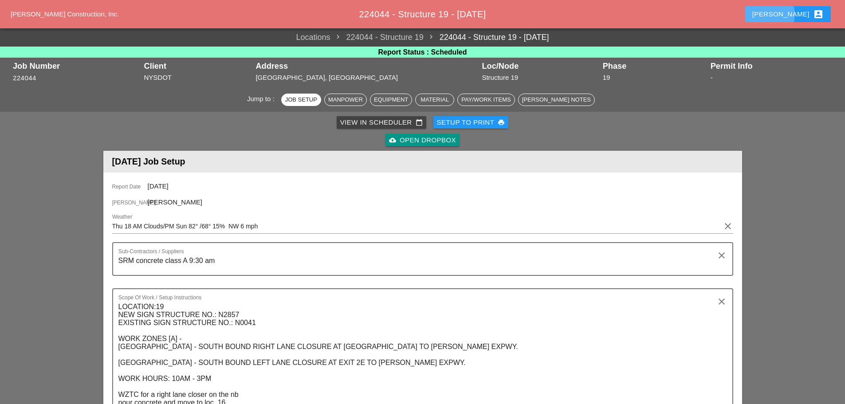
click at [802, 12] on div "Enrico account_box" at bounding box center [787, 14] width 71 height 11
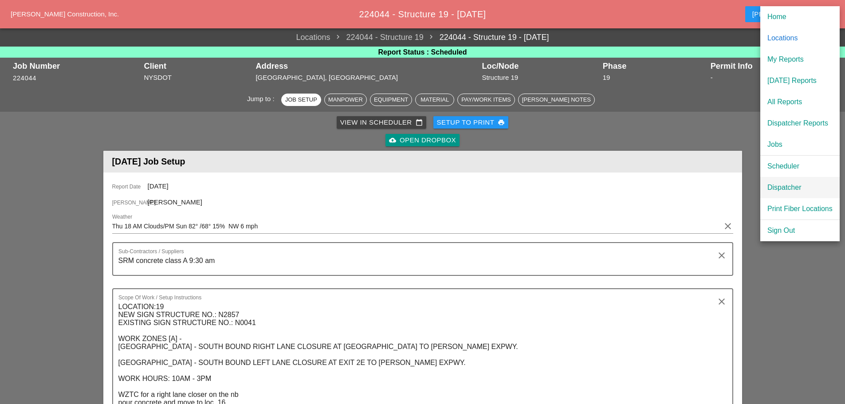
click at [791, 187] on div "Dispatcher" at bounding box center [800, 187] width 65 height 11
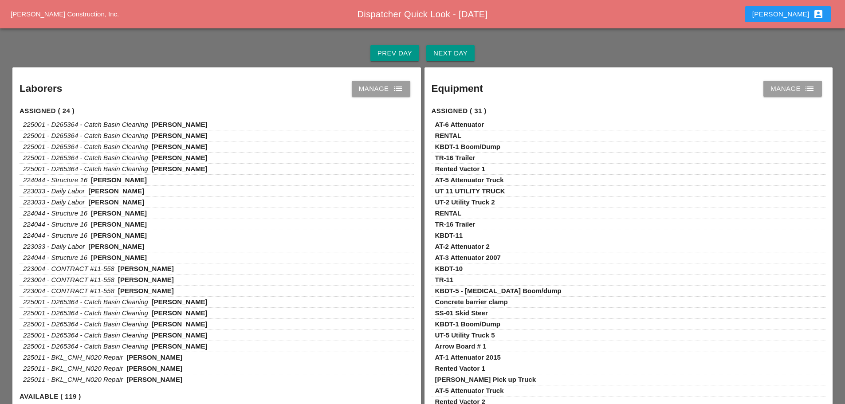
click at [456, 49] on div "Next Day" at bounding box center [450, 53] width 34 height 10
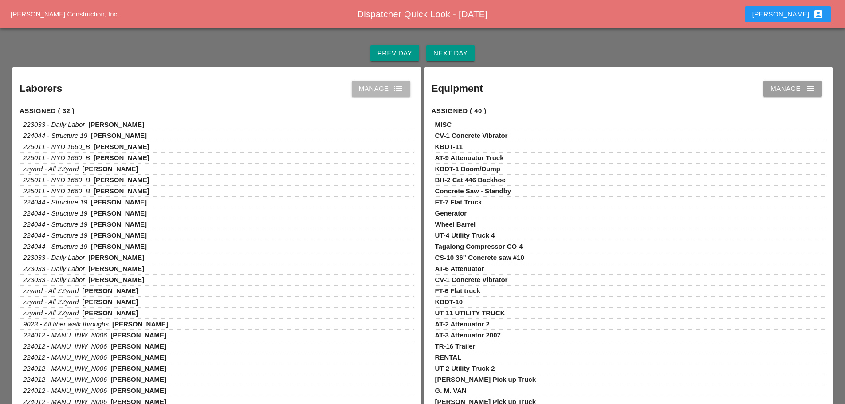
click at [388, 93] on div "Manage list" at bounding box center [381, 88] width 44 height 11
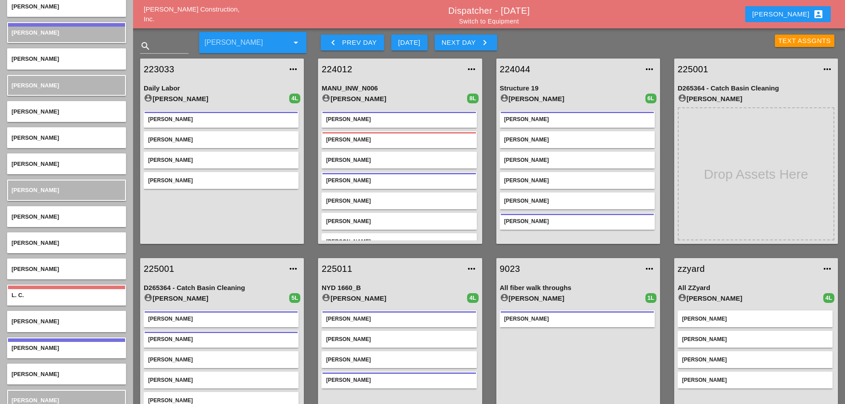
scroll to position [2041, 0]
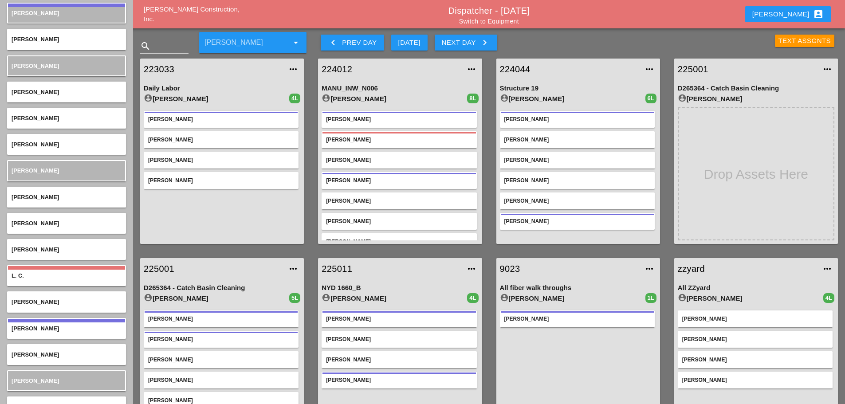
drag, startPoint x: 491, startPoint y: 45, endPoint x: 493, endPoint y: 40, distance: 5.4
click at [493, 40] on button "Next Day keyboard_arrow_right" at bounding box center [466, 43] width 63 height 16
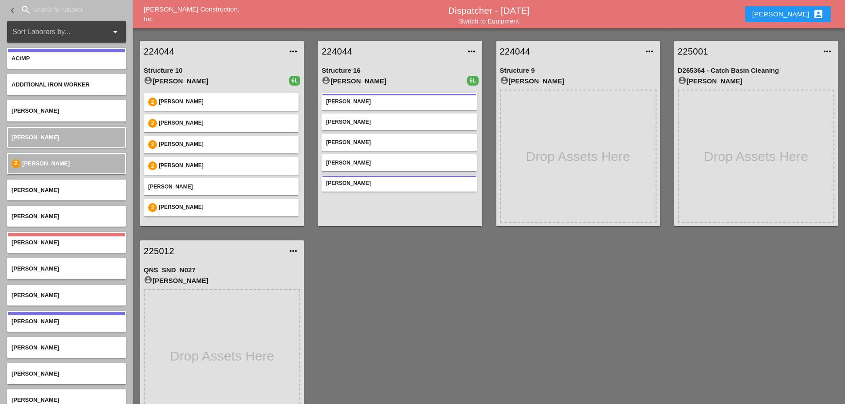
scroll to position [24, 0]
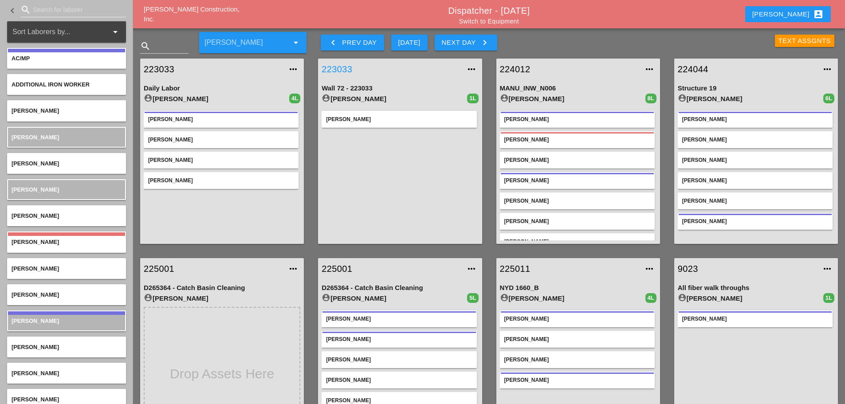
click at [341, 70] on link "223033" at bounding box center [391, 69] width 139 height 13
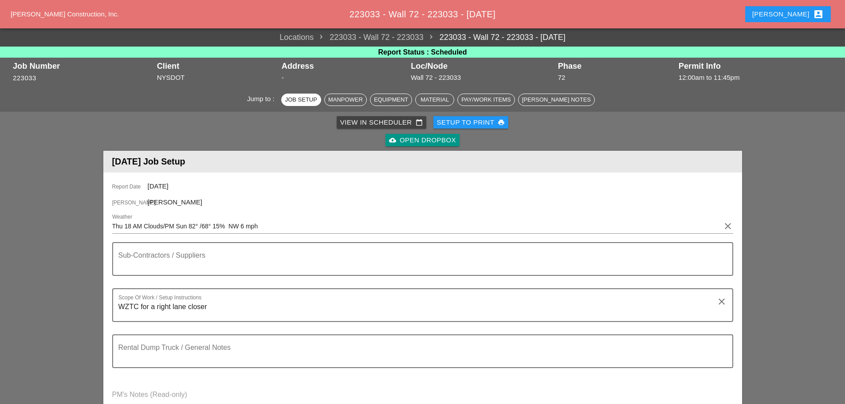
click at [459, 121] on div "Setup to Print print" at bounding box center [471, 123] width 68 height 10
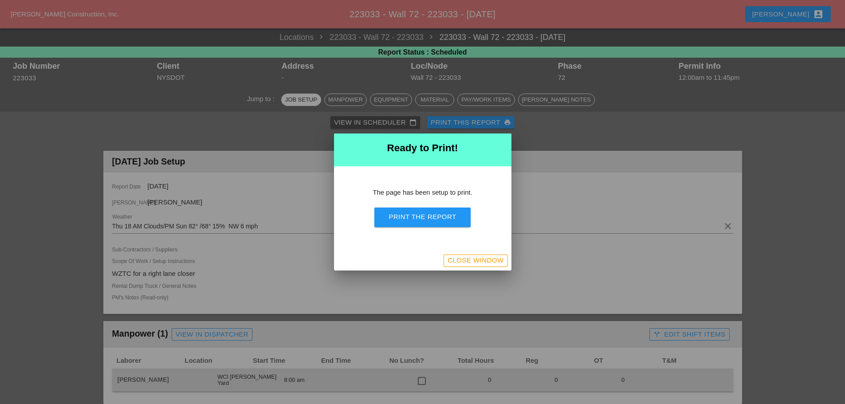
click at [461, 219] on button "Print the Report" at bounding box center [422, 218] width 96 height 20
click at [465, 256] on div "Close Window" at bounding box center [476, 261] width 56 height 10
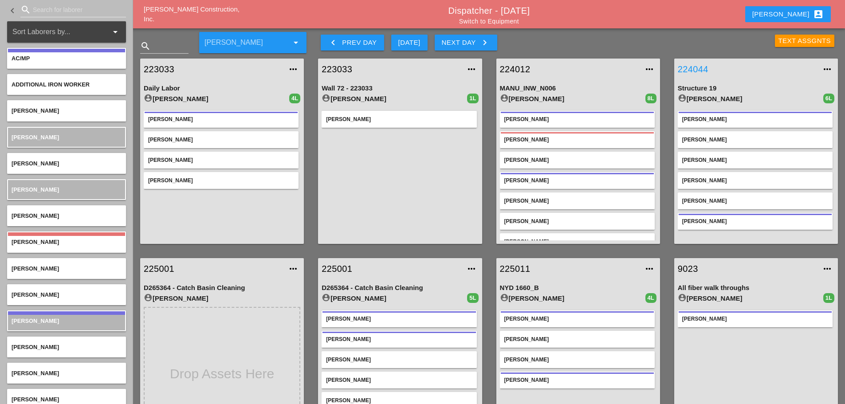
click at [703, 69] on link "224044" at bounding box center [747, 69] width 139 height 13
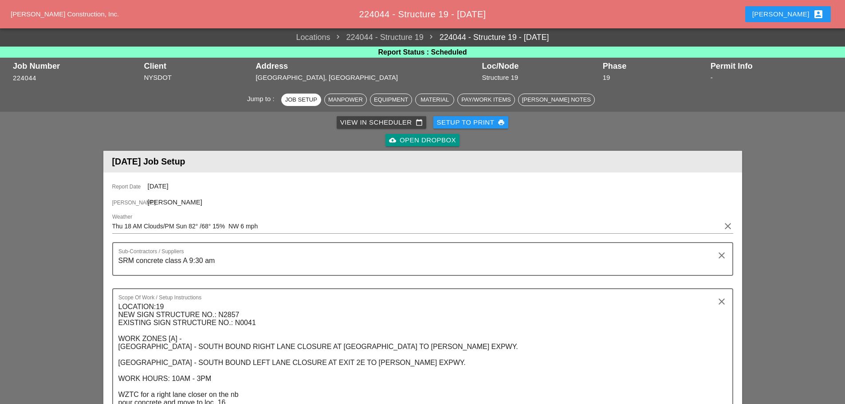
click at [467, 119] on div "Setup to Print print" at bounding box center [471, 123] width 68 height 10
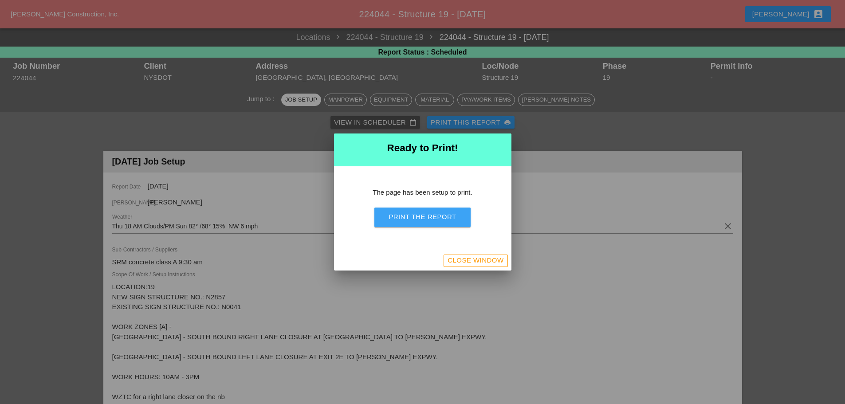
drag, startPoint x: 413, startPoint y: 219, endPoint x: 663, endPoint y: 340, distance: 277.6
click at [416, 218] on div "Print the Report" at bounding box center [422, 217] width 67 height 10
click at [449, 267] on div "Close Window" at bounding box center [422, 261] width 177 height 20
click at [452, 261] on div "Close Window" at bounding box center [476, 261] width 56 height 10
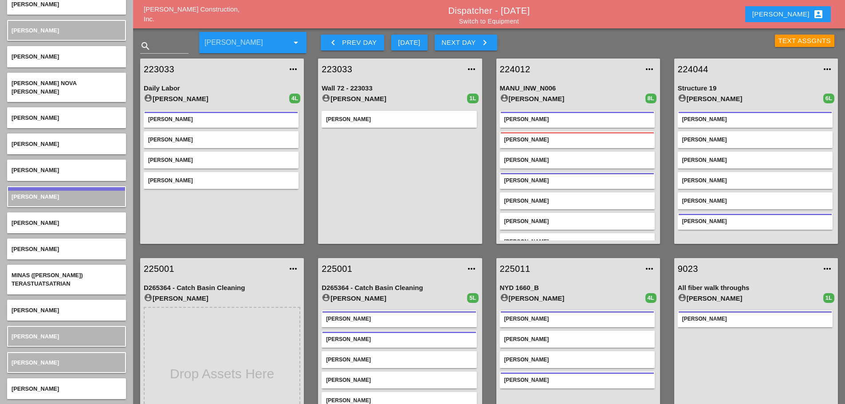
scroll to position [2430, 0]
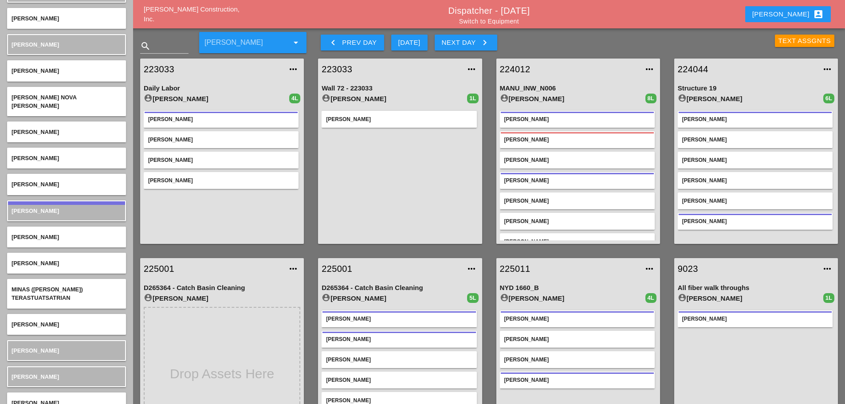
click at [329, 43] on icon "keyboard_arrow_left" at bounding box center [333, 42] width 11 height 11
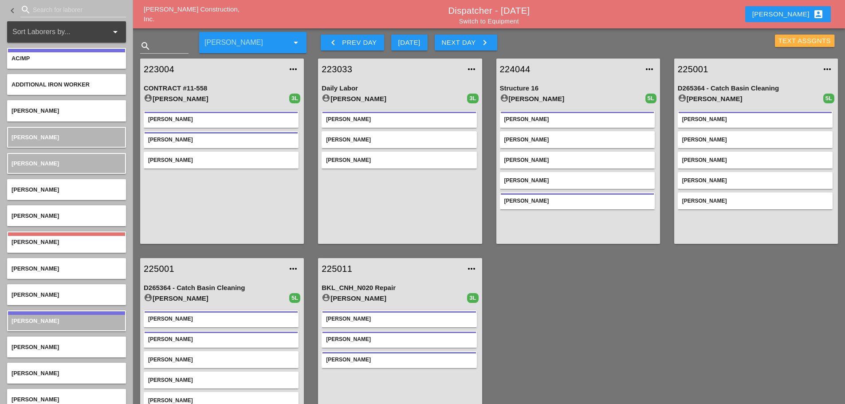
click at [784, 39] on div "Text Assgnts" at bounding box center [805, 41] width 53 height 10
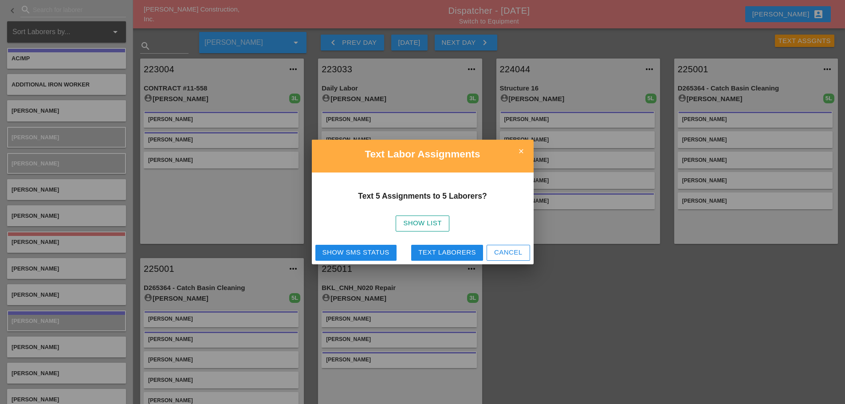
click at [459, 255] on div "Text Laborers" at bounding box center [447, 253] width 58 height 10
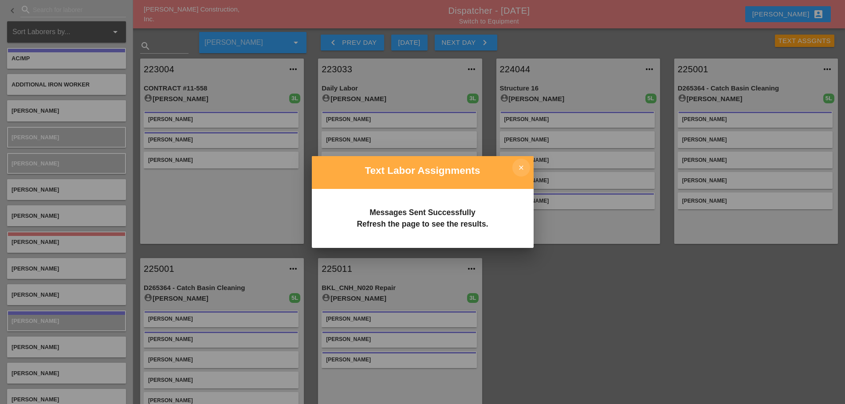
click at [526, 163] on icon "close" at bounding box center [521, 168] width 18 height 18
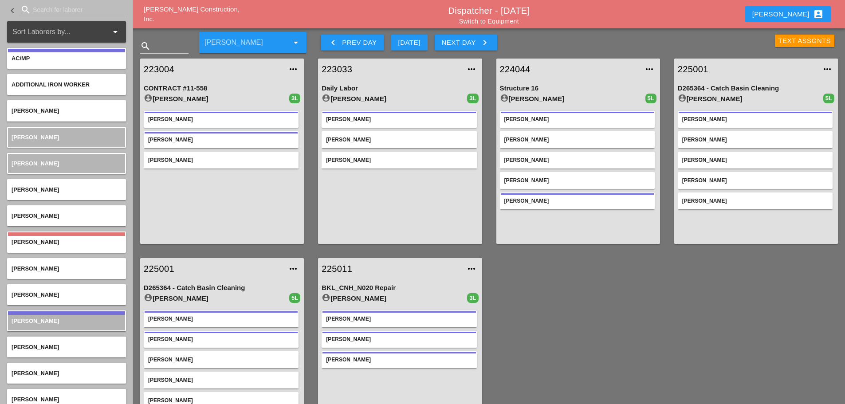
click at [786, 42] on div "Text Assgnts" at bounding box center [805, 41] width 53 height 10
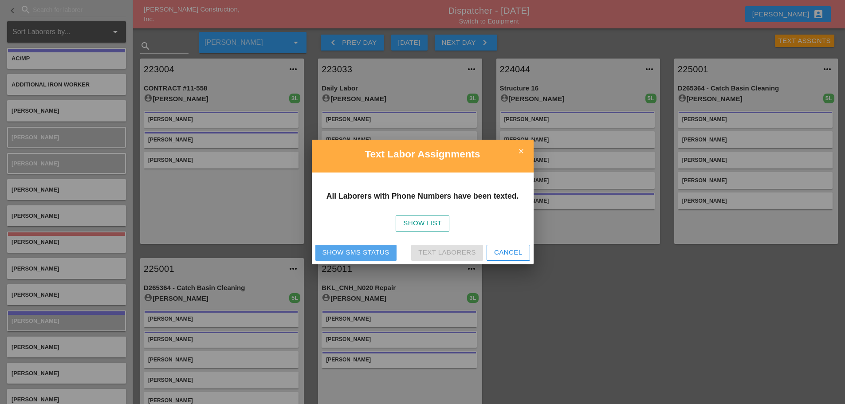
click at [370, 253] on div "Show SMS Status" at bounding box center [356, 253] width 67 height 10
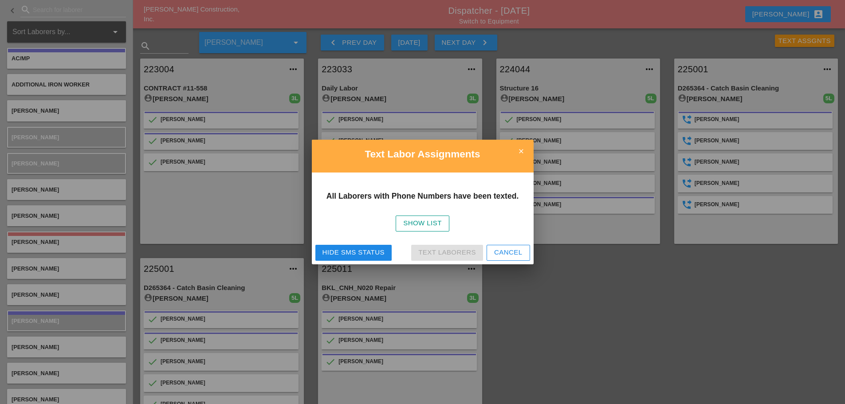
click at [525, 151] on icon "close" at bounding box center [521, 151] width 18 height 18
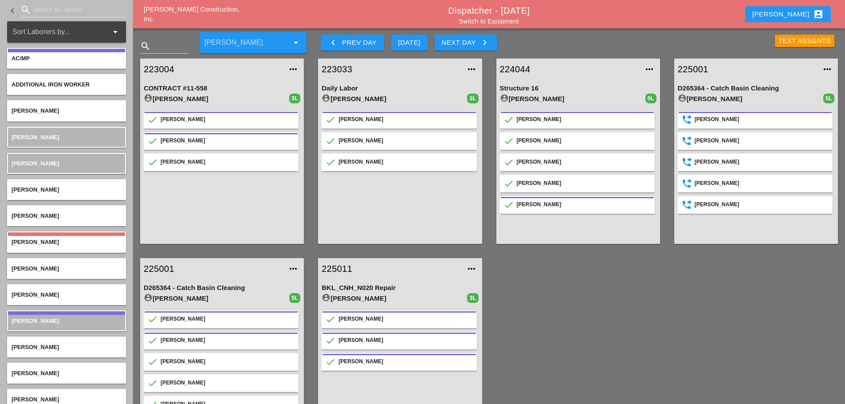
click at [492, 40] on button "Next Day keyboard_arrow_right" at bounding box center [466, 43] width 63 height 16
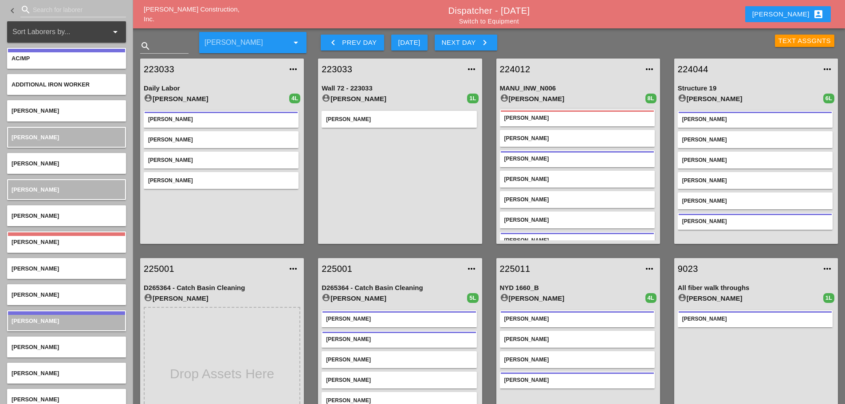
scroll to position [34, 0]
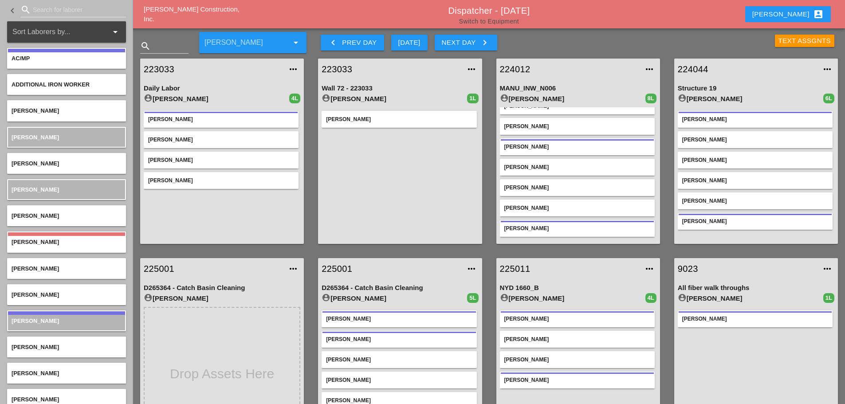
click at [502, 20] on link "Switch to Equipment" at bounding box center [489, 21] width 60 height 7
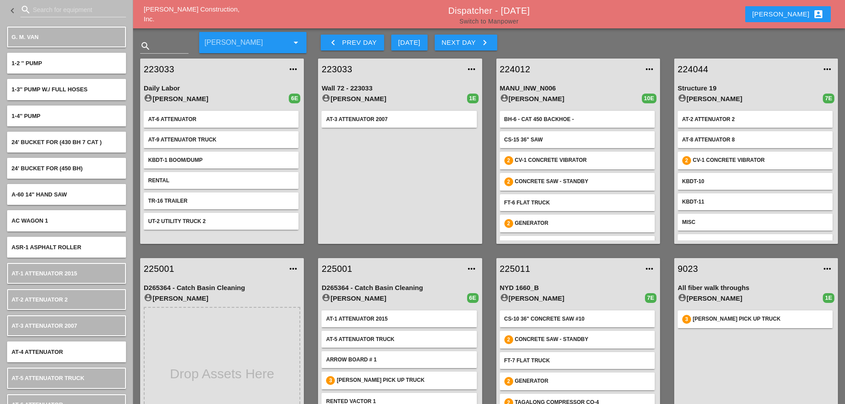
click at [506, 20] on link "Switch to Manpower" at bounding box center [489, 21] width 59 height 7
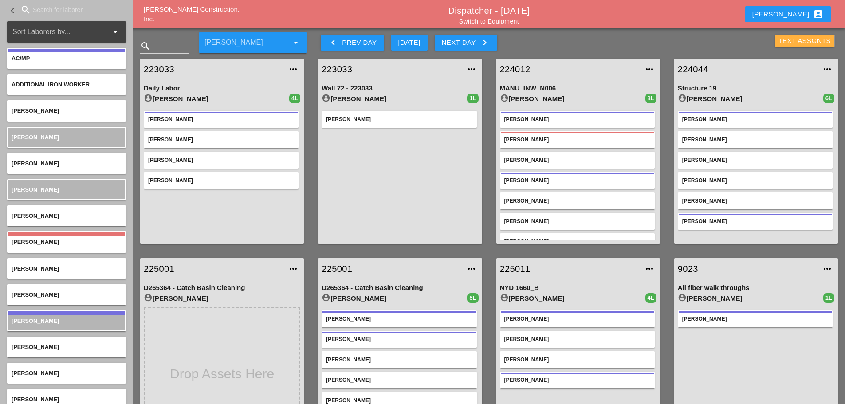
click at [789, 42] on div "Text Assgnts" at bounding box center [805, 41] width 53 height 10
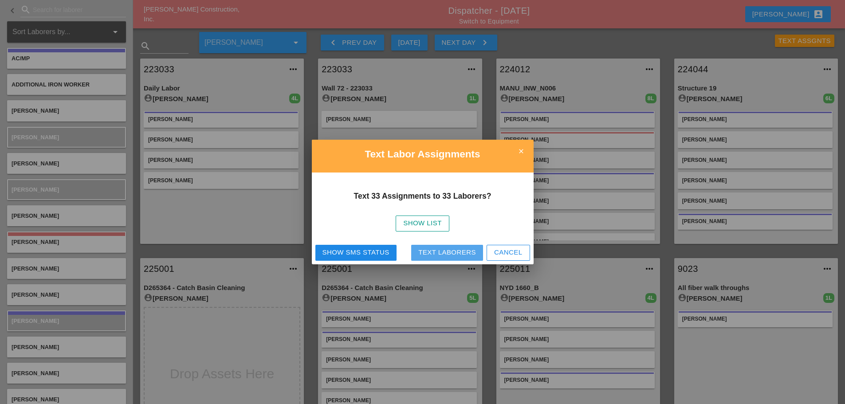
click at [464, 256] on div "Text Laborers" at bounding box center [447, 253] width 58 height 10
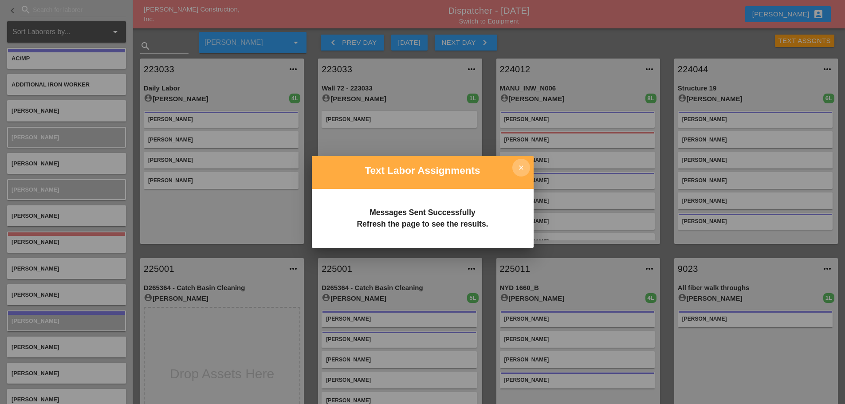
click at [526, 160] on icon "close" at bounding box center [521, 168] width 18 height 18
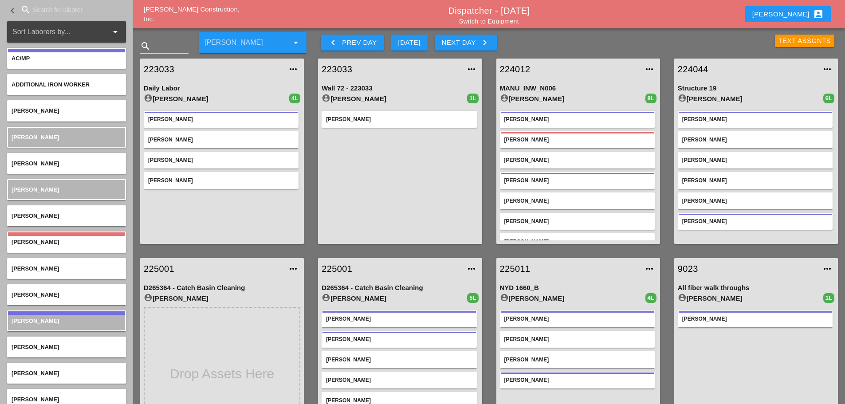
click at [782, 39] on div "Text Assgnts" at bounding box center [805, 41] width 53 height 10
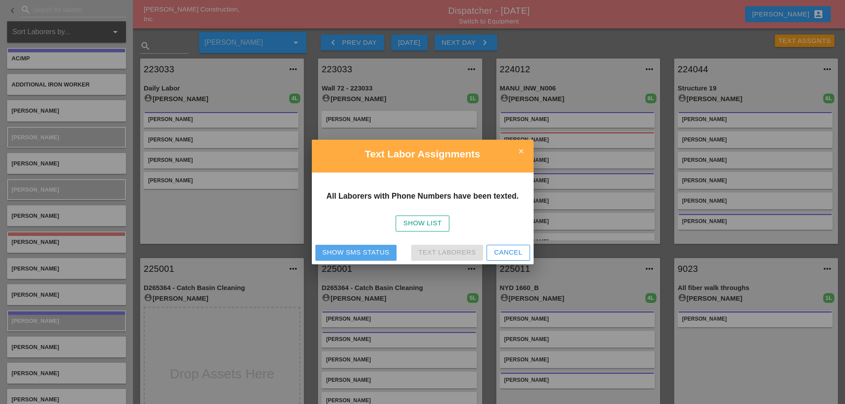
click at [369, 248] on div "Show SMS Status" at bounding box center [356, 253] width 67 height 10
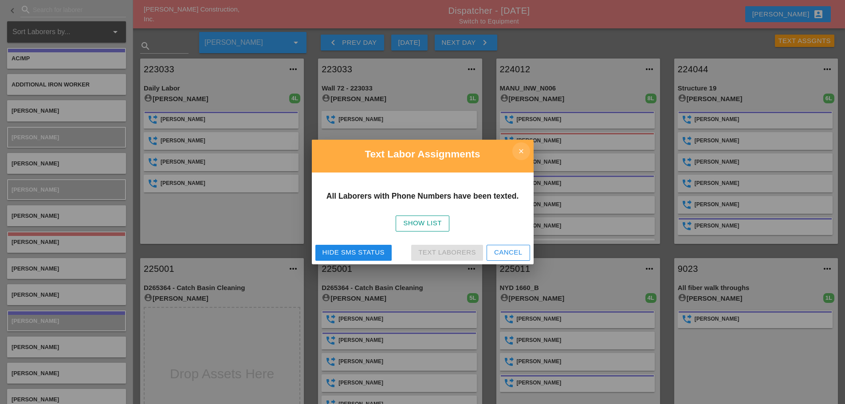
click at [524, 150] on icon "close" at bounding box center [521, 151] width 18 height 18
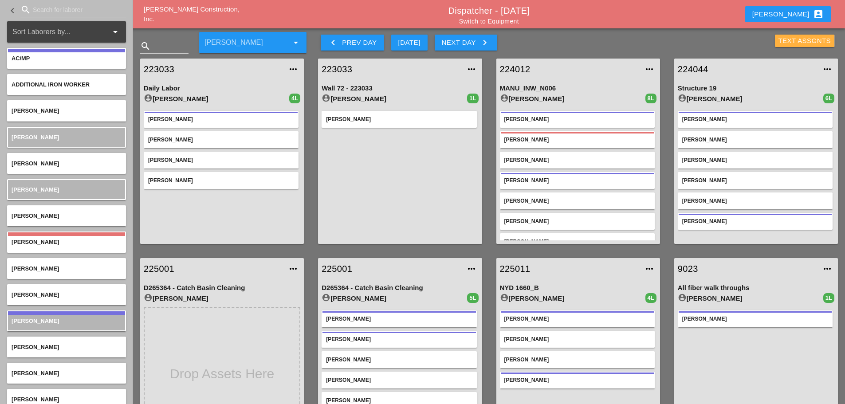
click at [779, 43] on div "Text Assgnts" at bounding box center [805, 41] width 53 height 10
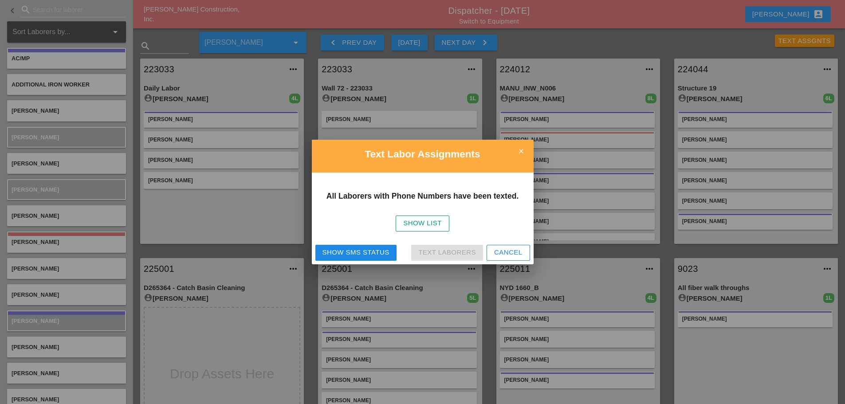
click at [363, 252] on div "Show SMS Status" at bounding box center [356, 253] width 67 height 10
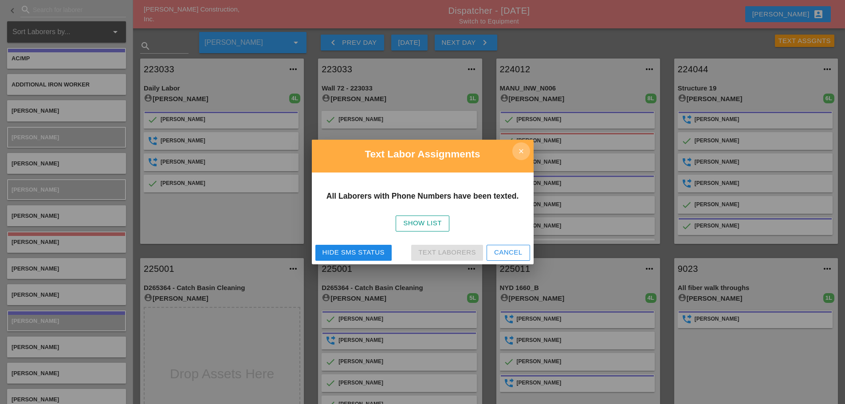
click at [523, 148] on icon "close" at bounding box center [521, 151] width 18 height 18
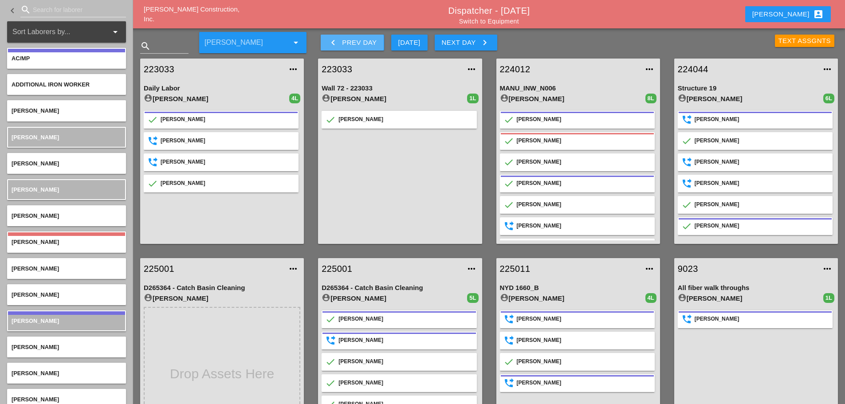
click at [331, 43] on icon "keyboard_arrow_left" at bounding box center [333, 42] width 11 height 11
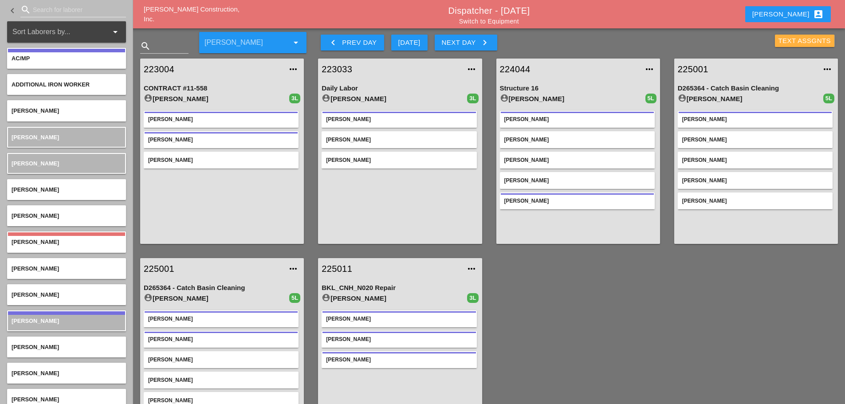
click at [785, 39] on div "Text Assgnts" at bounding box center [805, 41] width 53 height 10
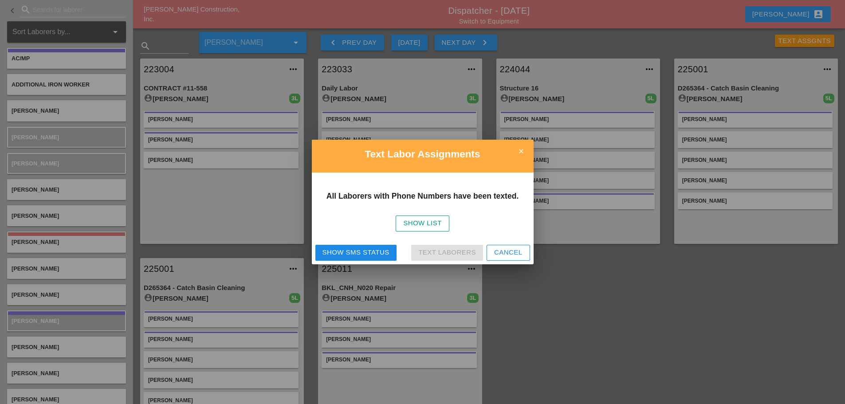
drag, startPoint x: 338, startPoint y: 250, endPoint x: 350, endPoint y: 245, distance: 12.9
click at [339, 250] on div "Show SMS Status" at bounding box center [356, 253] width 67 height 10
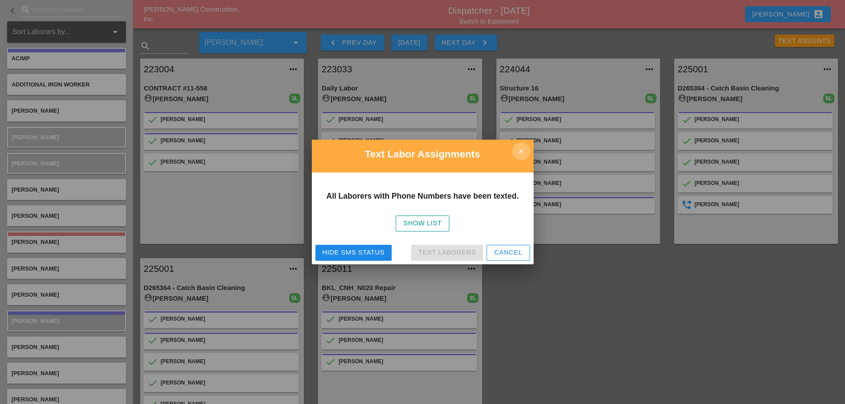
click at [523, 153] on icon "close" at bounding box center [521, 151] width 18 height 18
